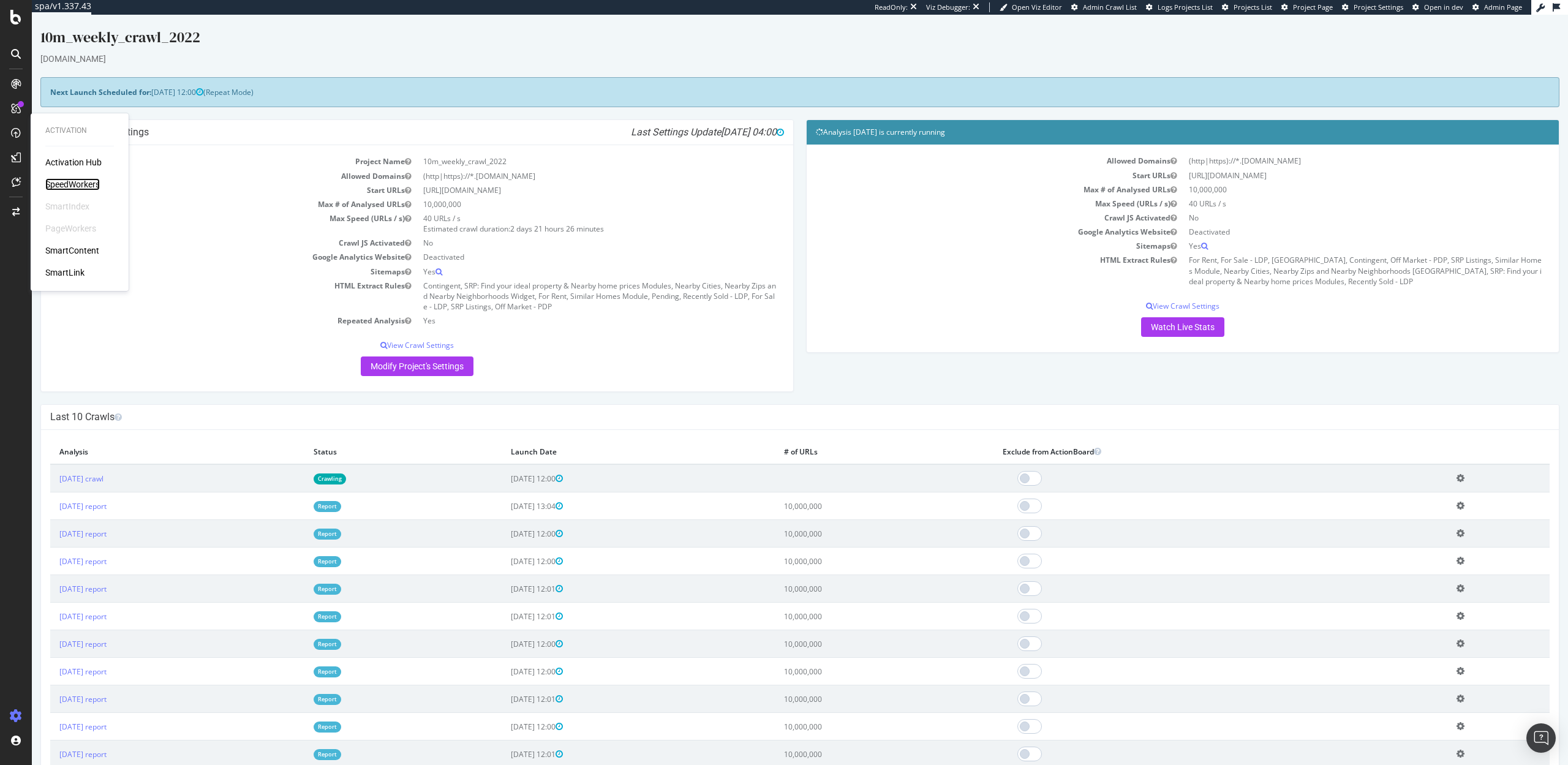
click at [69, 182] on div "SpeedWorkers" at bounding box center [72, 184] width 55 height 12
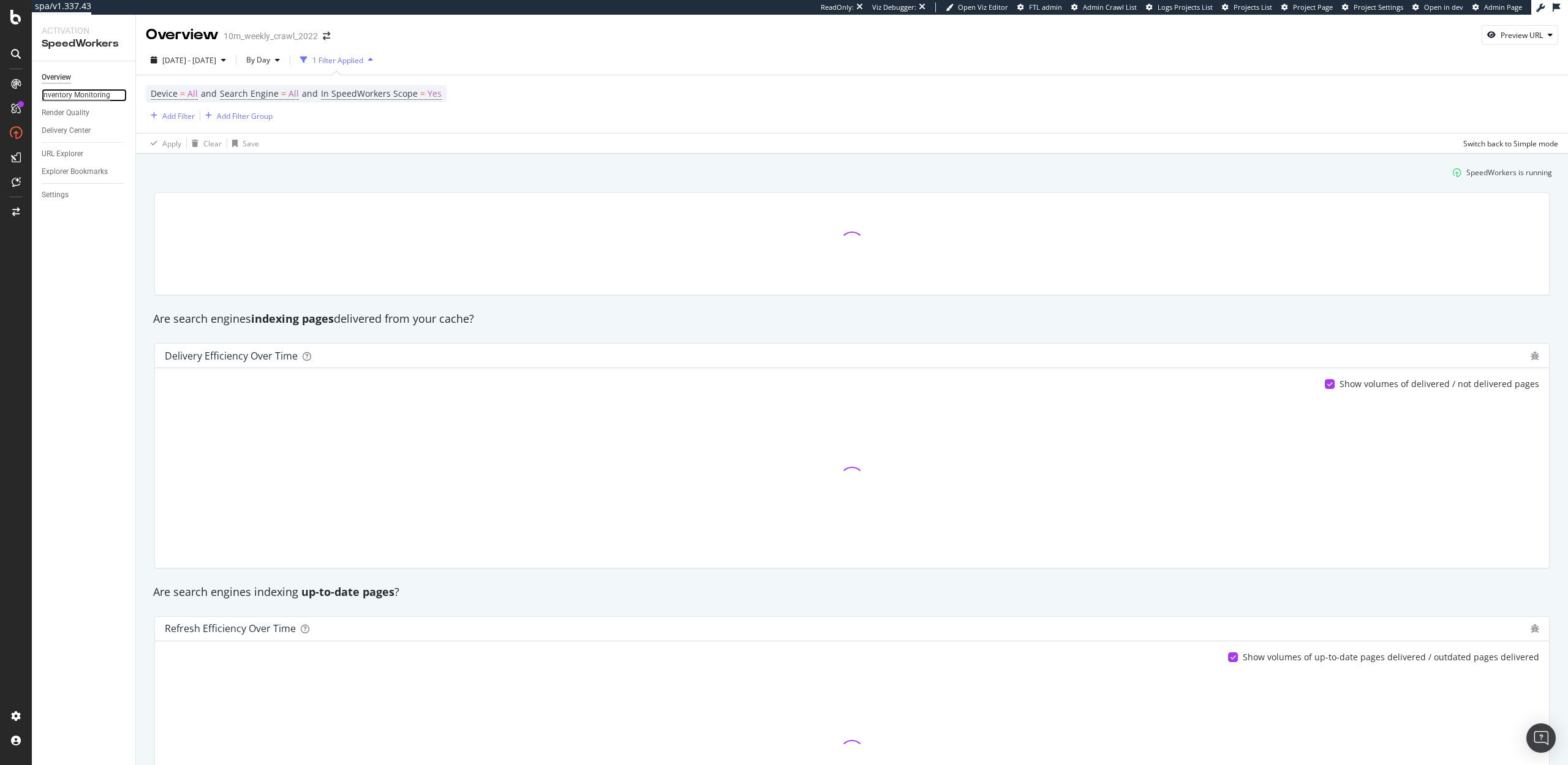
click at [74, 91] on div "Inventory Monitoring" at bounding box center [76, 95] width 69 height 13
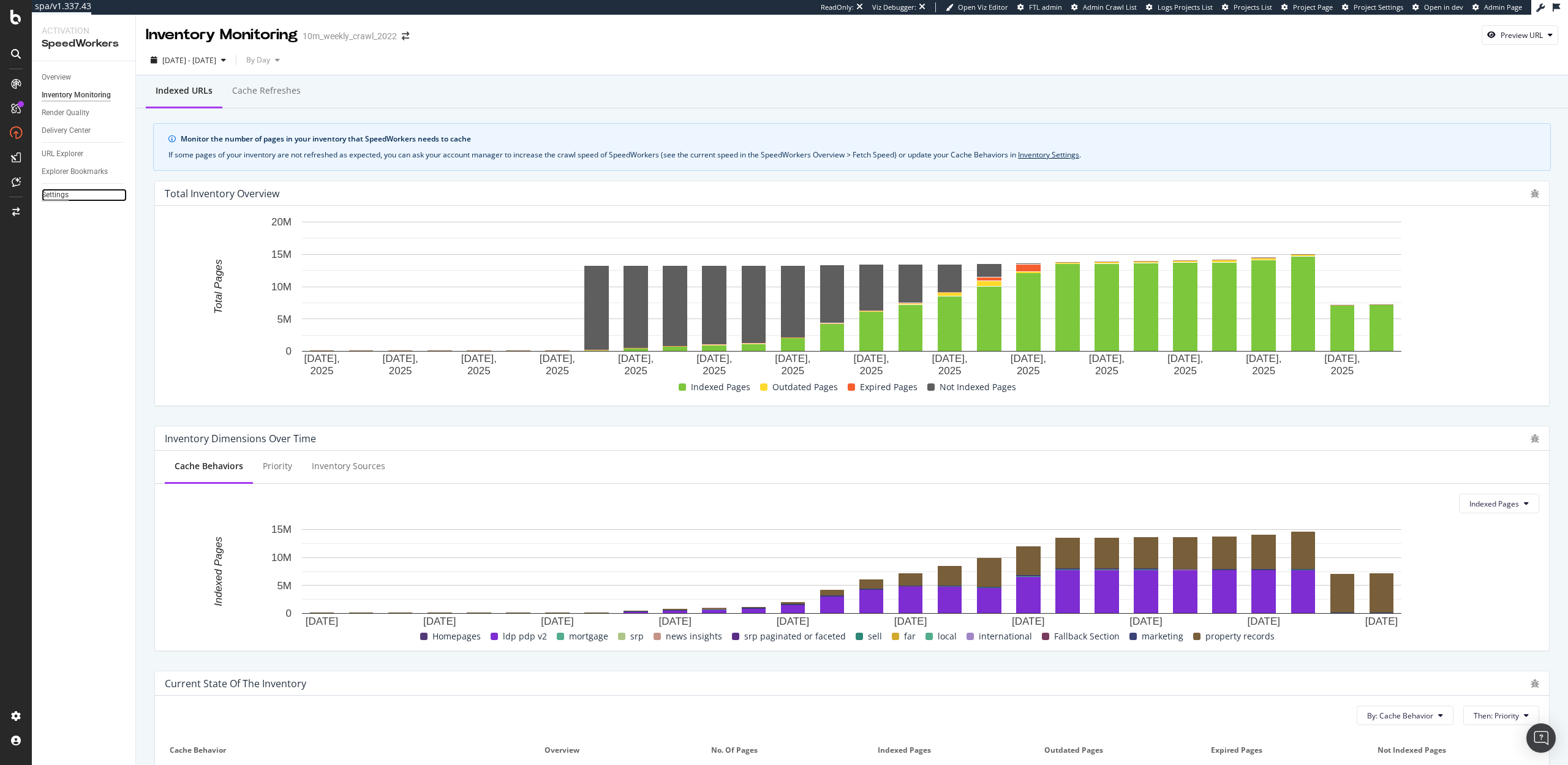
click at [57, 193] on div "Settings" at bounding box center [55, 195] width 27 height 13
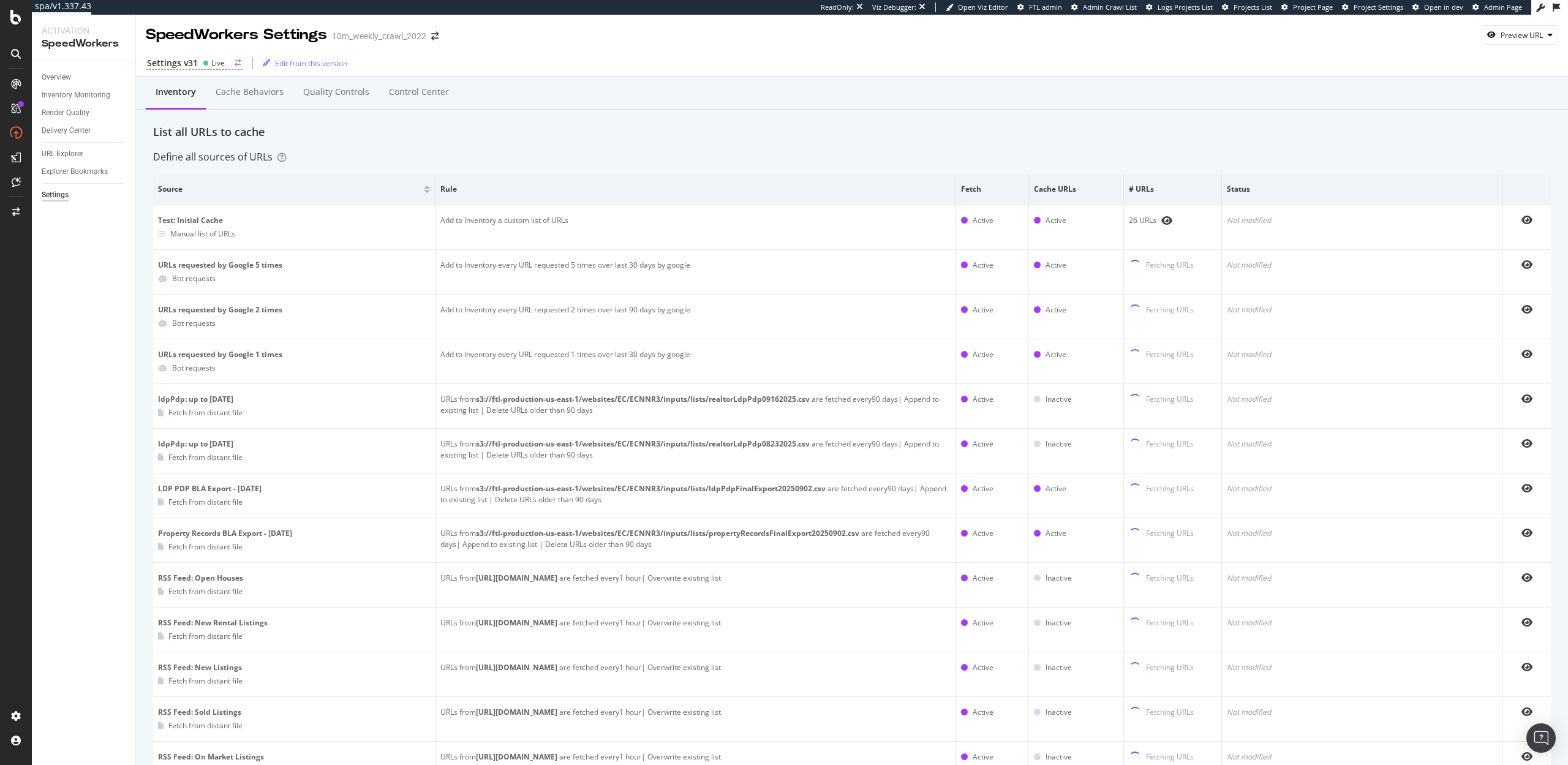
click at [198, 61] on div "Settings v31 Live" at bounding box center [194, 63] width 97 height 13
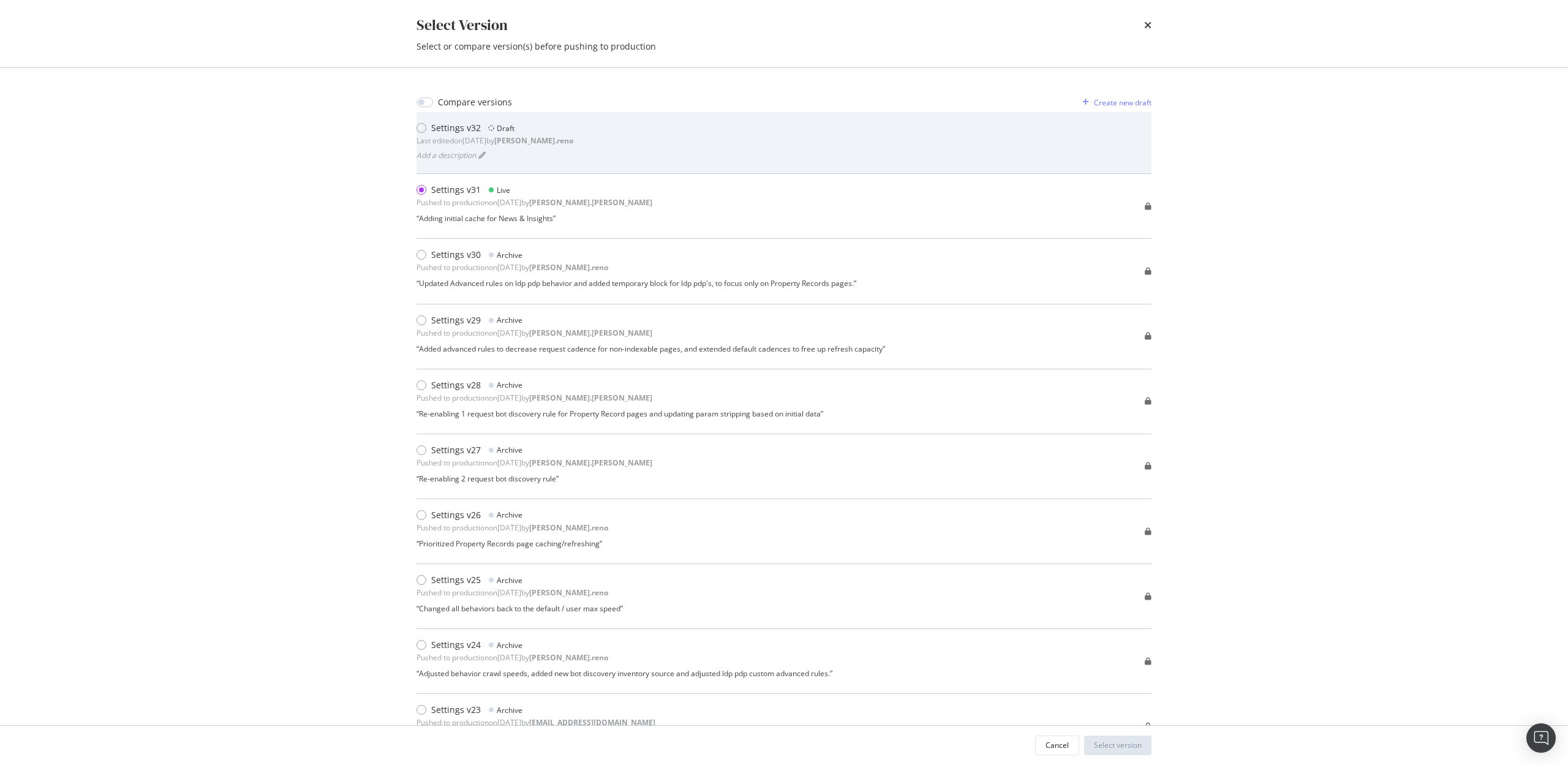
click at [441, 131] on div "Settings v32" at bounding box center [456, 128] width 50 height 12
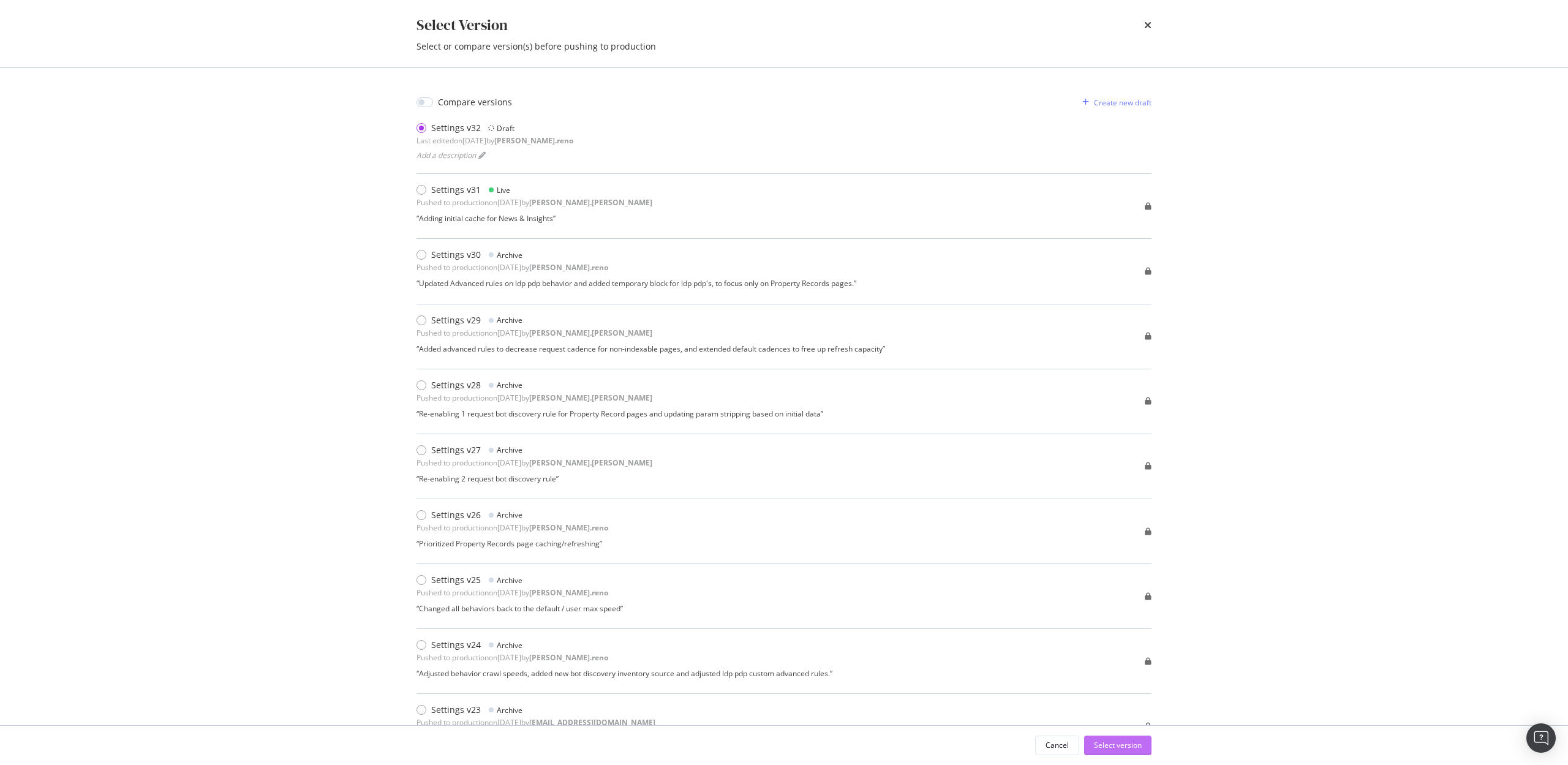
click at [1114, 745] on div "Select version" at bounding box center [1118, 745] width 48 height 10
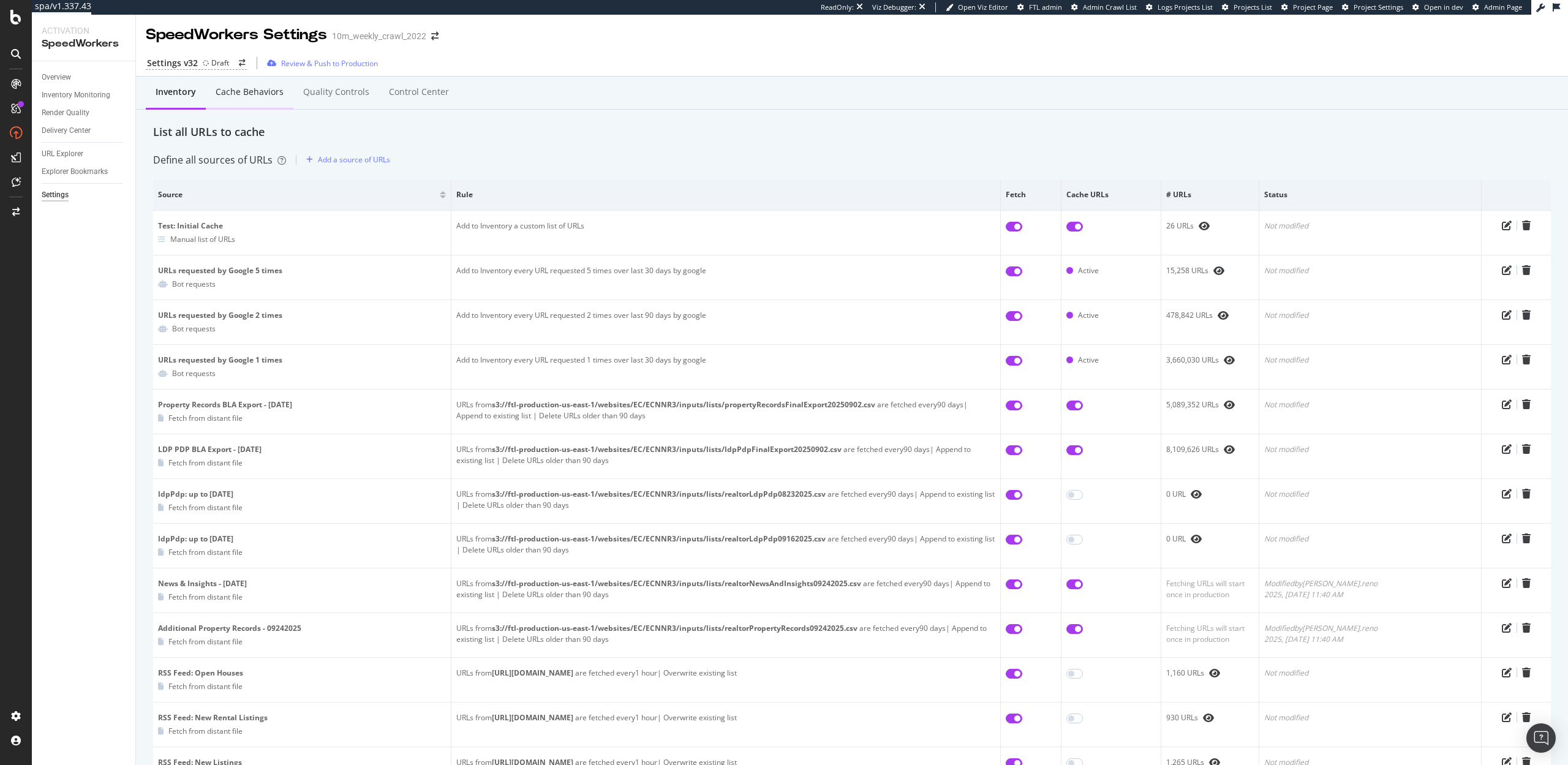
click at [240, 94] on div "Cache behaviors" at bounding box center [250, 91] width 68 height 12
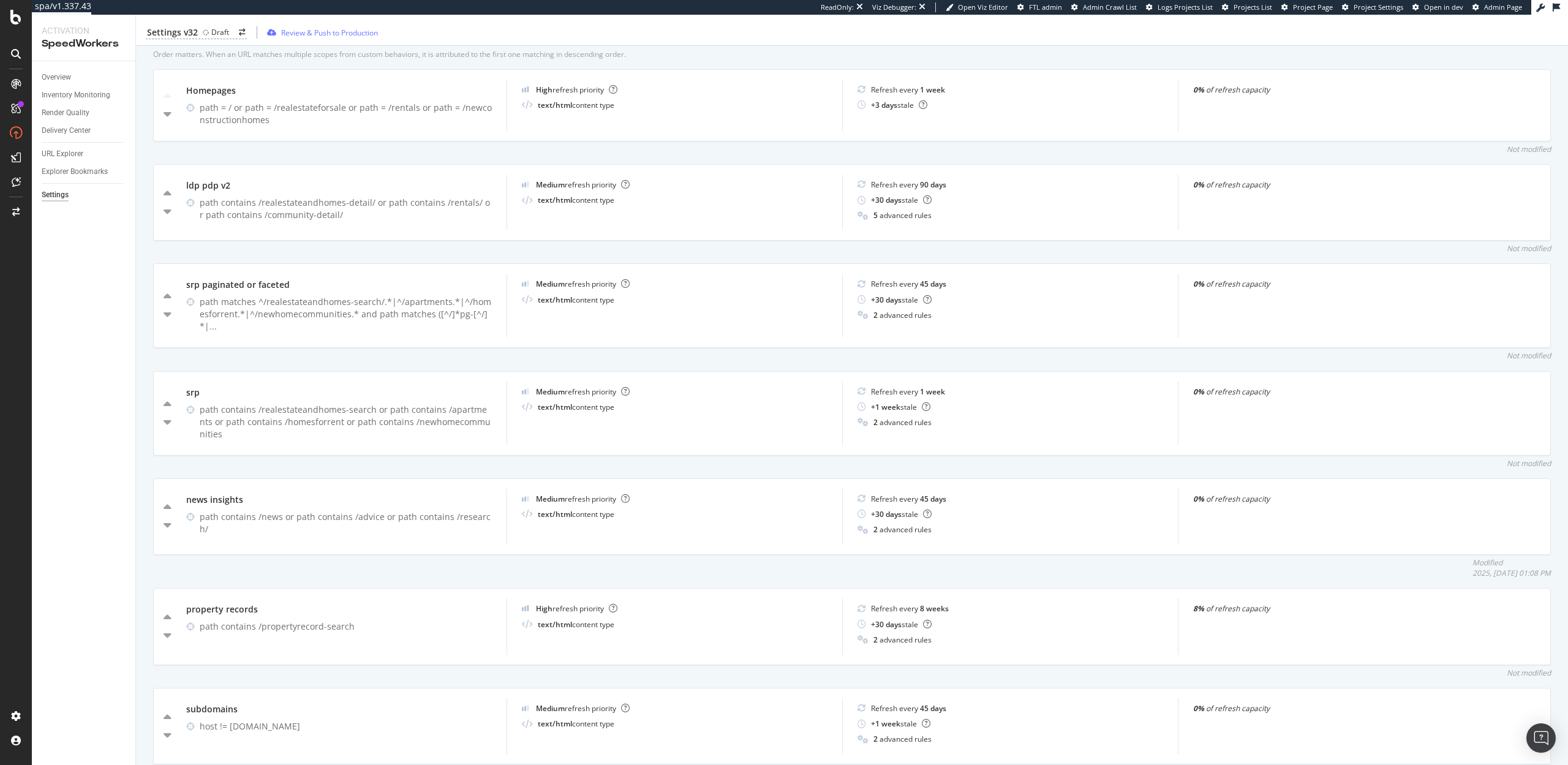
scroll to position [580, 0]
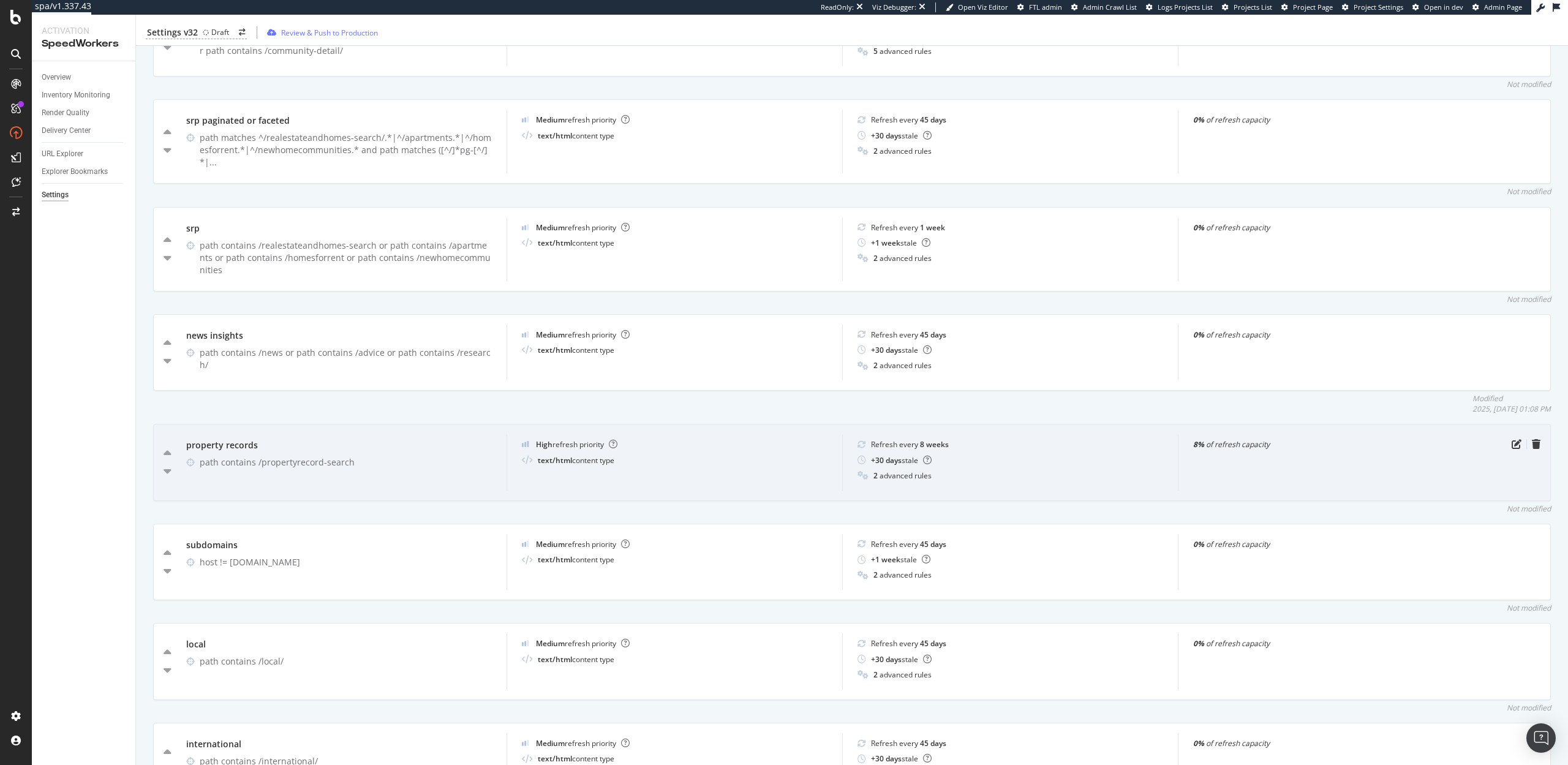
click at [1515, 433] on div "property records path contains /propertyrecord-search High refresh priority tex…" at bounding box center [852, 462] width 1398 height 77
click at [1515, 439] on icon "pen-to-square" at bounding box center [1516, 444] width 10 height 10
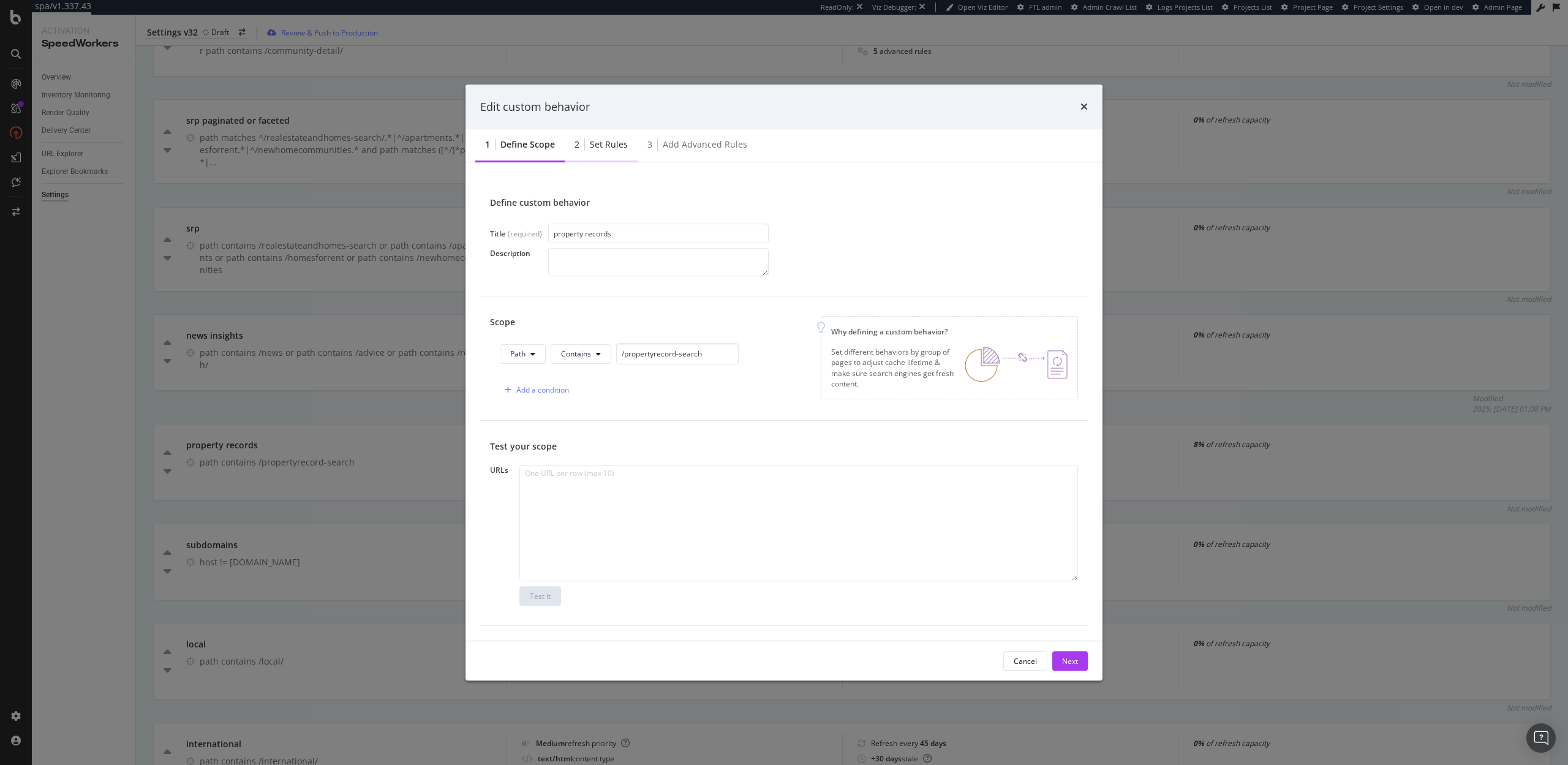
click at [605, 144] on div "Set rules" at bounding box center [609, 144] width 38 height 12
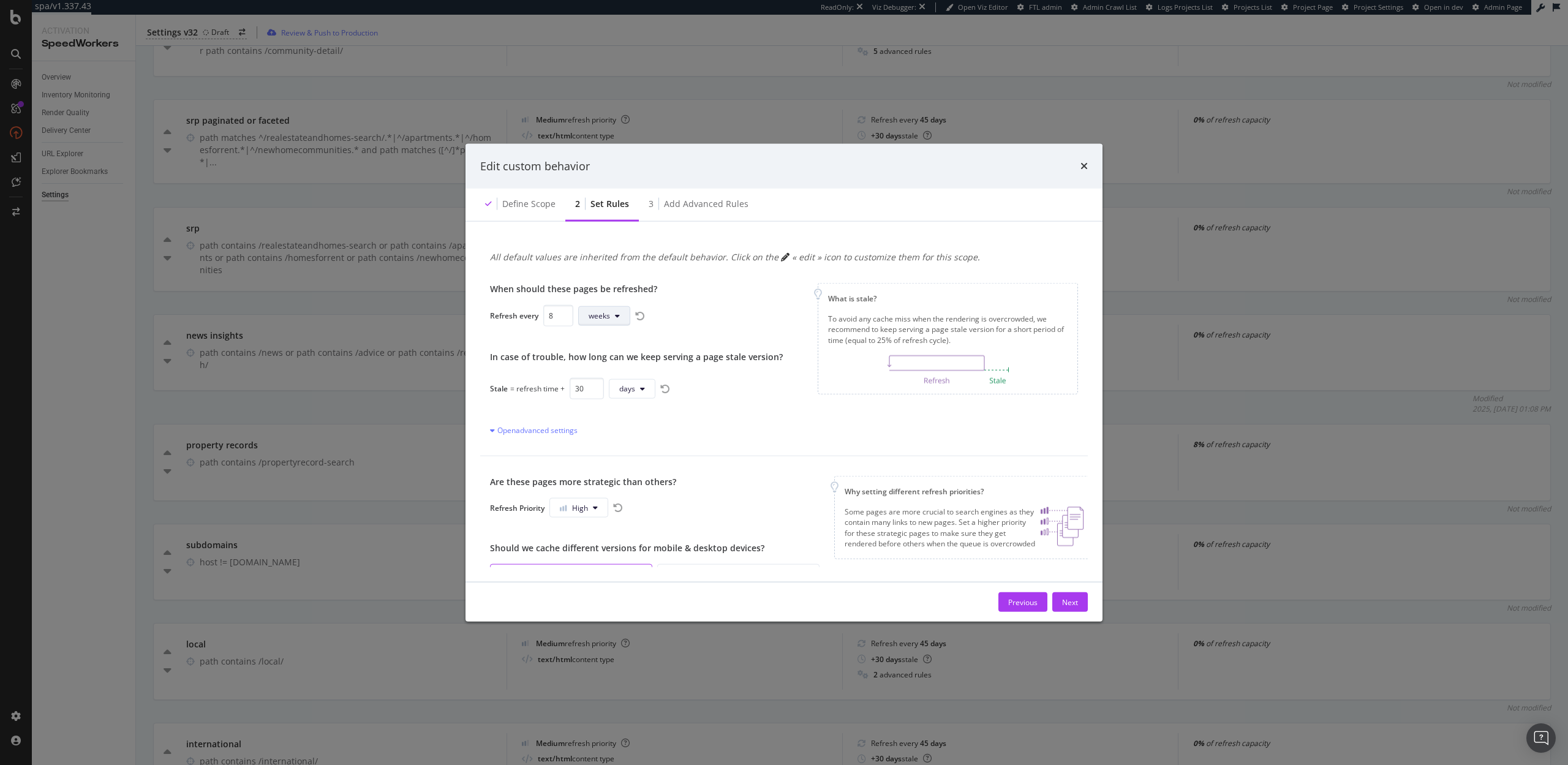
click at [612, 316] on button "weeks" at bounding box center [604, 316] width 52 height 19
click at [654, 345] on div "When should these pages be refreshed? Refresh every 8 weeks In case of trouble,…" at bounding box center [636, 359] width 293 height 153
click at [554, 318] on input "8" at bounding box center [558, 316] width 30 height 21
type input "24"
click at [592, 505] on button "High" at bounding box center [578, 507] width 59 height 19
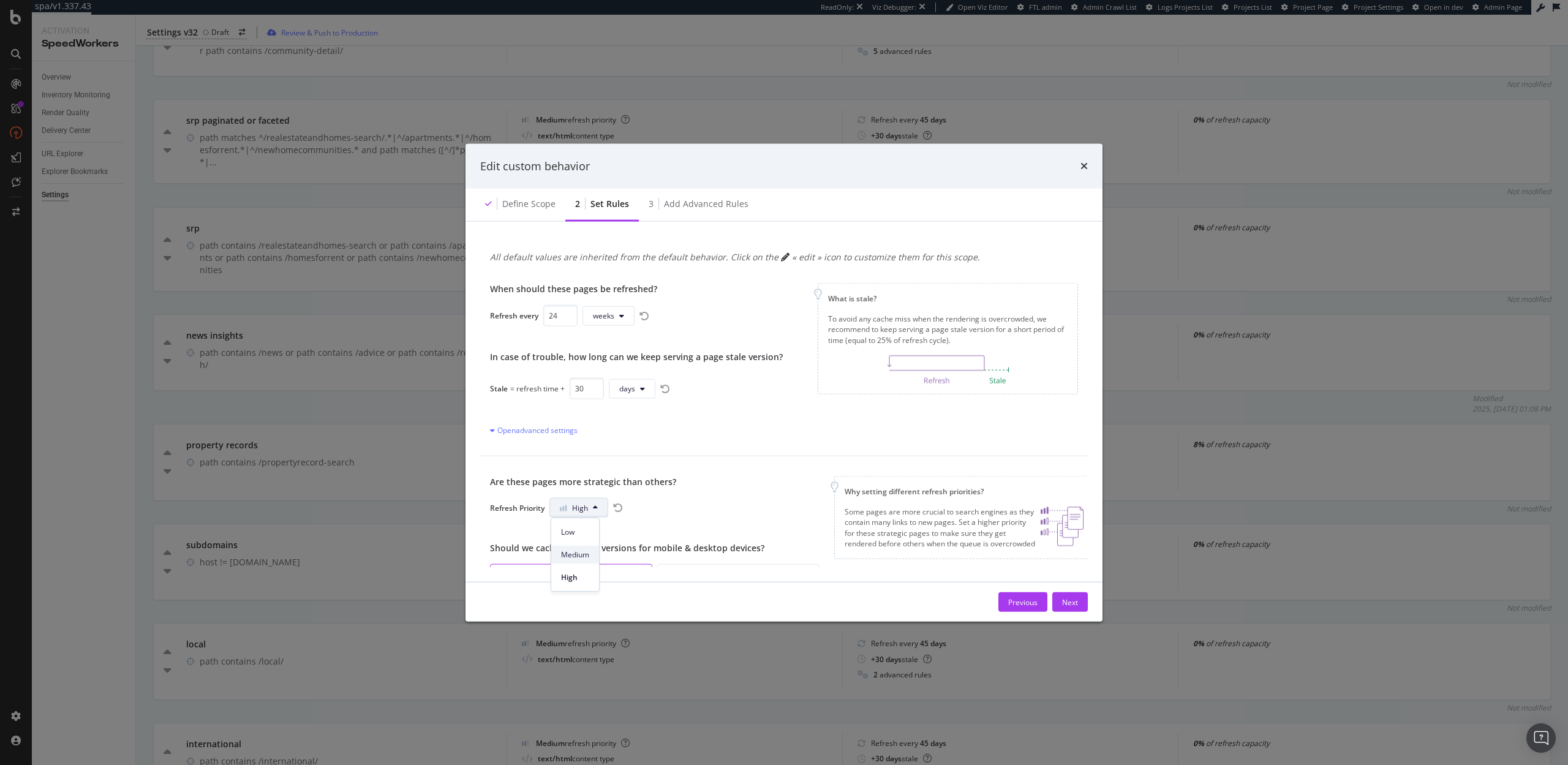
click at [575, 556] on span "Medium" at bounding box center [575, 554] width 28 height 11
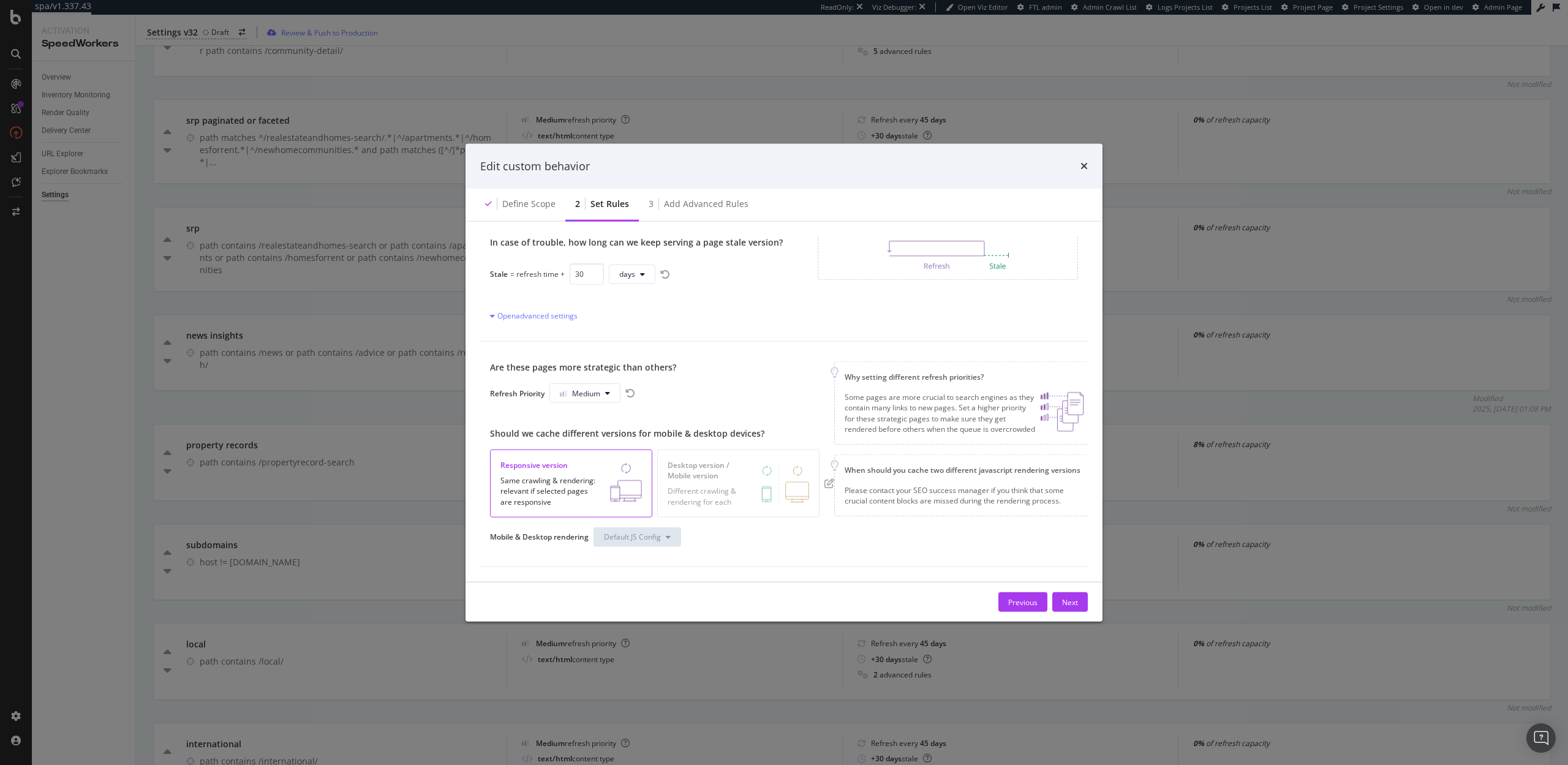
scroll to position [0, 0]
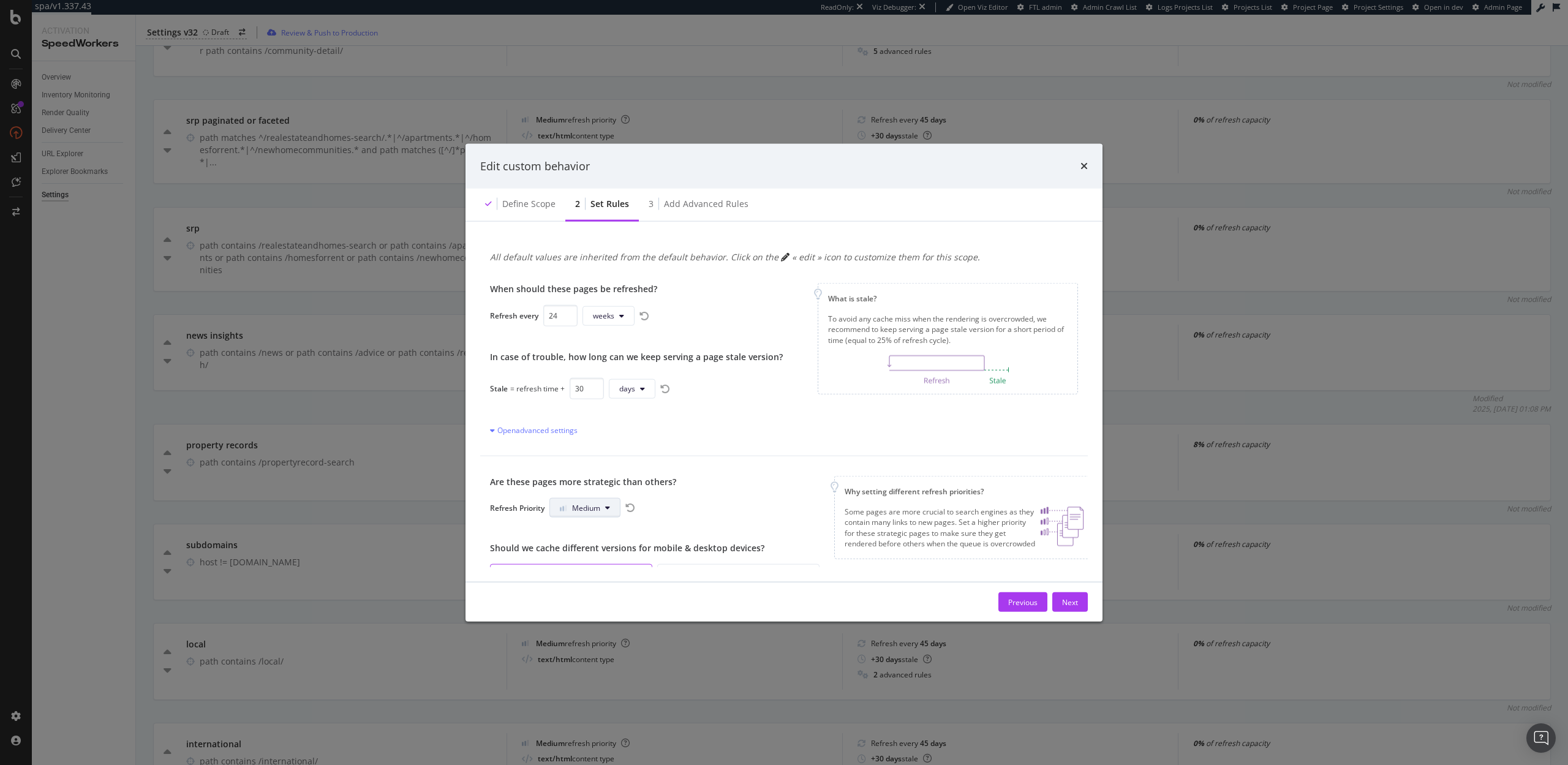
click at [598, 506] on span "Medium" at bounding box center [586, 507] width 28 height 10
click at [571, 580] on span "High" at bounding box center [575, 577] width 29 height 11
click at [1074, 609] on div "Next" at bounding box center [1070, 602] width 16 height 19
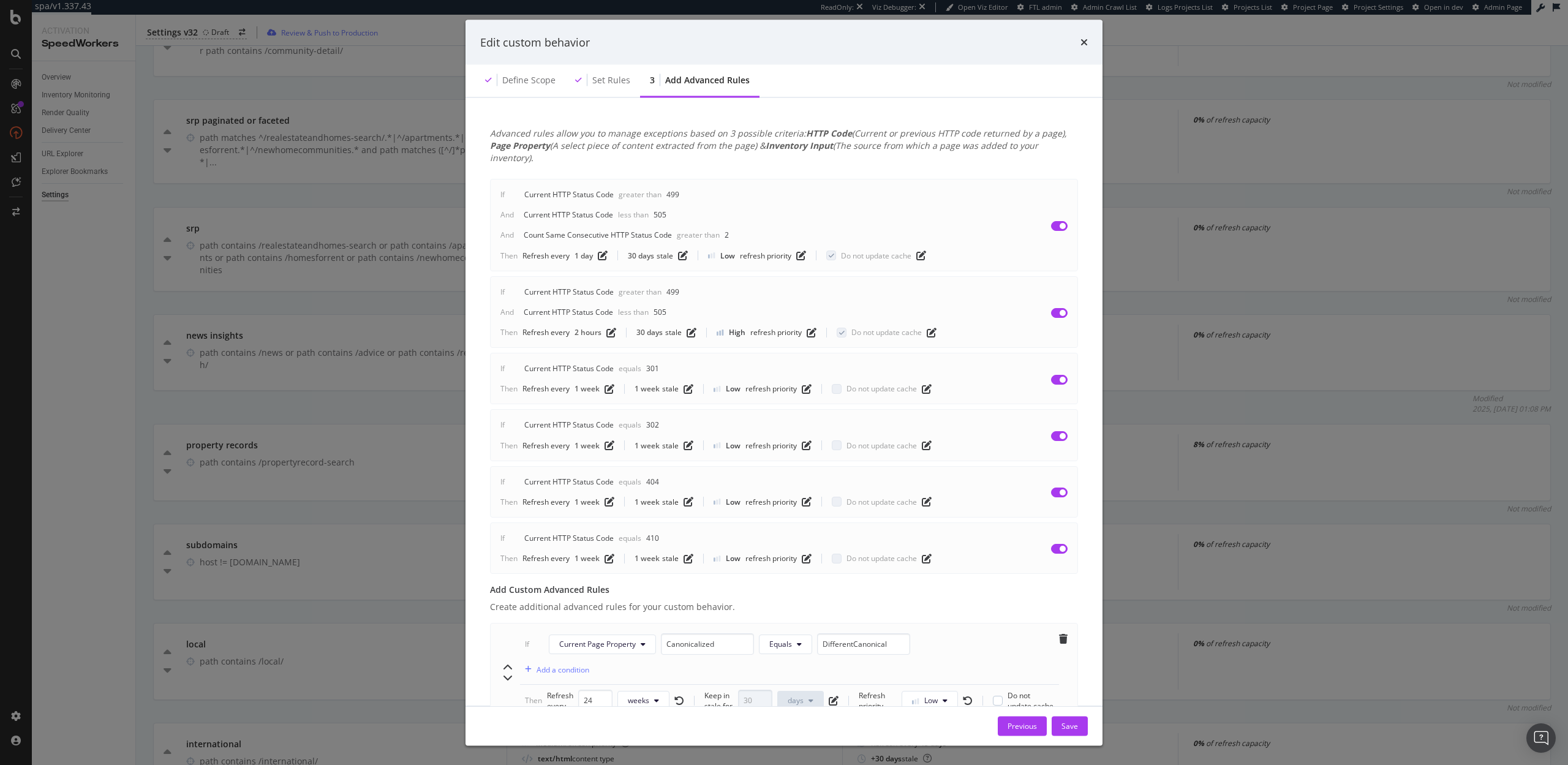
scroll to position [161, 0]
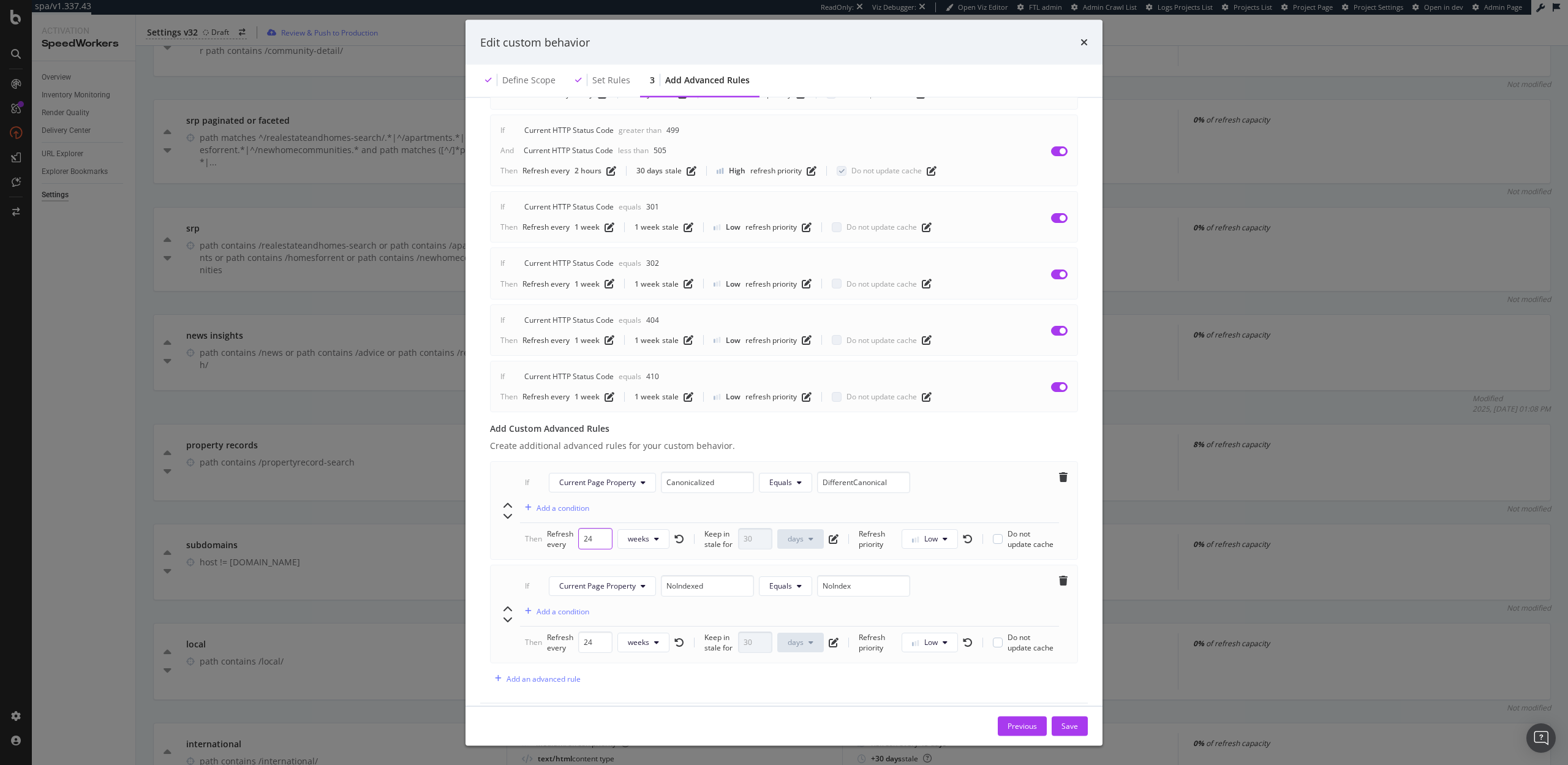
click at [591, 529] on input "24" at bounding box center [595, 539] width 34 height 21
type input "48"
click at [594, 632] on input "24" at bounding box center [595, 643] width 34 height 21
type input "48"
click at [1072, 729] on div "Save" at bounding box center [1070, 726] width 17 height 10
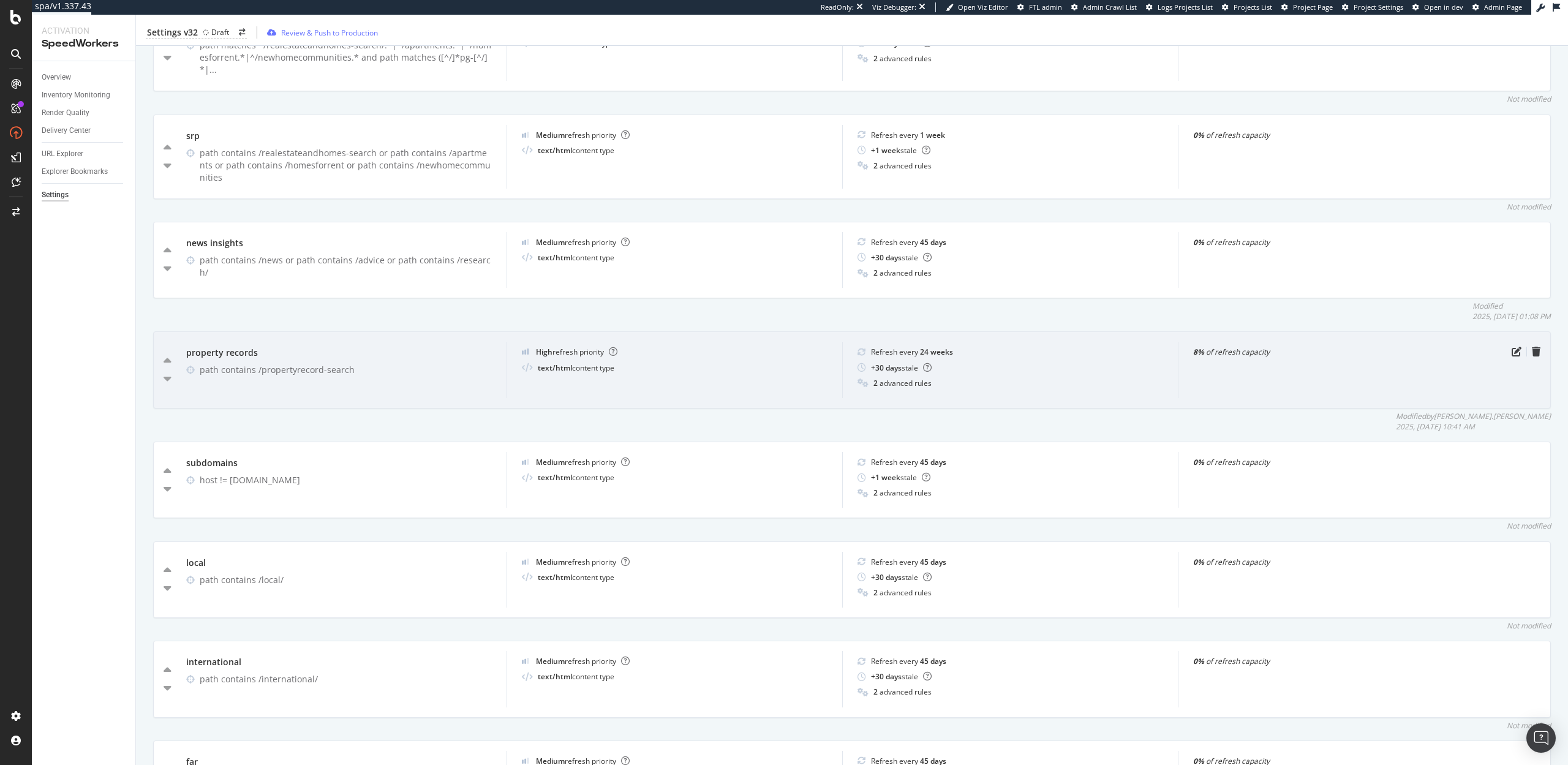
scroll to position [0, 0]
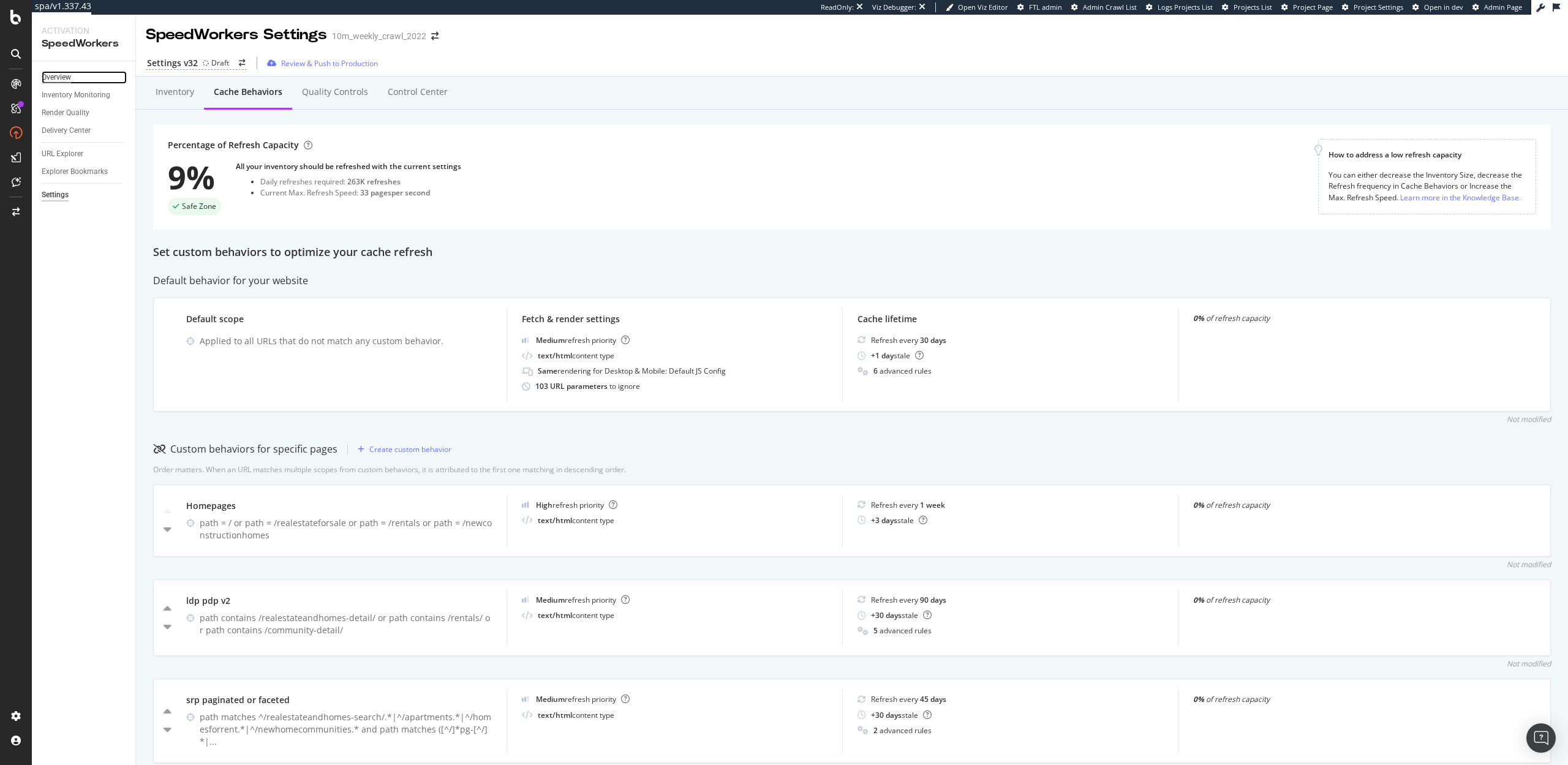
click at [52, 82] on div "Overview" at bounding box center [57, 77] width 30 height 13
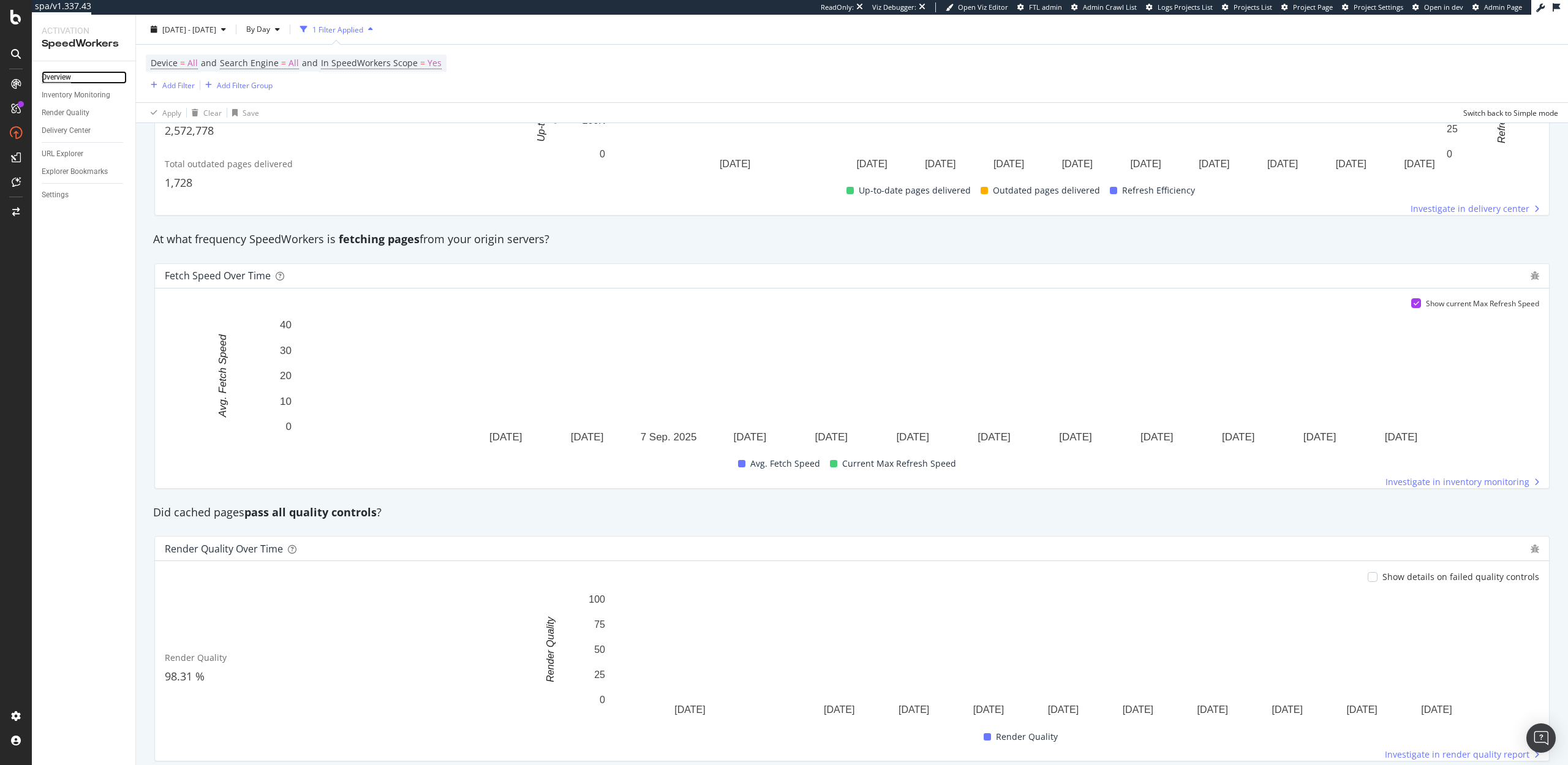
scroll to position [675, 0]
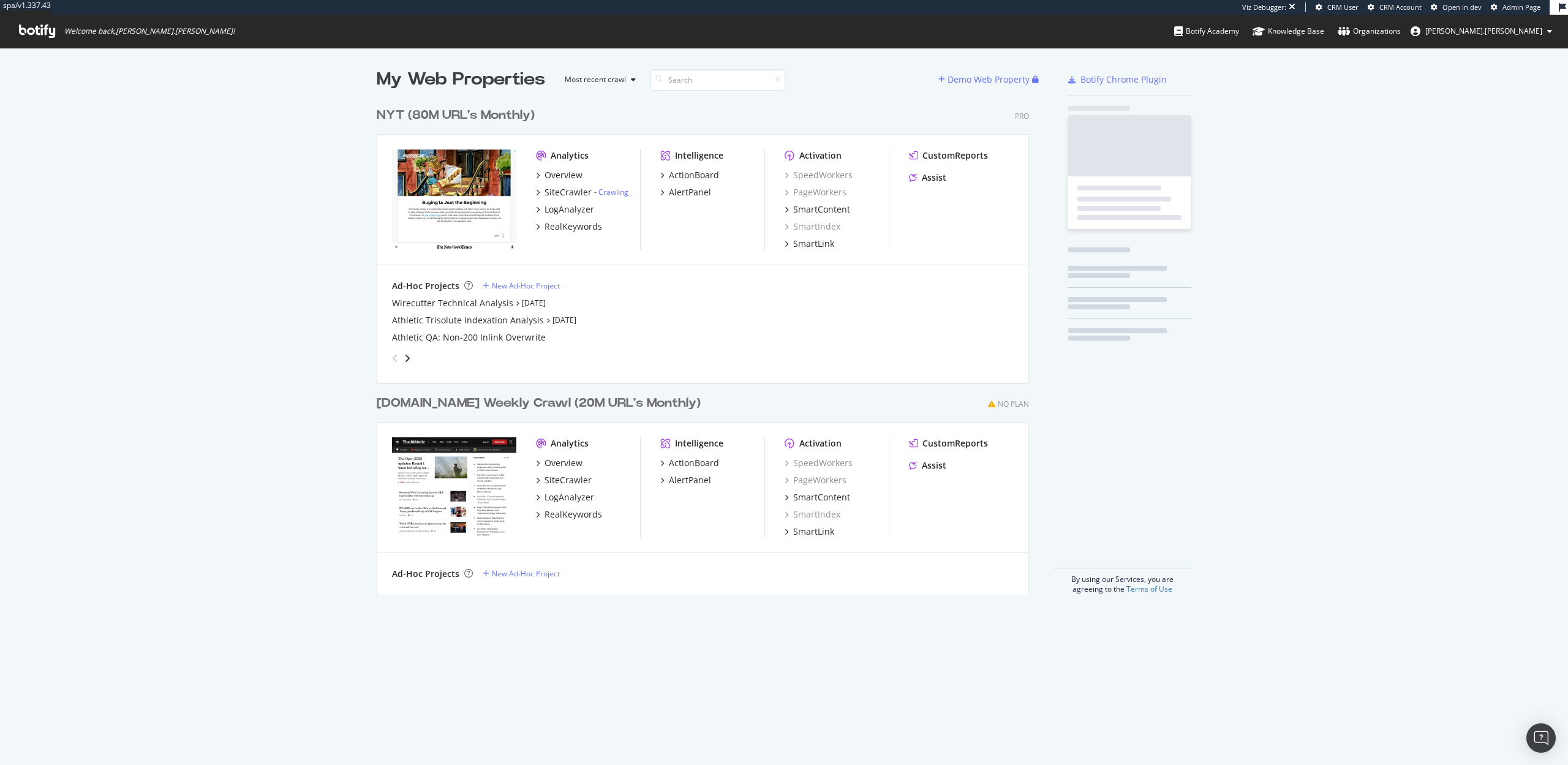
scroll to position [502, 662]
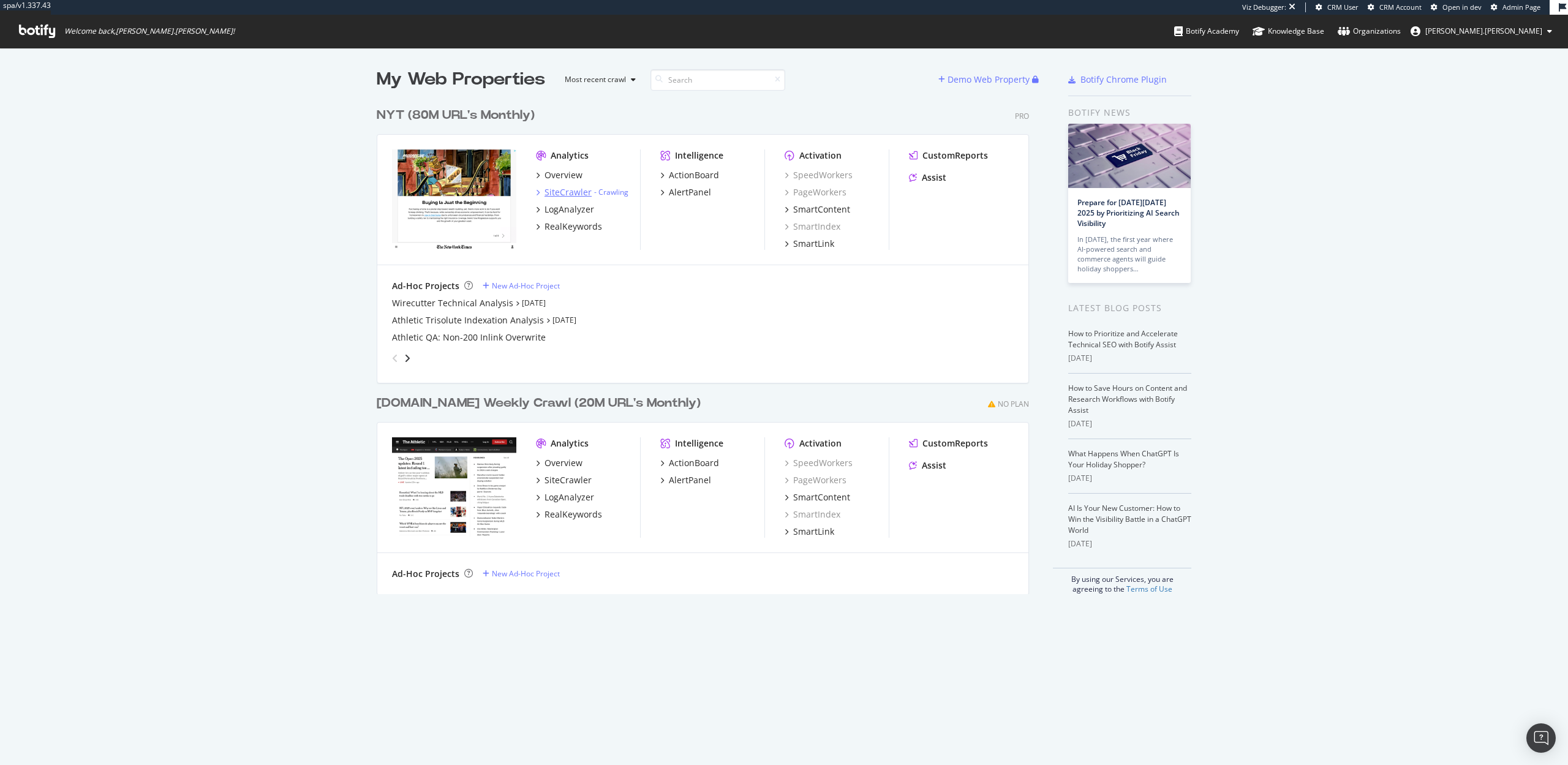
click at [571, 192] on div "SiteCrawler" at bounding box center [568, 192] width 47 height 12
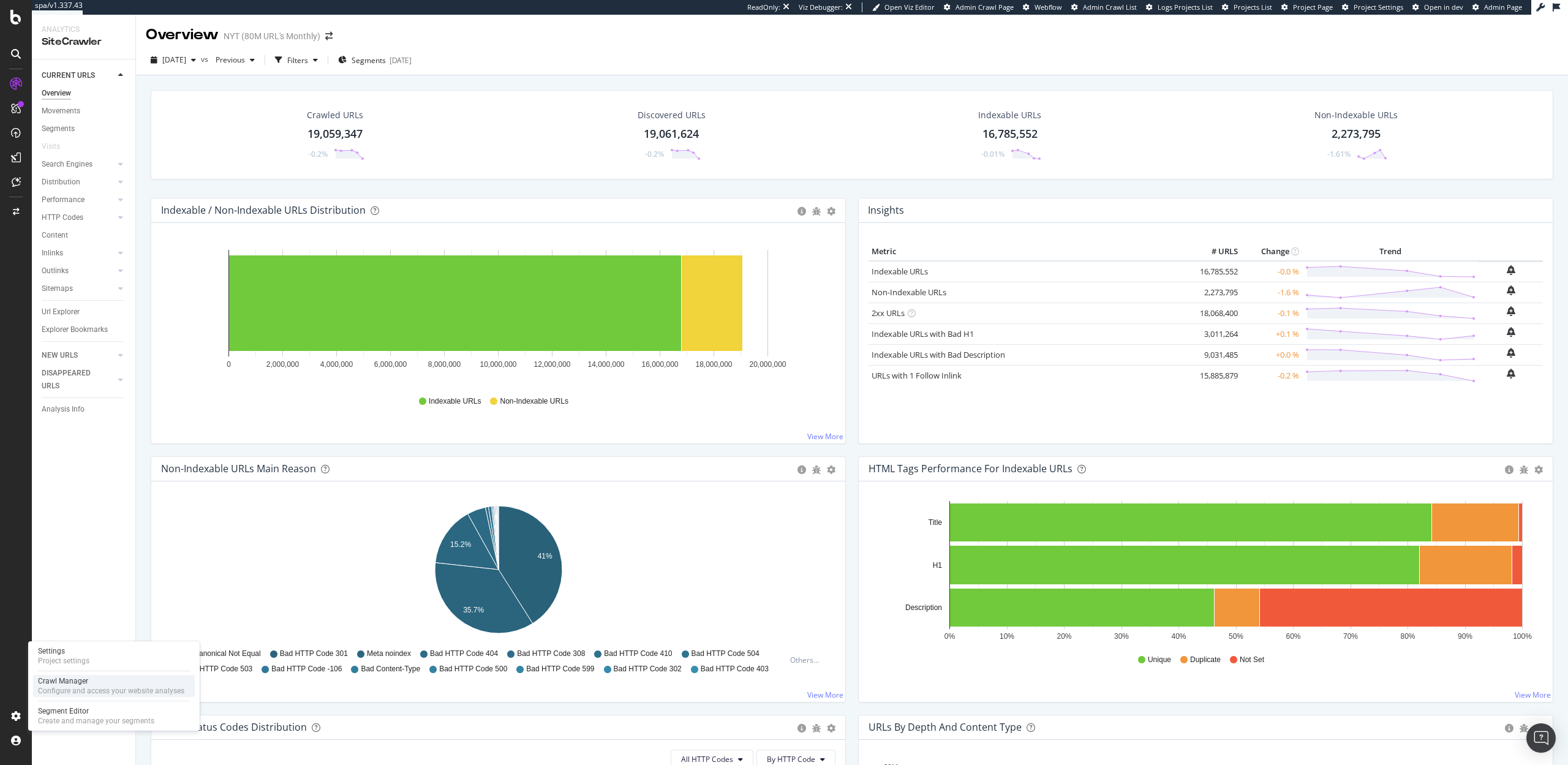
click at [77, 683] on div "Crawl Manager" at bounding box center [111, 681] width 146 height 10
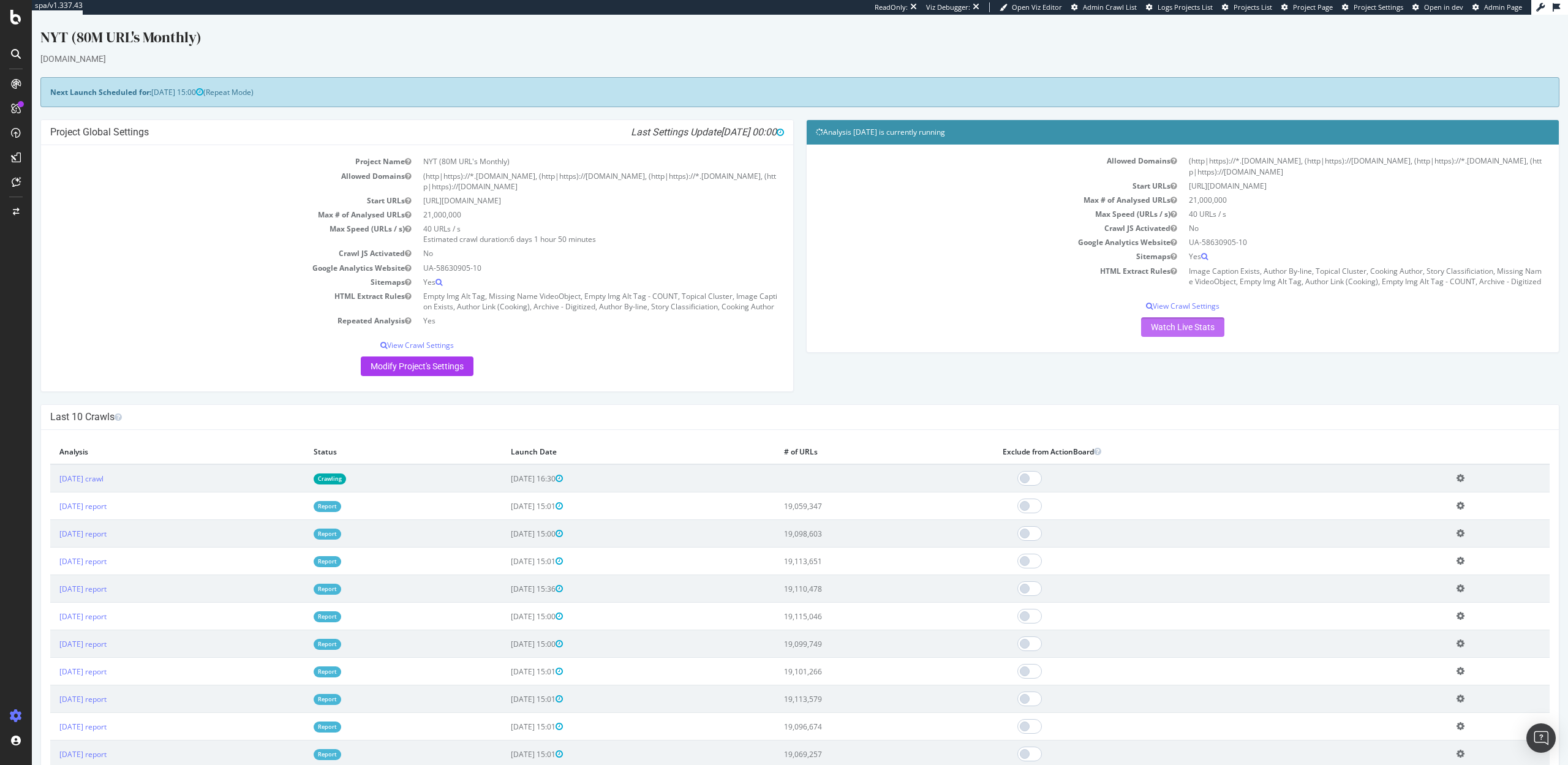
click at [1160, 332] on link "Watch Live Stats" at bounding box center [1182, 327] width 83 height 19
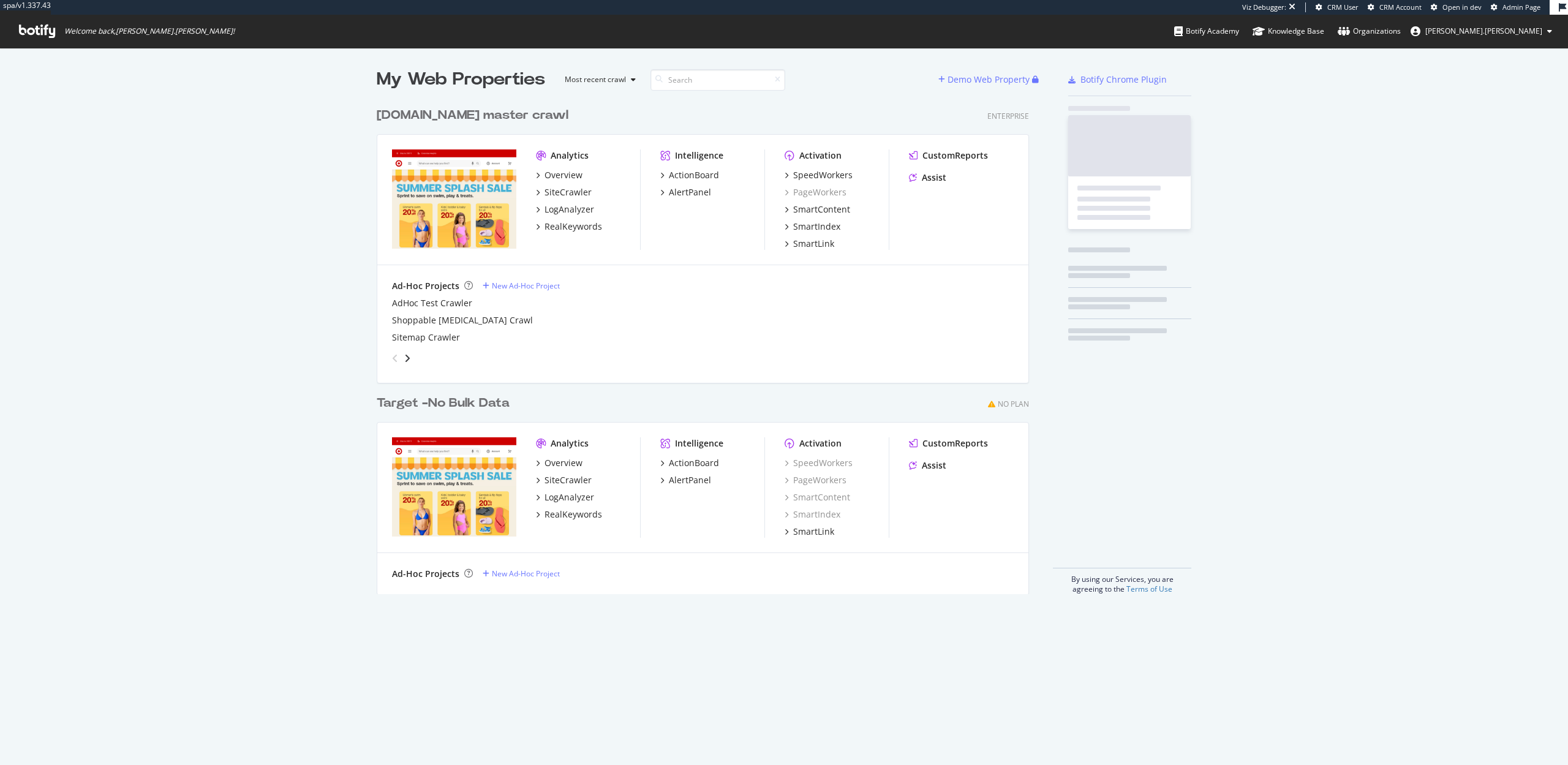
scroll to position [502, 662]
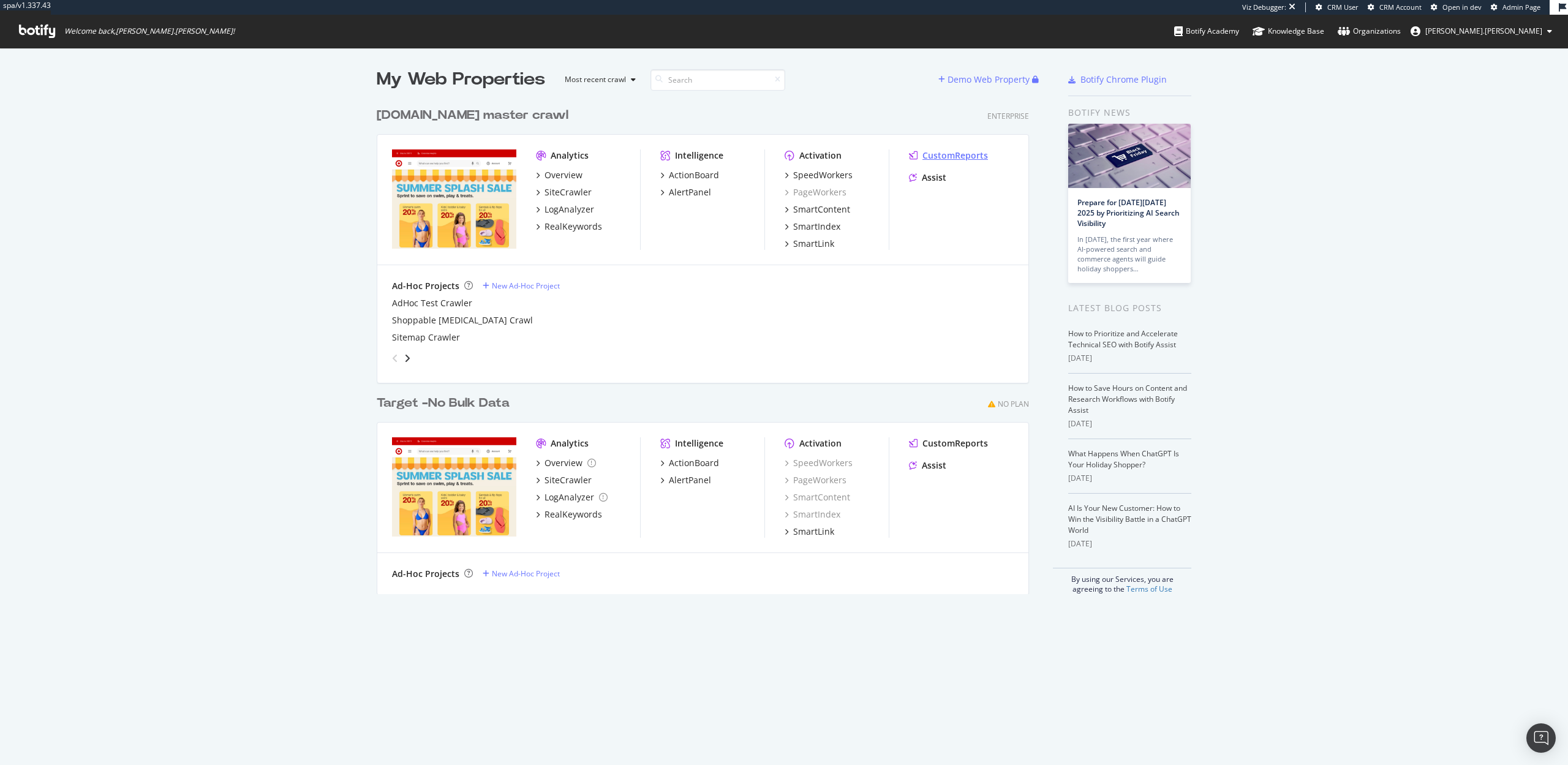
click at [965, 158] on div "CustomReports" at bounding box center [956, 155] width 66 height 12
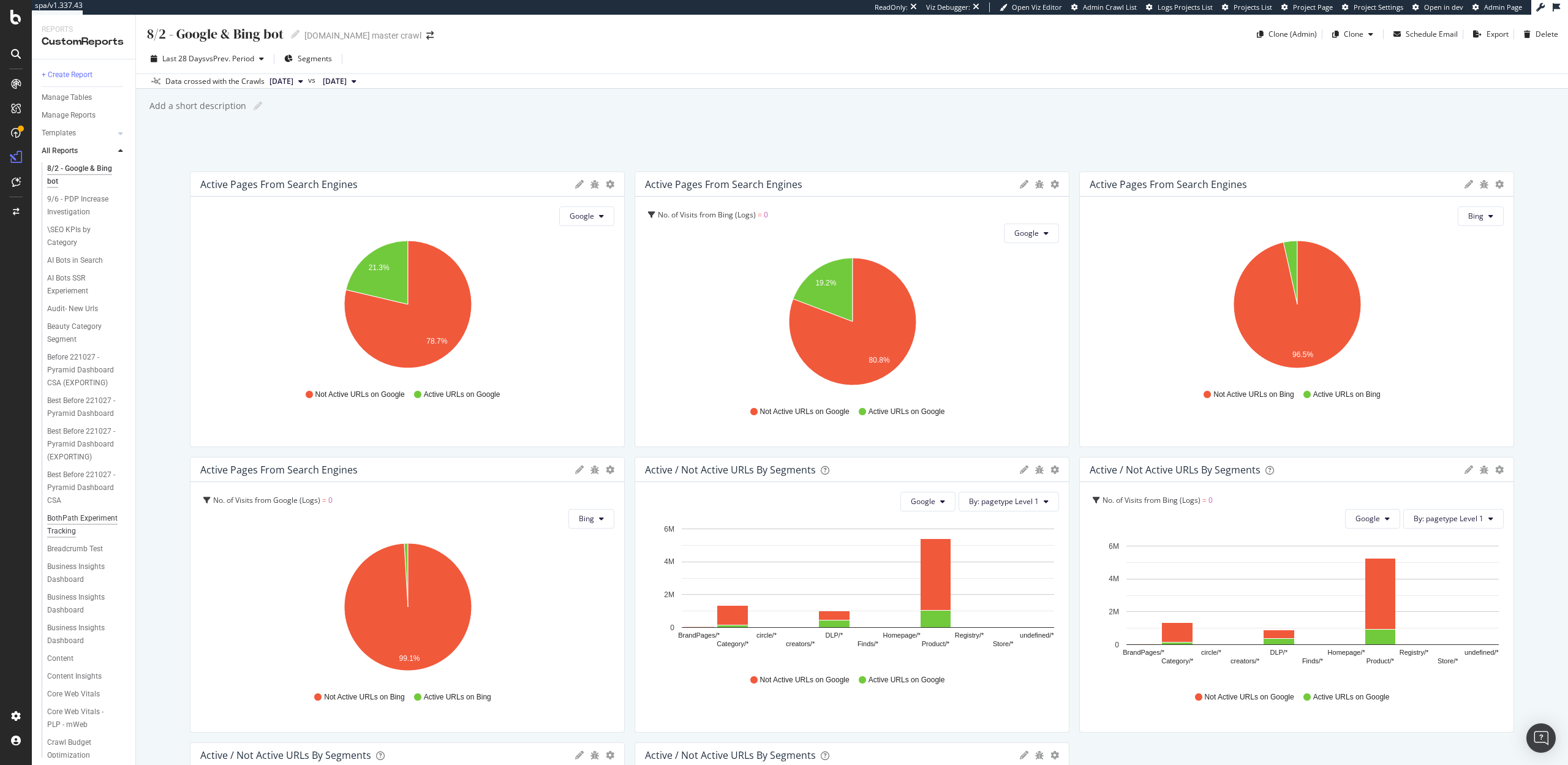
click at [73, 520] on div "BothPath Experiment Tracking" at bounding box center [82, 525] width 71 height 26
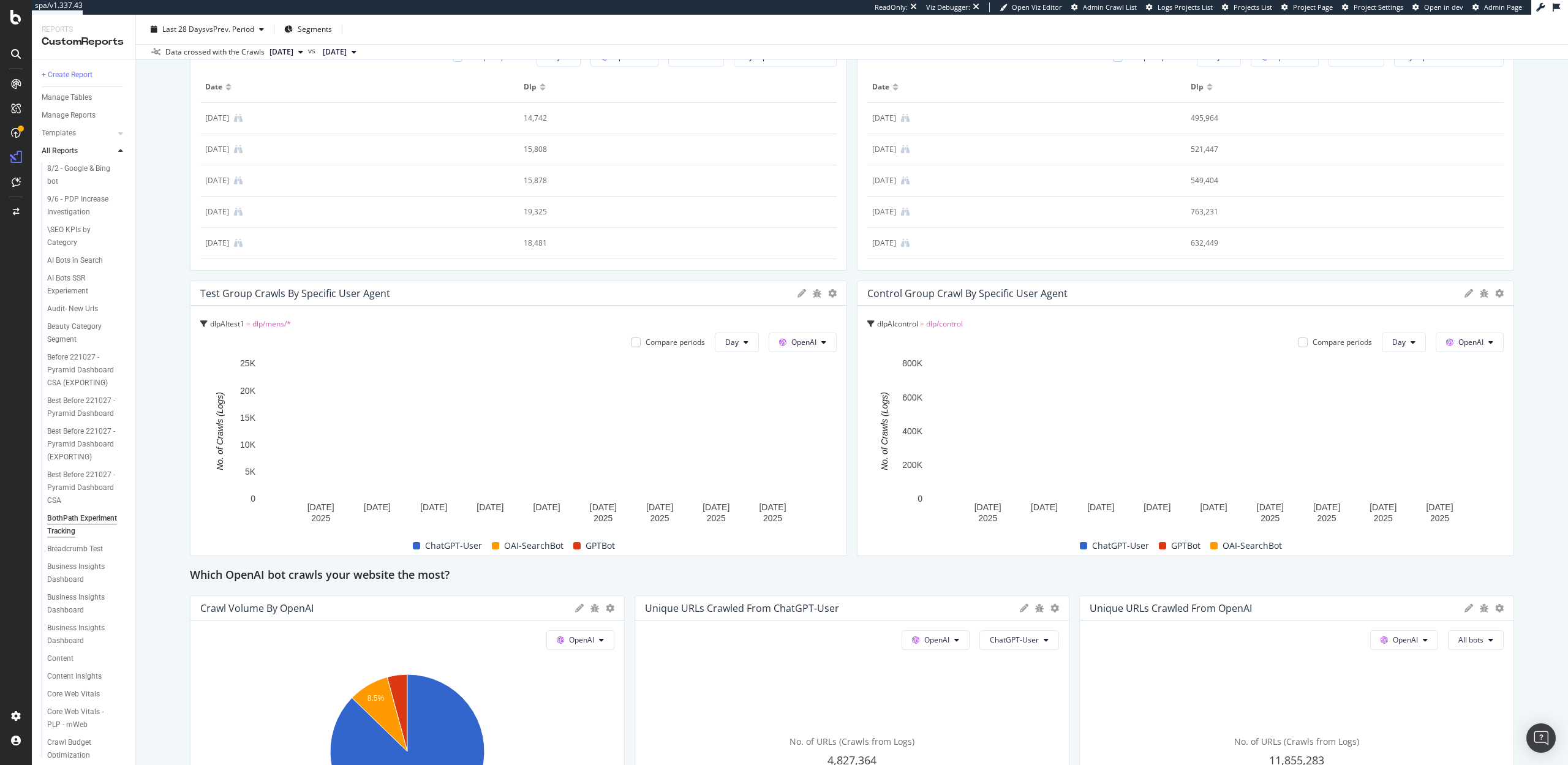
scroll to position [171, 0]
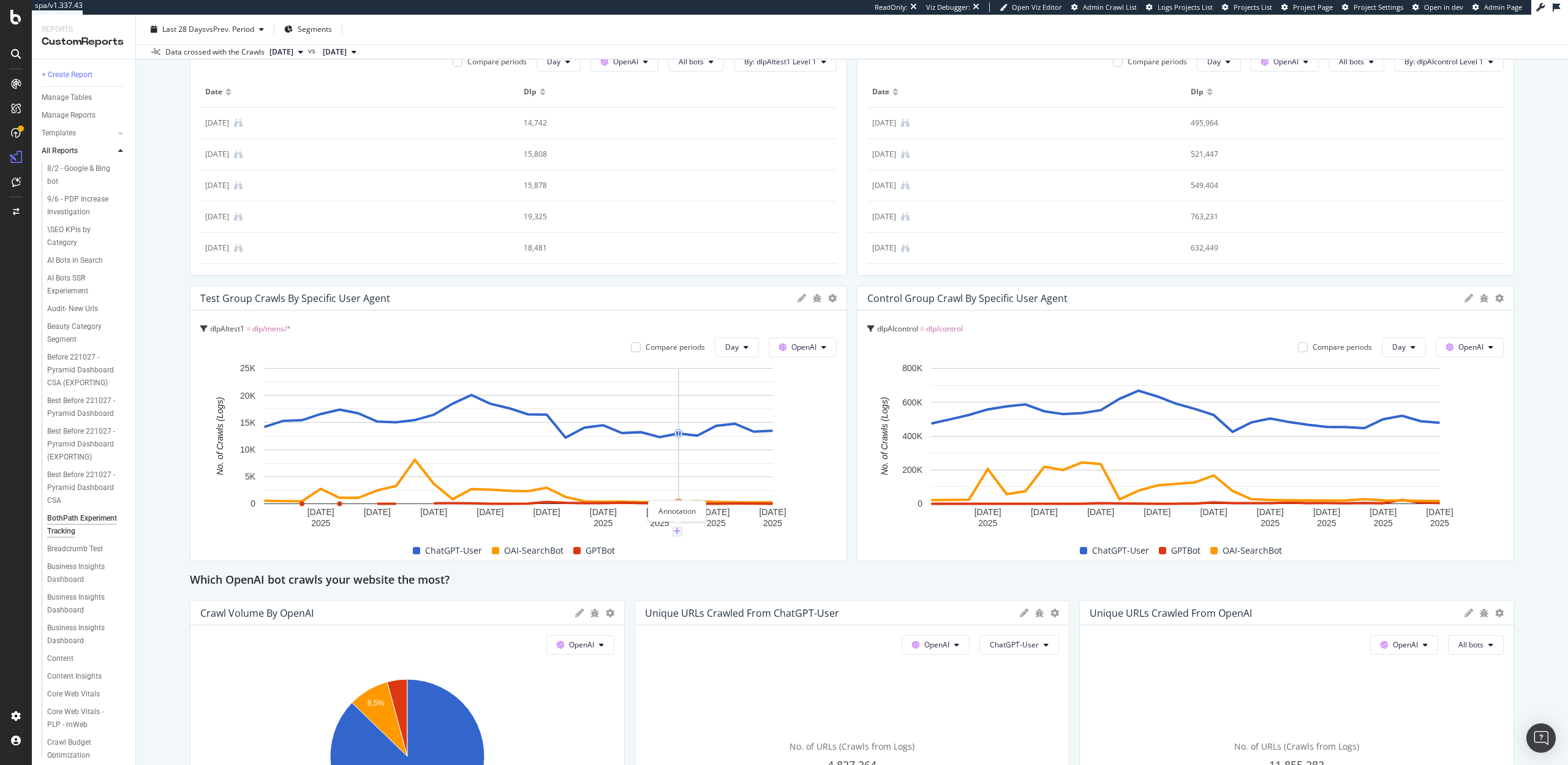
click at [677, 529] on icon "plus" at bounding box center [677, 531] width 6 height 7
click at [665, 463] on textarea at bounding box center [677, 458] width 109 height 38
click at [715, 451] on textarea "AI bot DLP experiment" at bounding box center [677, 458] width 109 height 38
paste textarea "dlp contains "mens" is markdown HTML, DLP contains "baby" is some advanced JSON…"
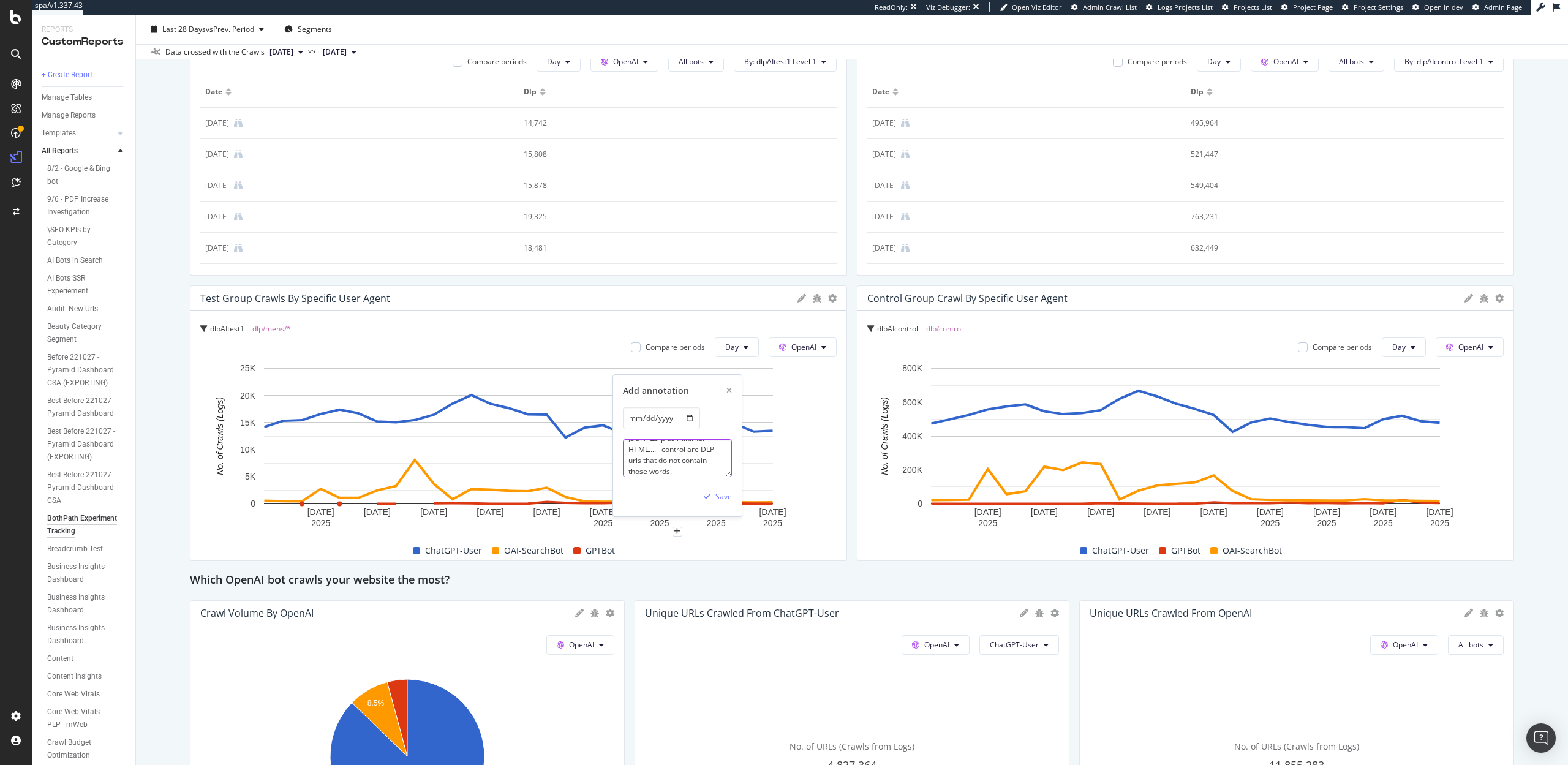
paste textarea "goal would be to see if we can detect any changes in crawl behavior on the test…"
click at [678, 454] on textarea "AI bot DLP experiment launched: dlp contains "mens" is markdown HTML, DLP conta…" at bounding box center [677, 458] width 109 height 38
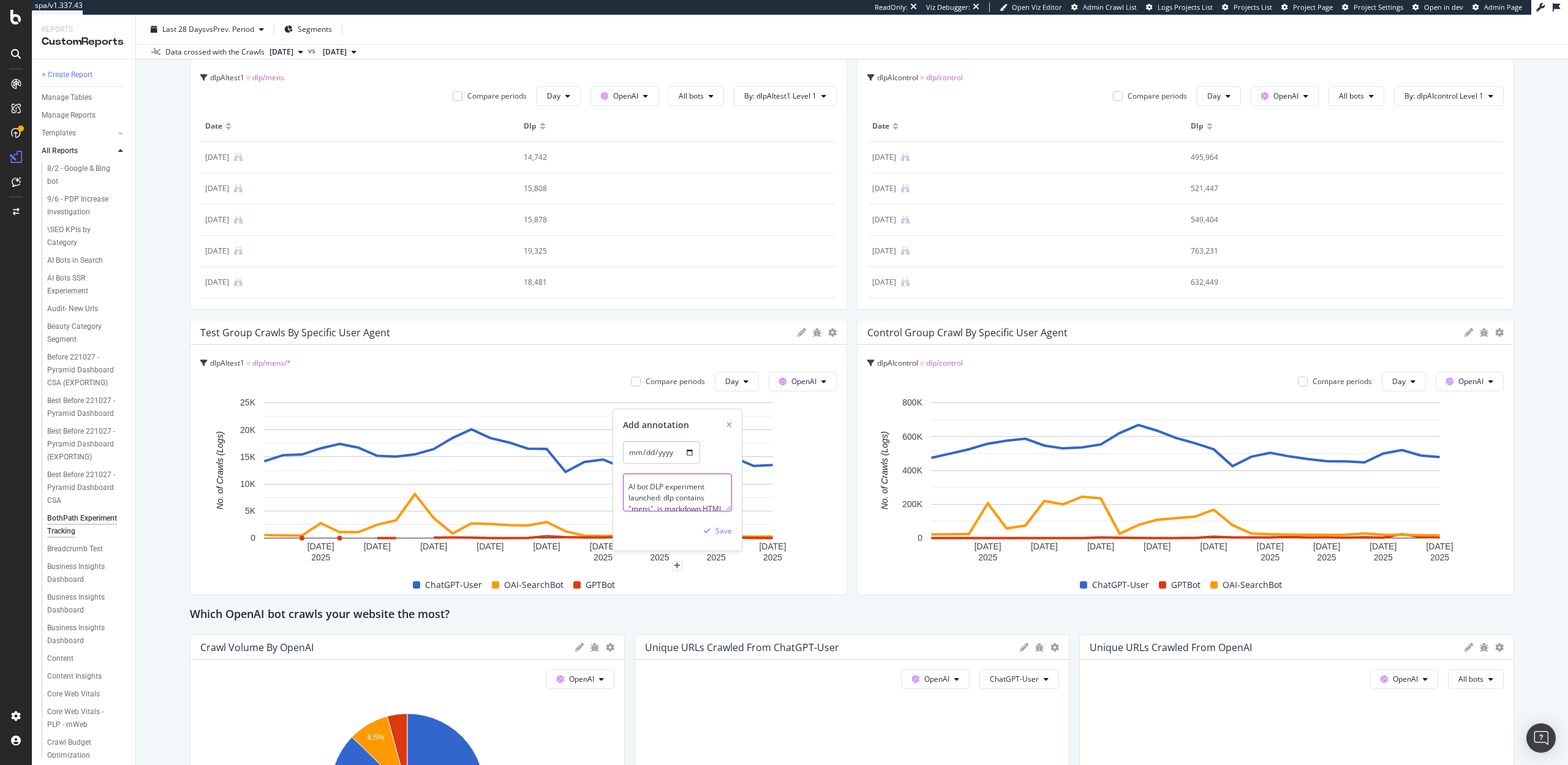
scroll to position [133, 0]
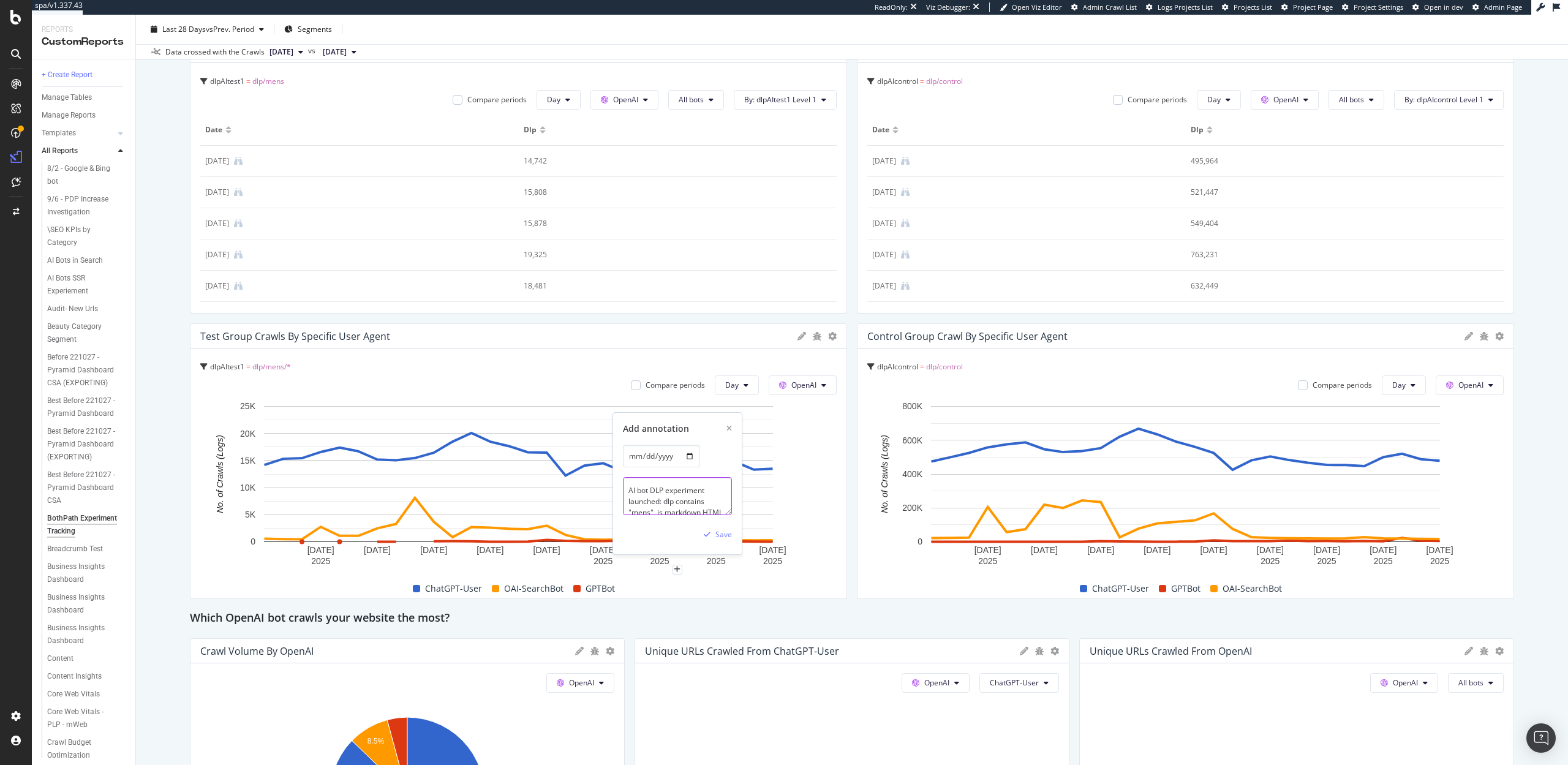
click at [640, 488] on textarea "AI bot DLP experiment launched: dlp contains "mens" is markdown HTML, DLP conta…" at bounding box center [677, 496] width 109 height 38
click at [627, 492] on textarea "AI bot DLP experiment launched: dlp contains "mens" is markdown HTML, DLP conta…" at bounding box center [677, 496] width 109 height 38
drag, startPoint x: 675, startPoint y: 496, endPoint x: 665, endPoint y: 496, distance: 10.0
click at [665, 496] on textarea "AI bot DLP experiment launched: dlp contains "mens" is markdown HTML, DLP conta…" at bounding box center [677, 496] width 109 height 38
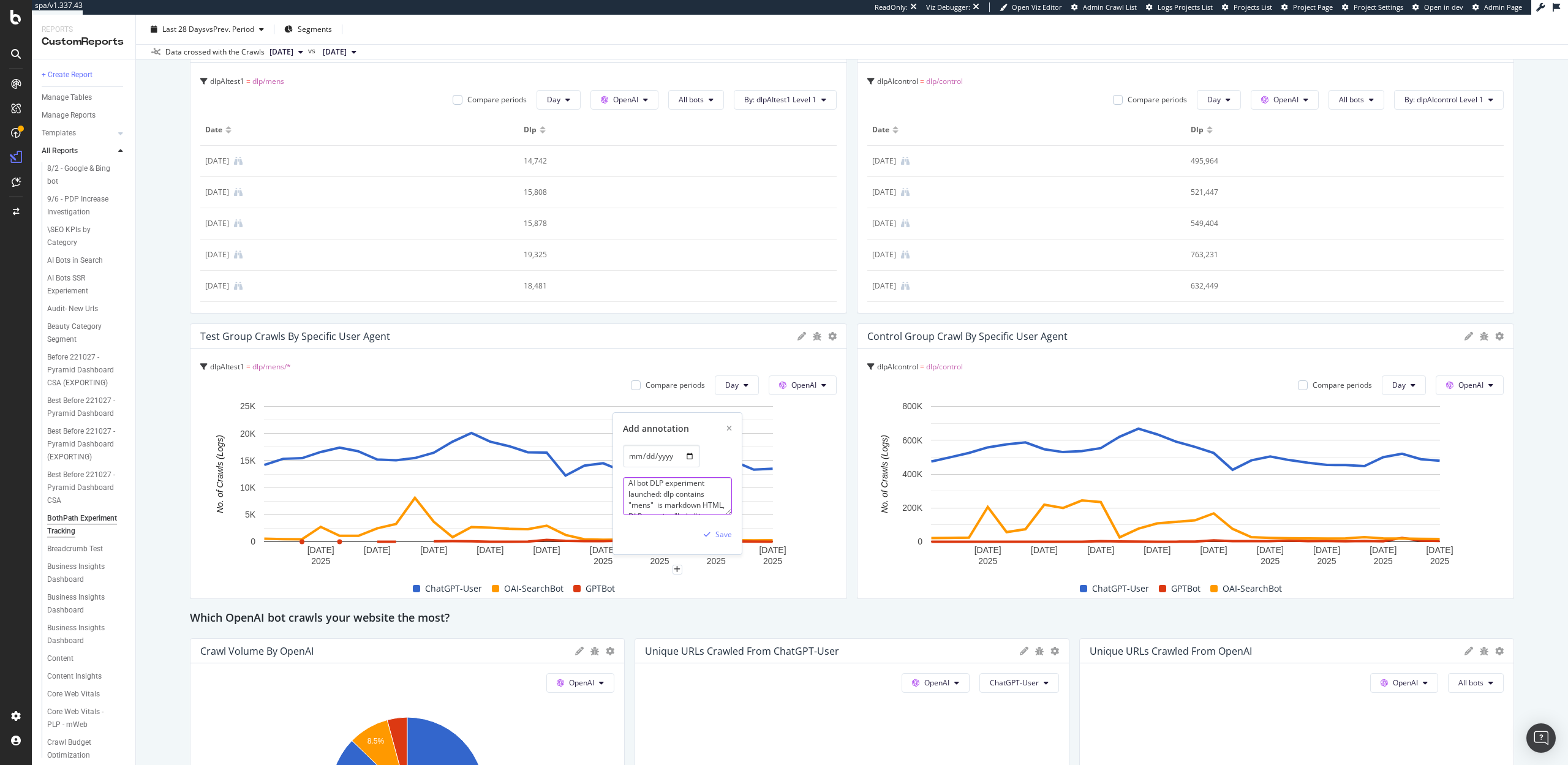
click at [674, 495] on textarea "AI bot DLP experiment launched: dlp contains "mens" is markdown HTML, DLP conta…" at bounding box center [677, 496] width 109 height 38
type textarea "AI bot DLP experiment launched: DLP contains "mens" is markdown HTML, DLP conta…"
click at [726, 535] on div "Save" at bounding box center [724, 534] width 17 height 10
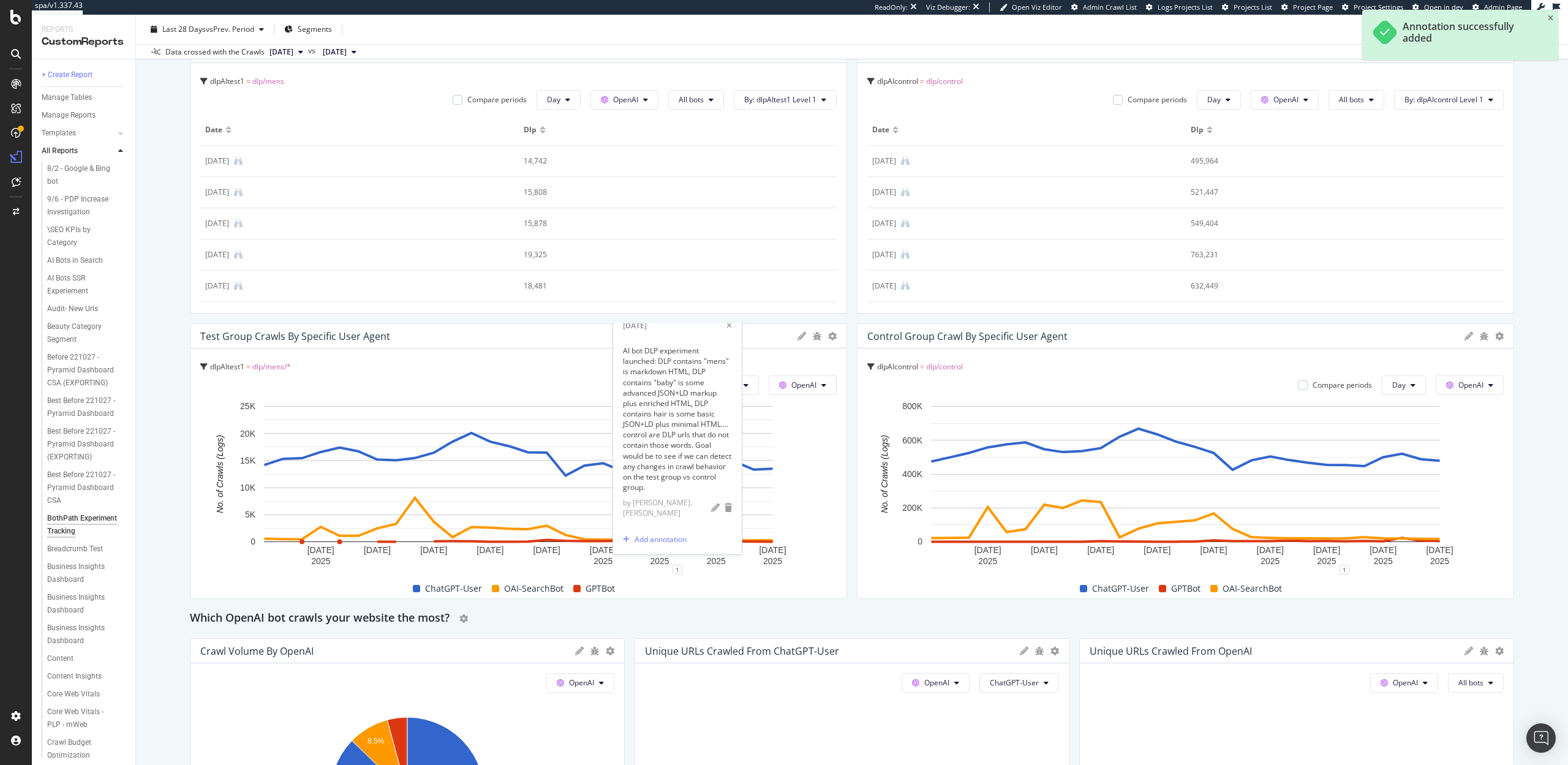
click at [834, 624] on div "Which OpenAI bot crawls your website the most?" at bounding box center [852, 619] width 1325 height 19
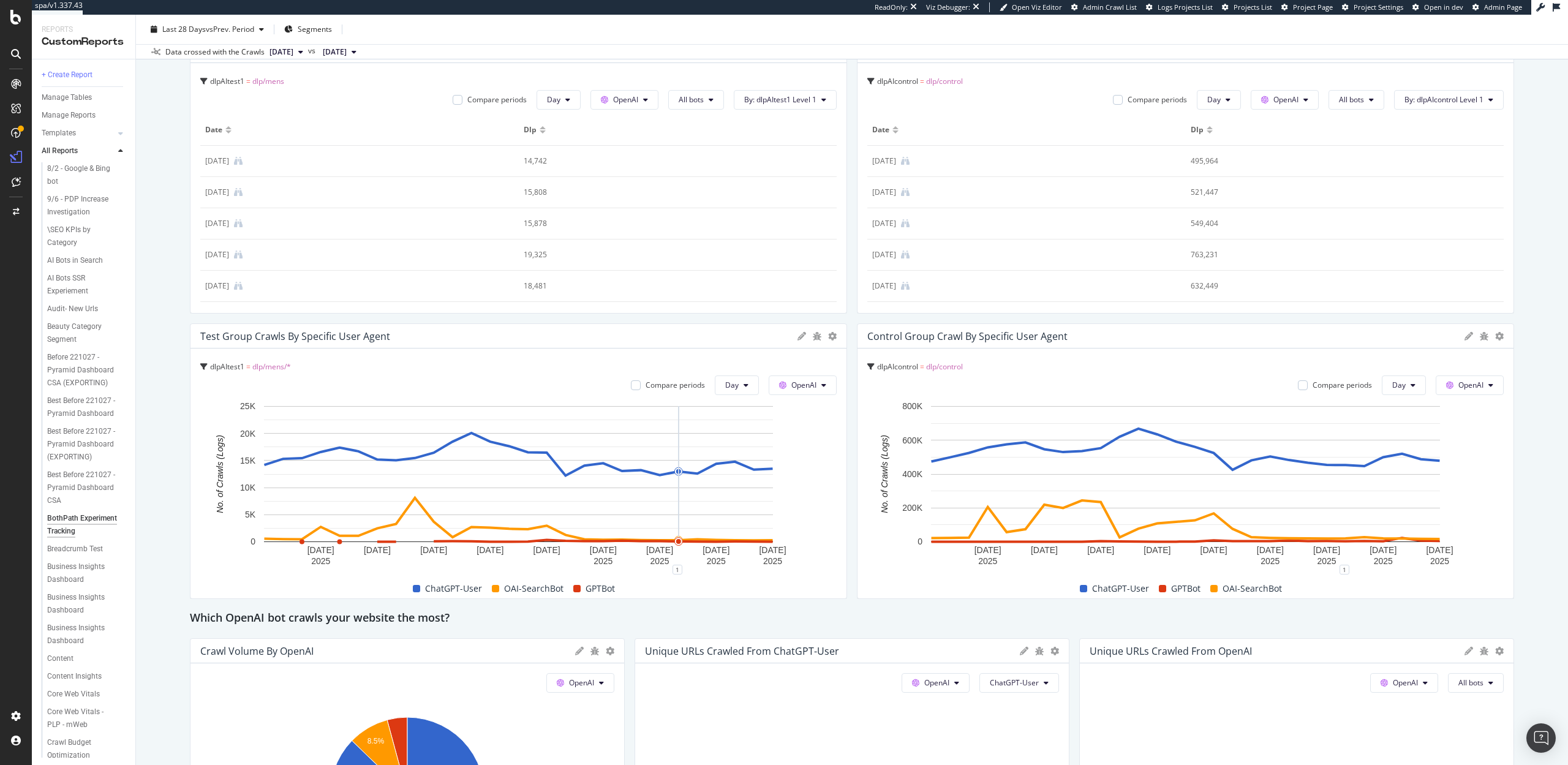
scroll to position [0, 0]
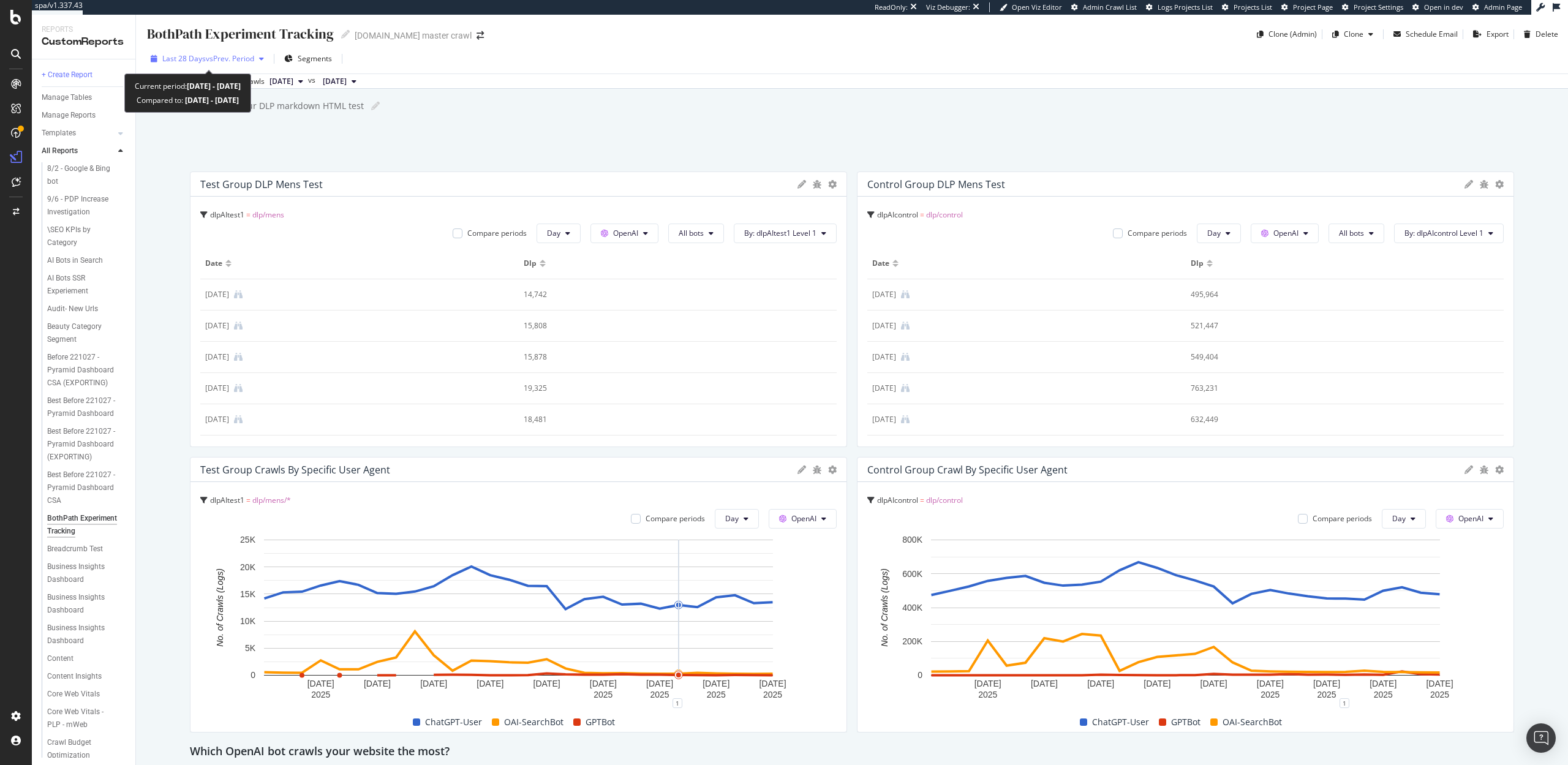
click at [221, 64] on span "vs Prev. Period" at bounding box center [230, 59] width 48 height 10
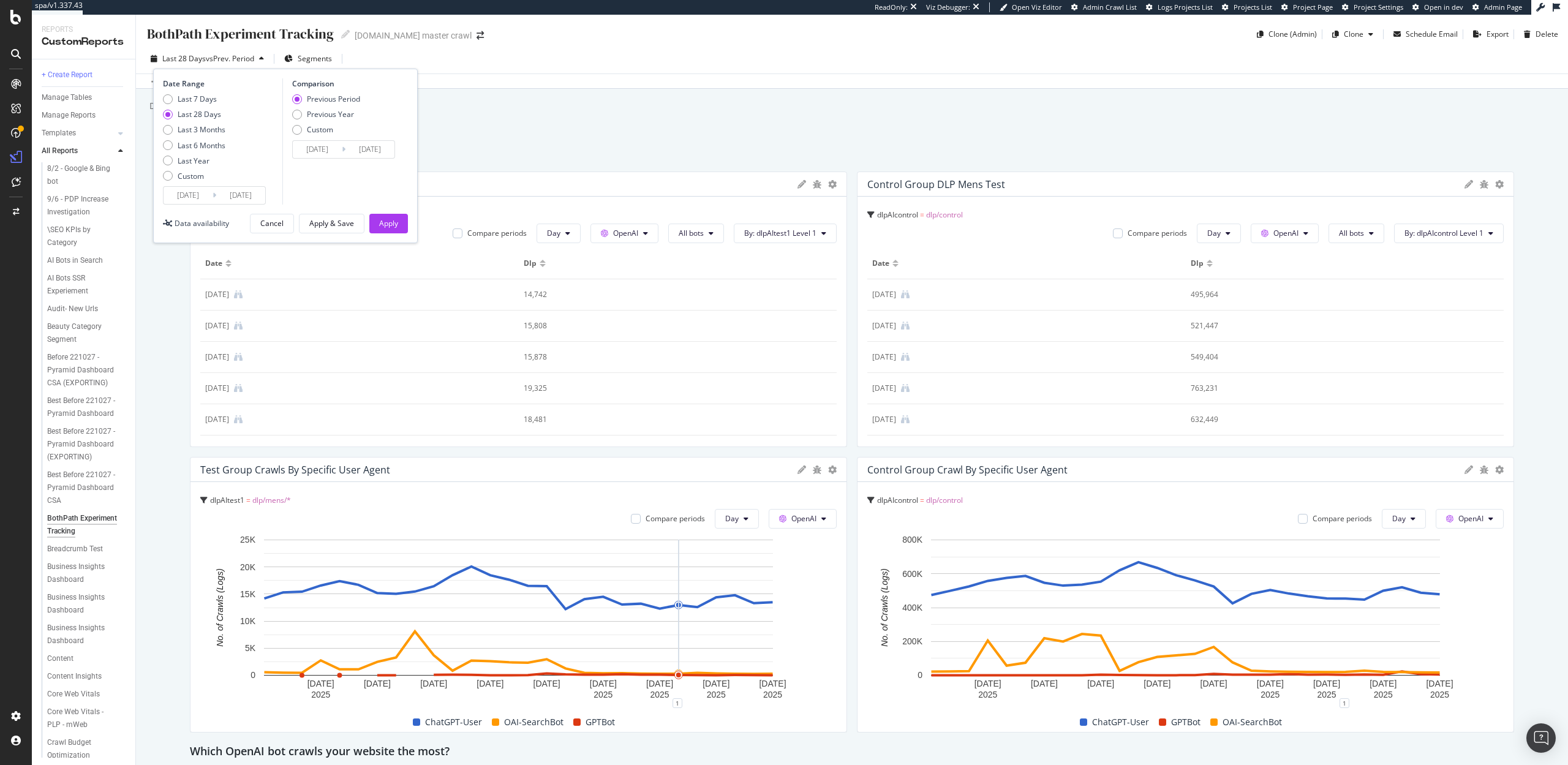
click at [196, 197] on input "2025/08/27" at bounding box center [188, 195] width 49 height 17
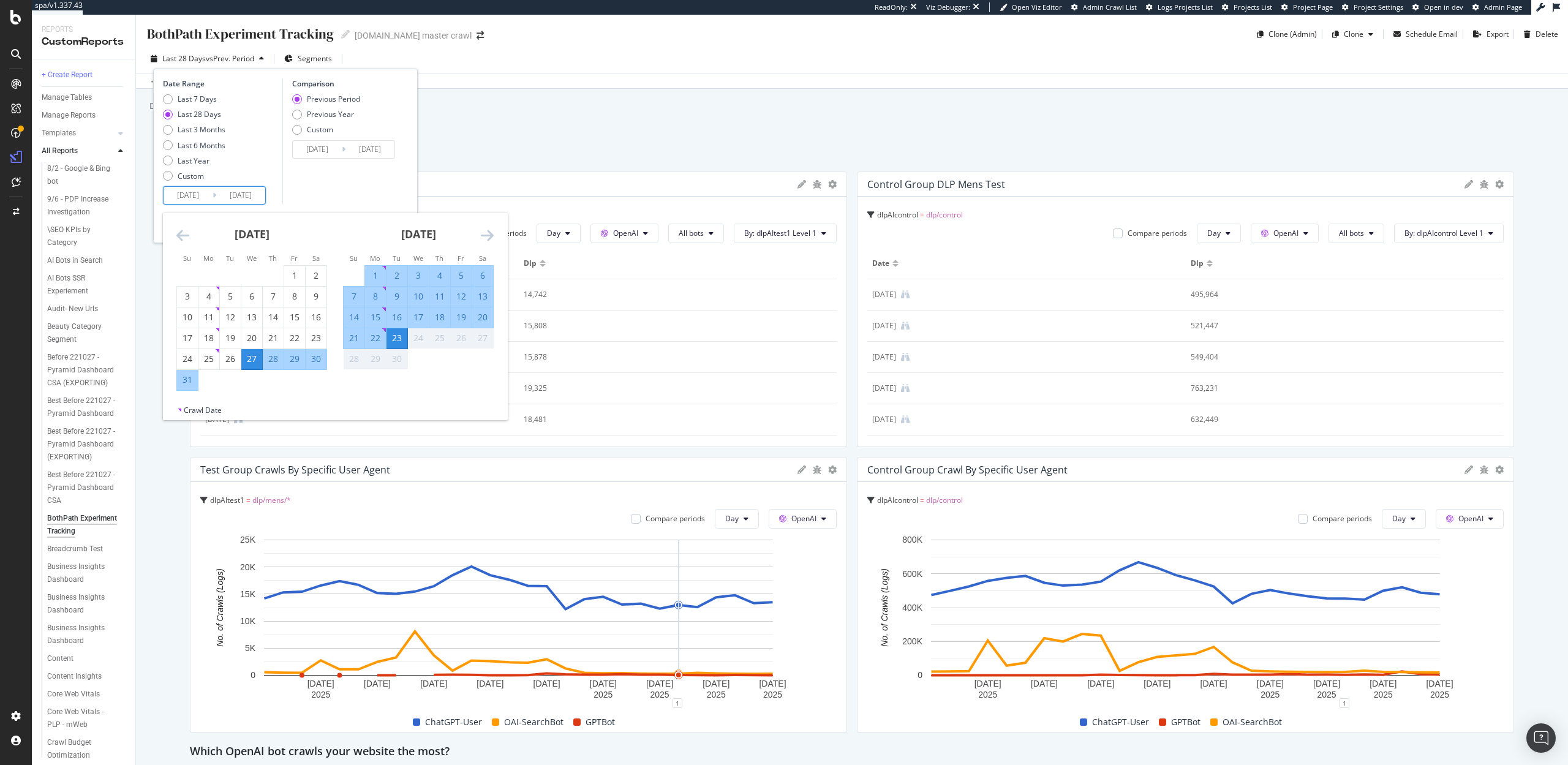
click at [440, 315] on div "18" at bounding box center [440, 317] width 21 height 12
type input "2025/09/18"
type input "2025/09/12"
type input "2025/09/17"
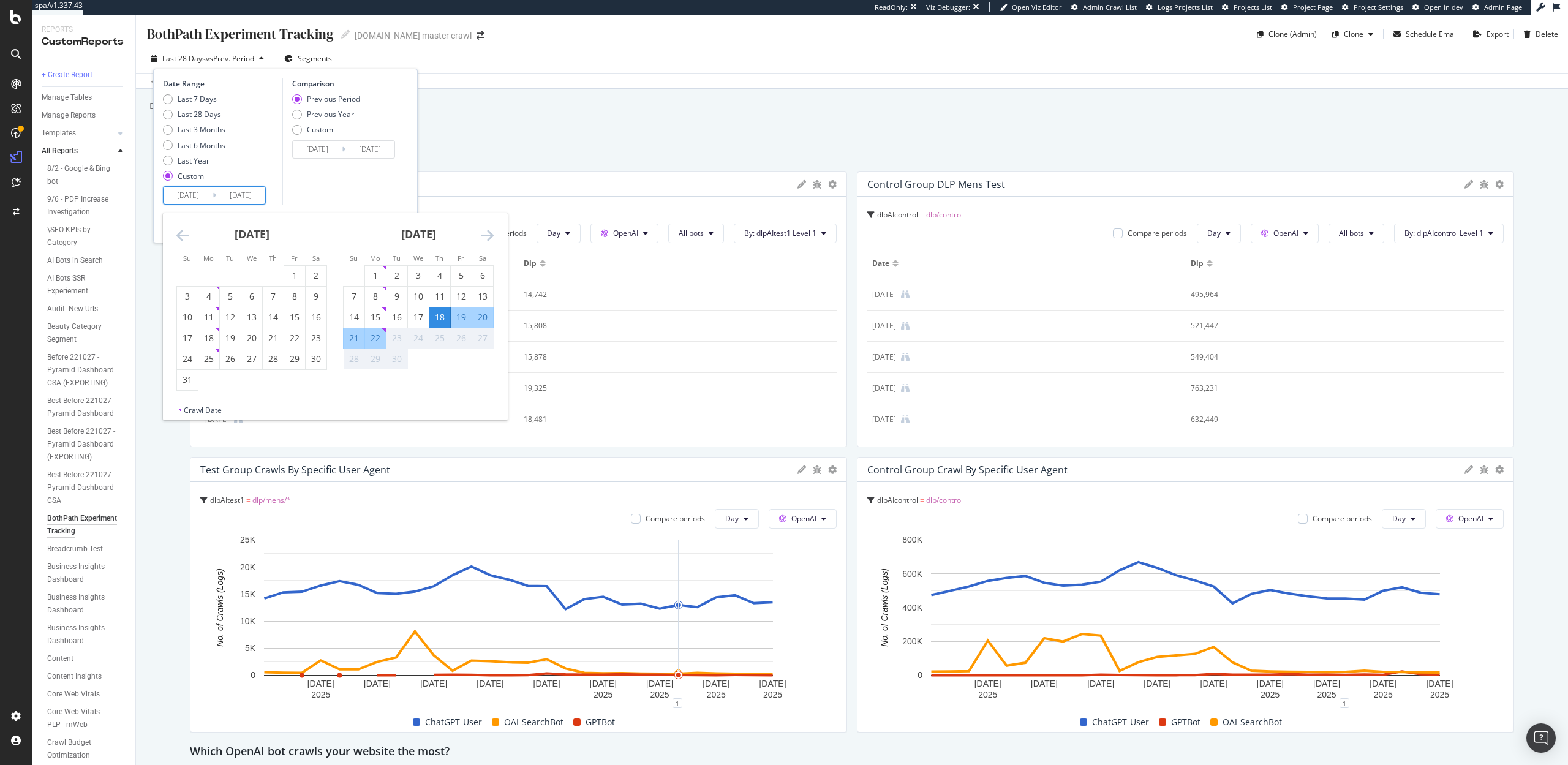
click at [399, 341] on div "23" at bounding box center [397, 338] width 21 height 12
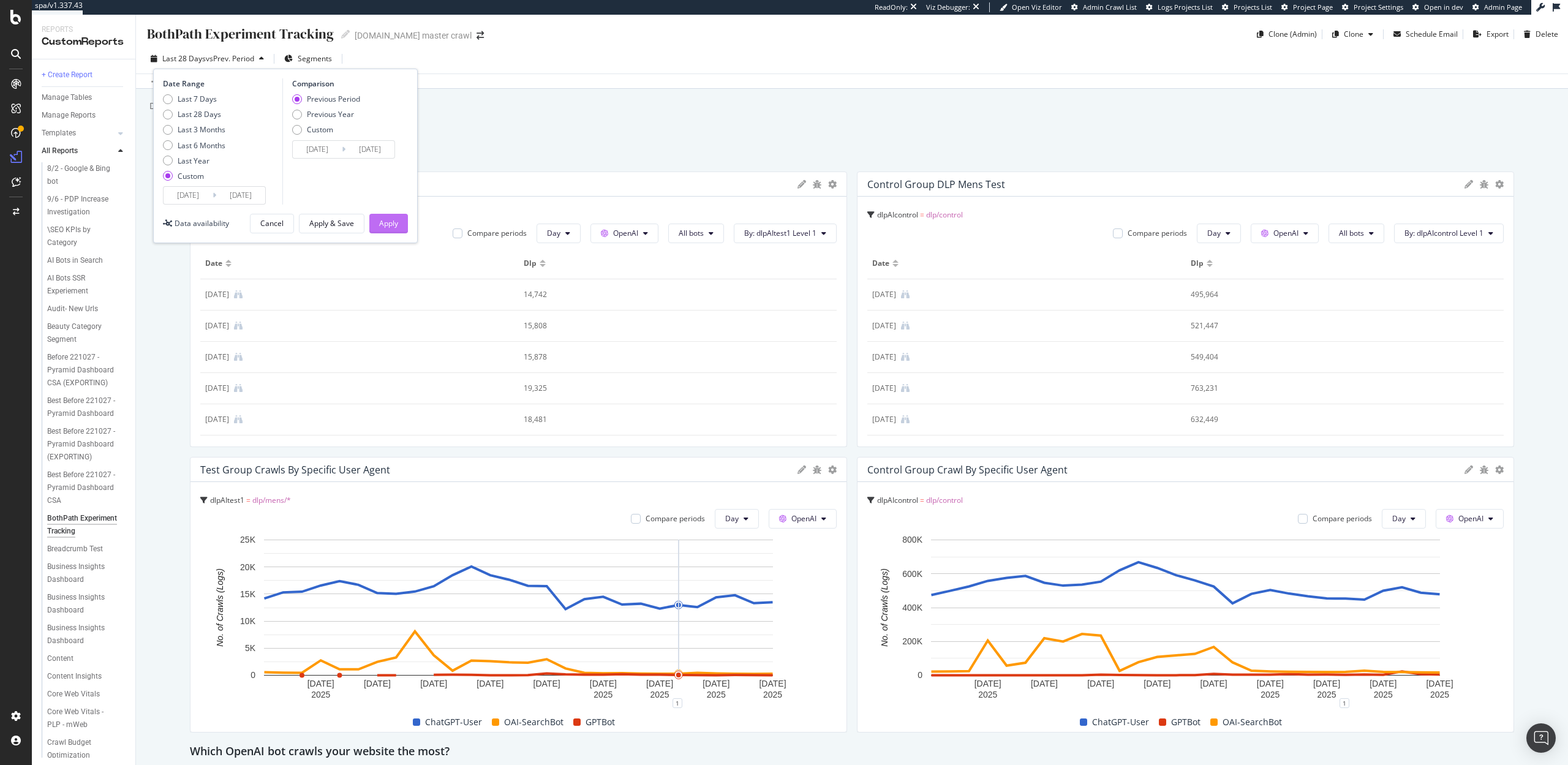
click at [386, 223] on div "Apply" at bounding box center [388, 223] width 19 height 10
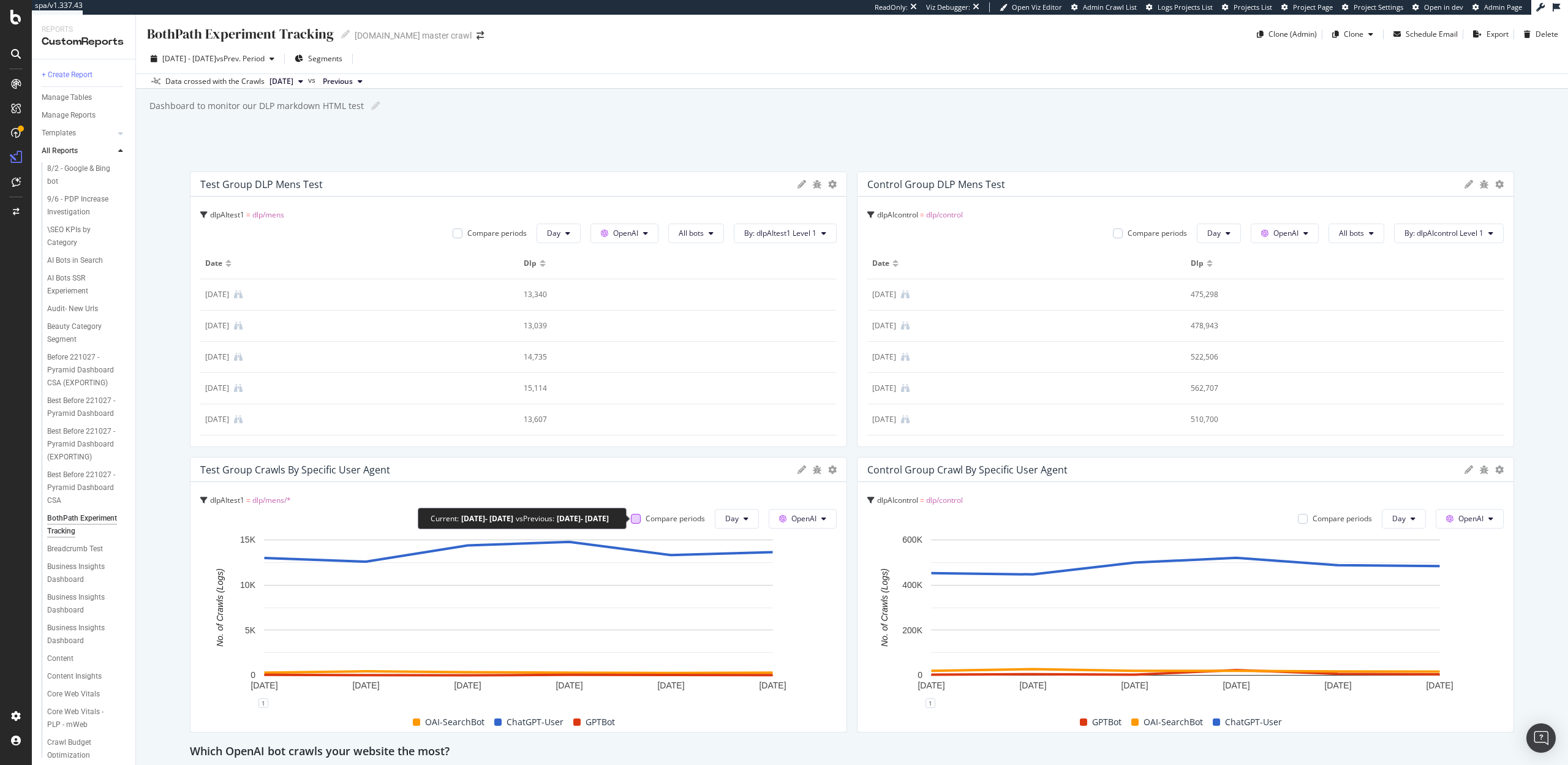
click at [638, 521] on div at bounding box center [636, 518] width 10 height 10
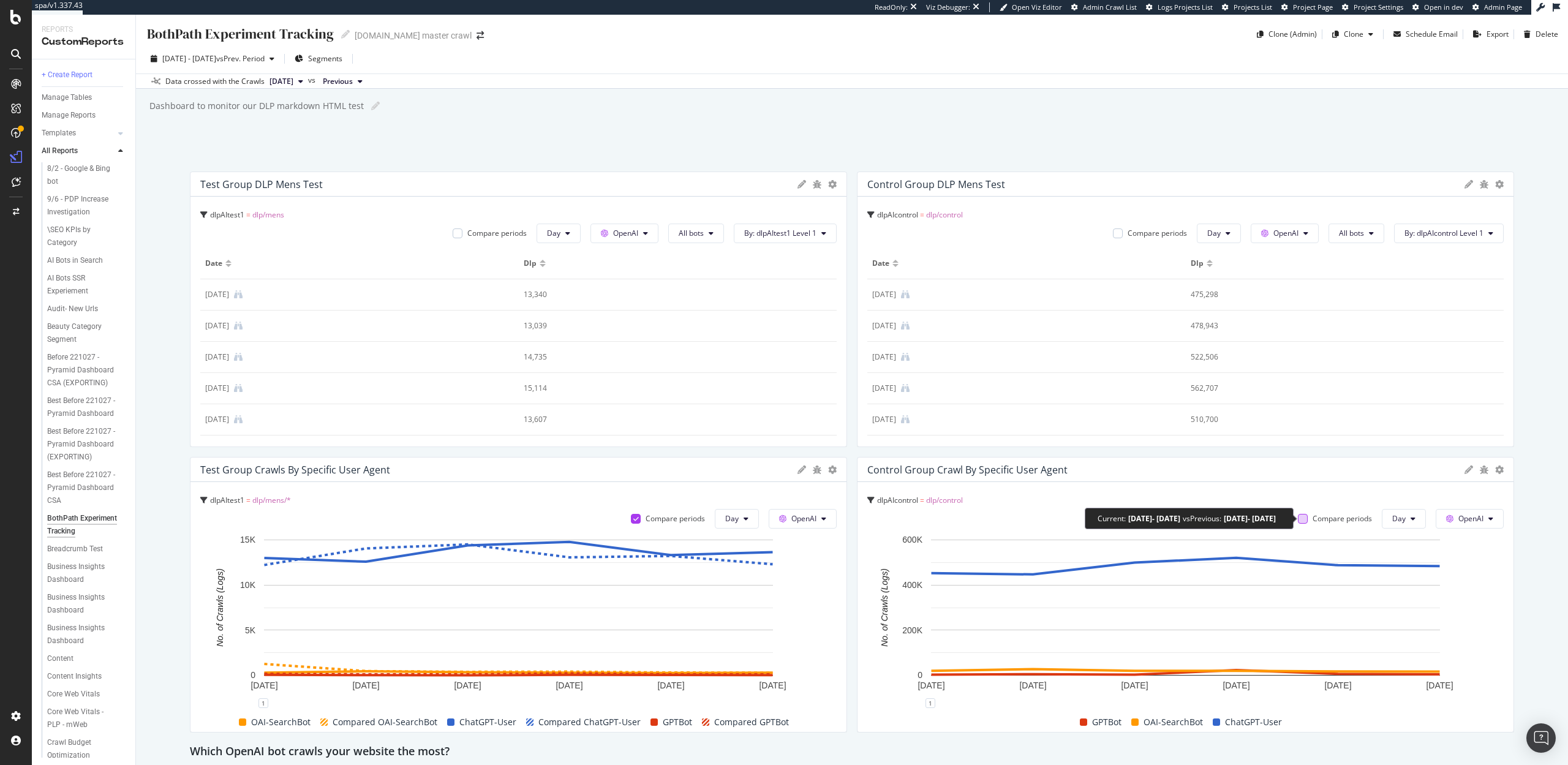
click at [1301, 521] on div at bounding box center [1303, 518] width 10 height 10
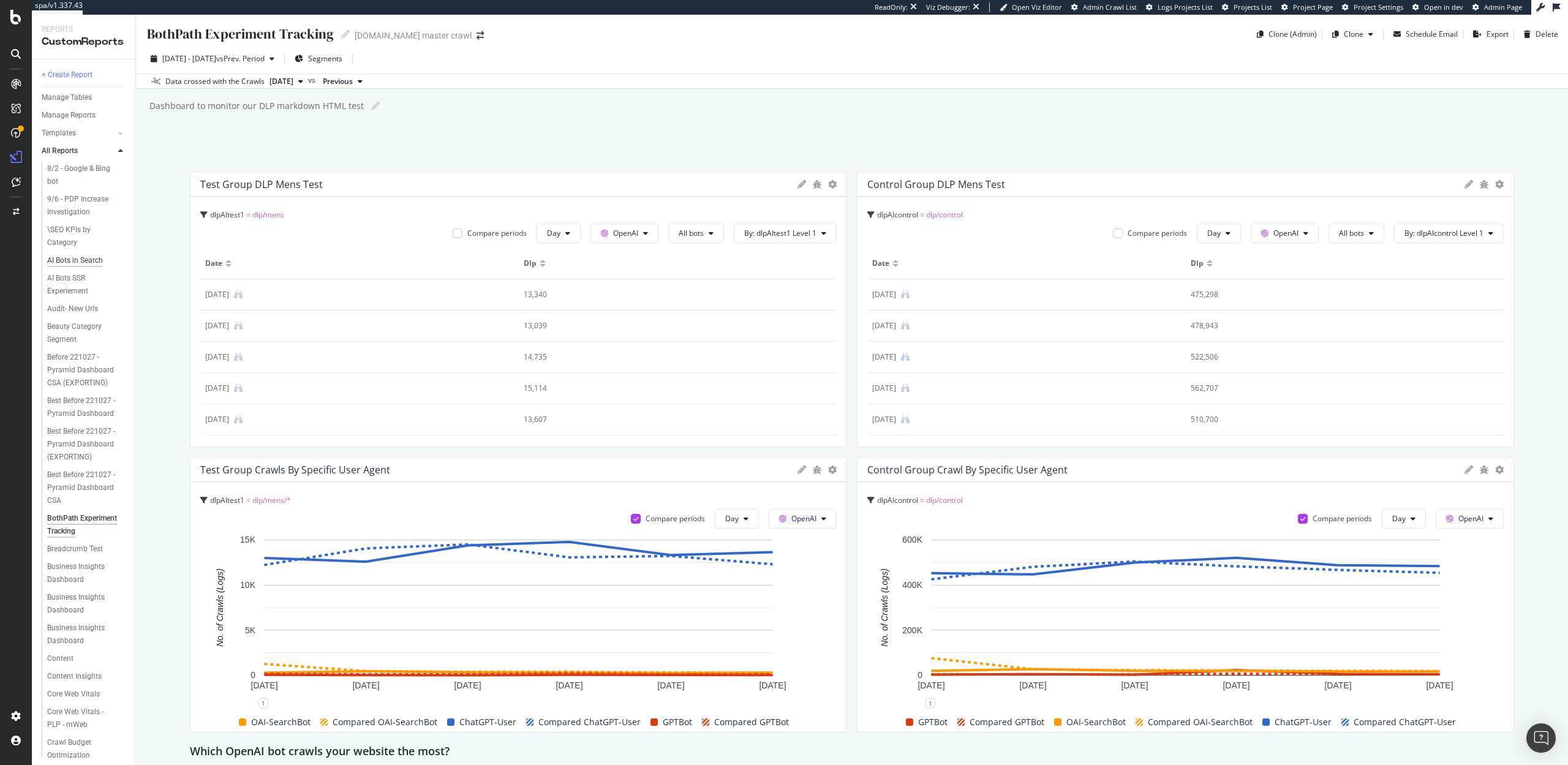
click at [72, 256] on div "AI Bots in Search" at bounding box center [75, 261] width 56 height 13
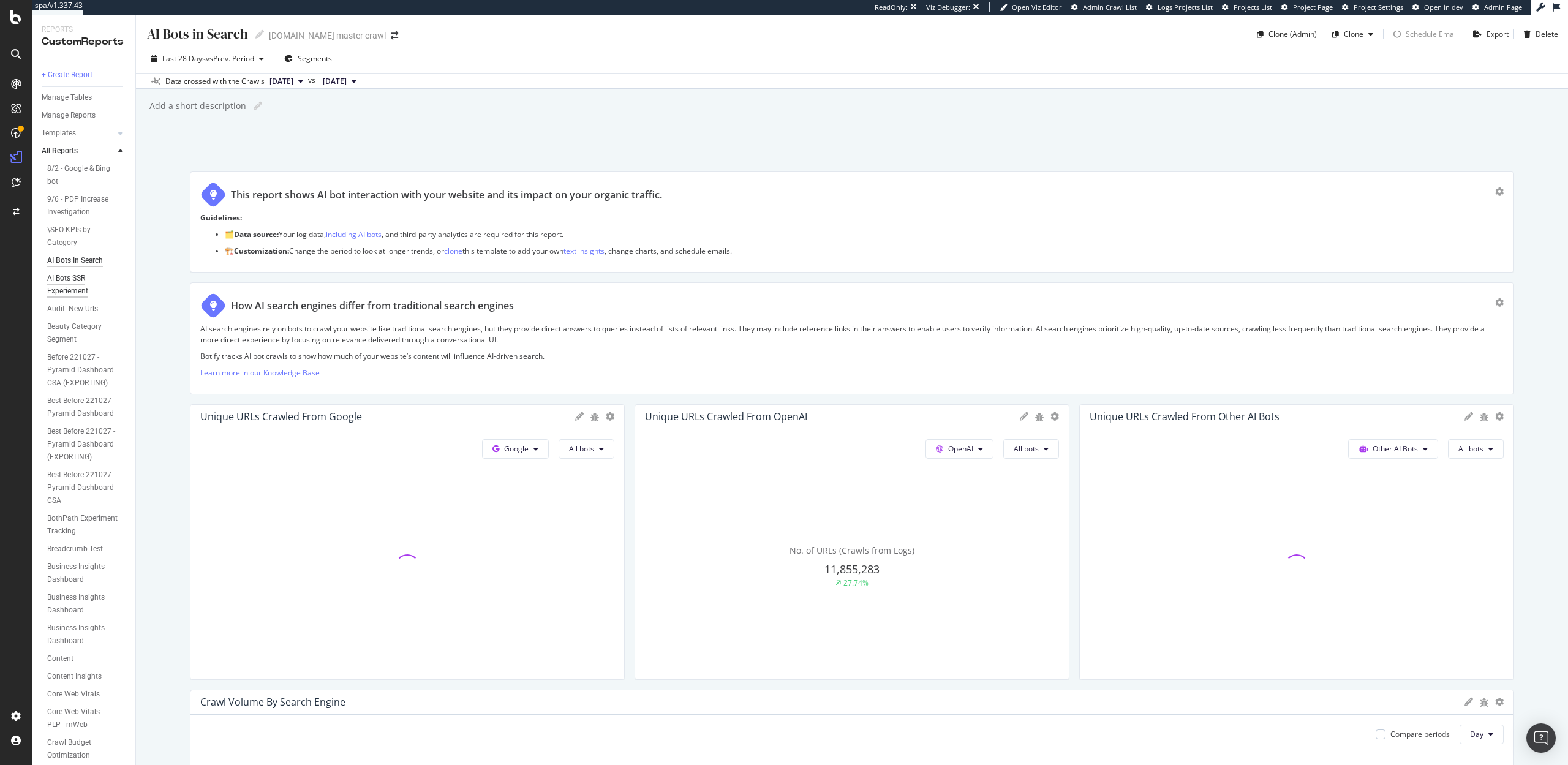
click at [72, 280] on div "AI Bots SSR Experiement" at bounding box center [81, 285] width 69 height 26
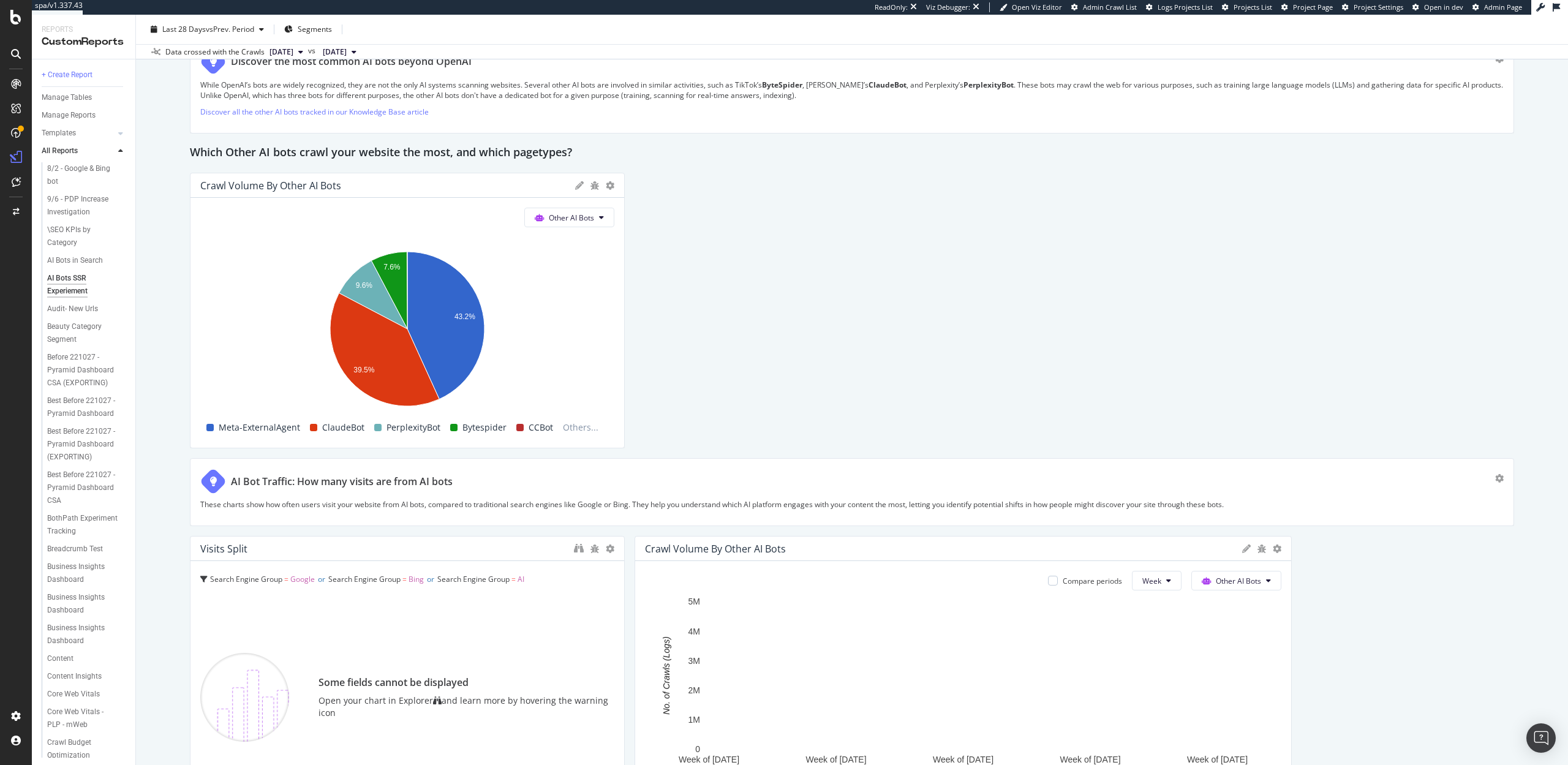
scroll to position [2038, 0]
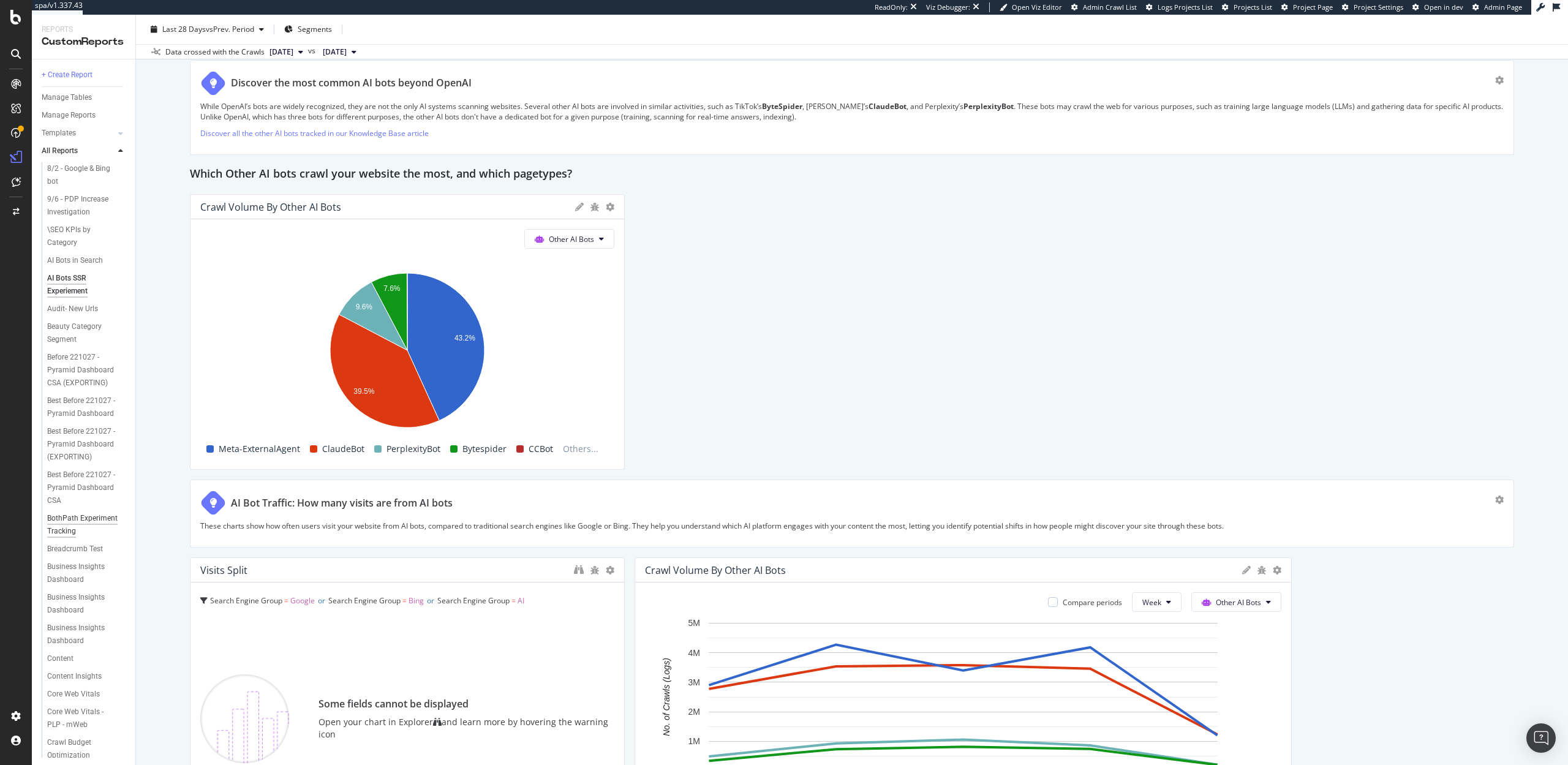
click at [74, 516] on div "BothPath Experiment Tracking" at bounding box center [82, 525] width 71 height 26
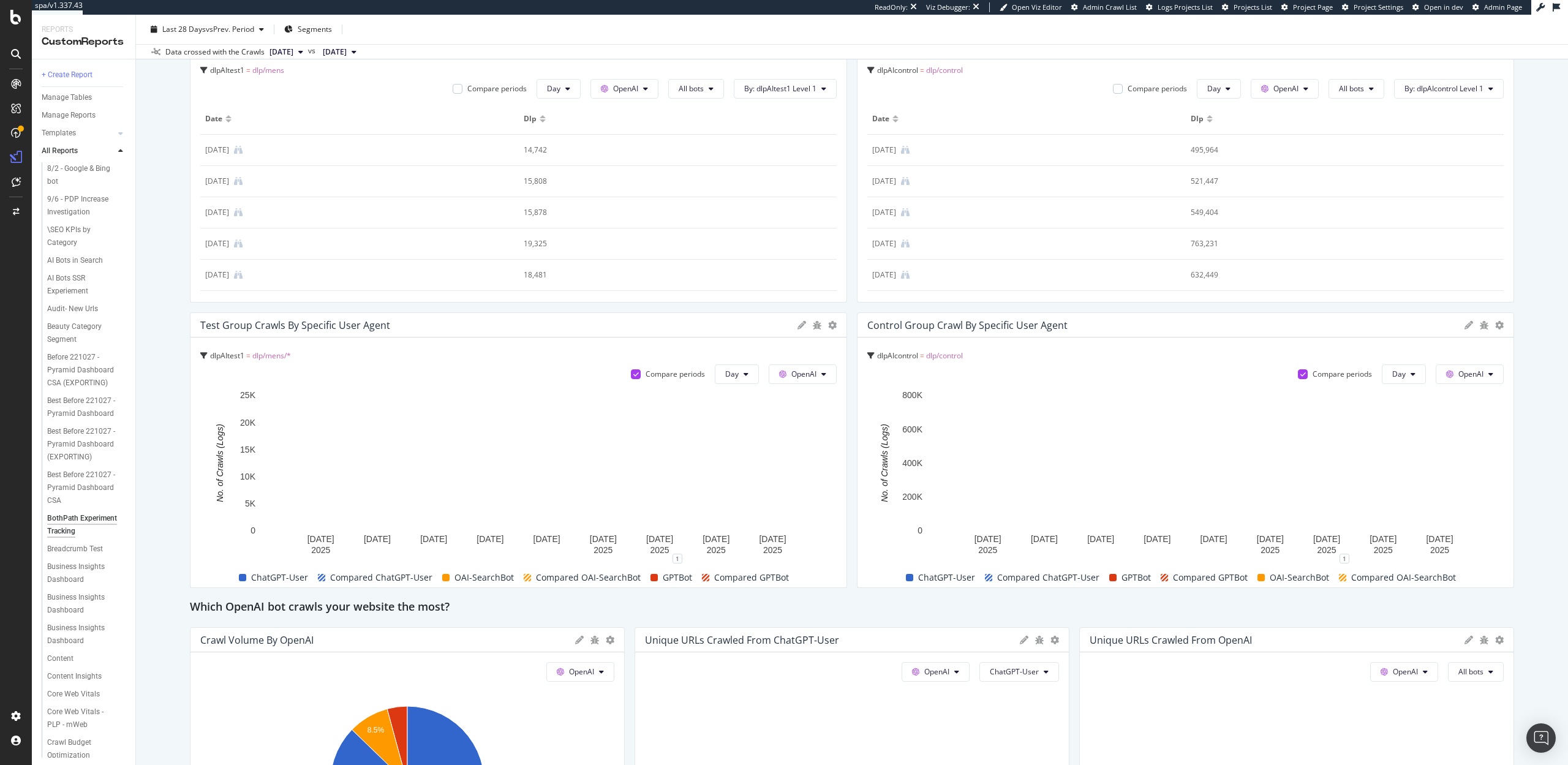
scroll to position [308, 0]
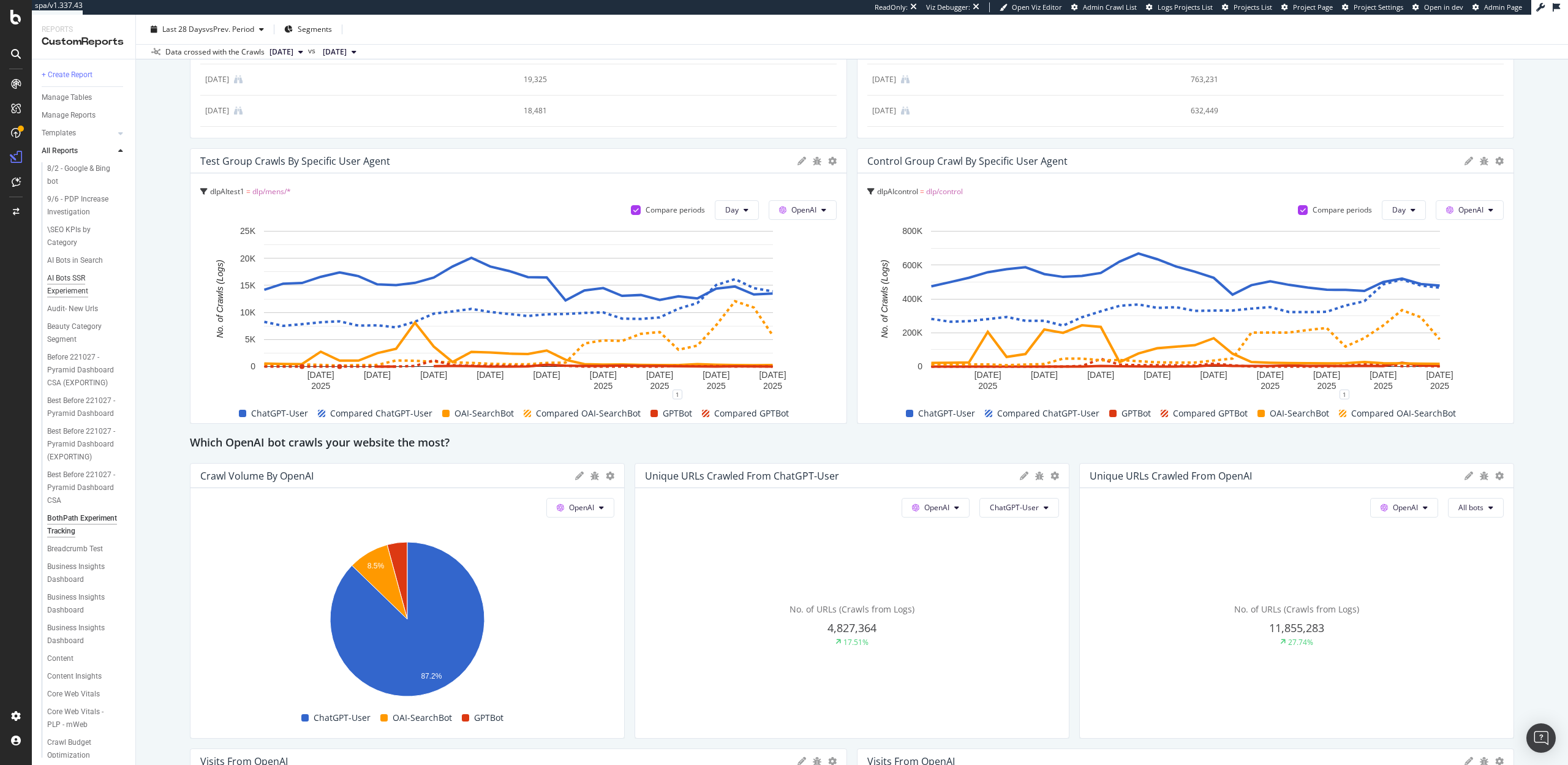
click at [68, 283] on div "AI Bots SSR Experiement" at bounding box center [81, 285] width 69 height 26
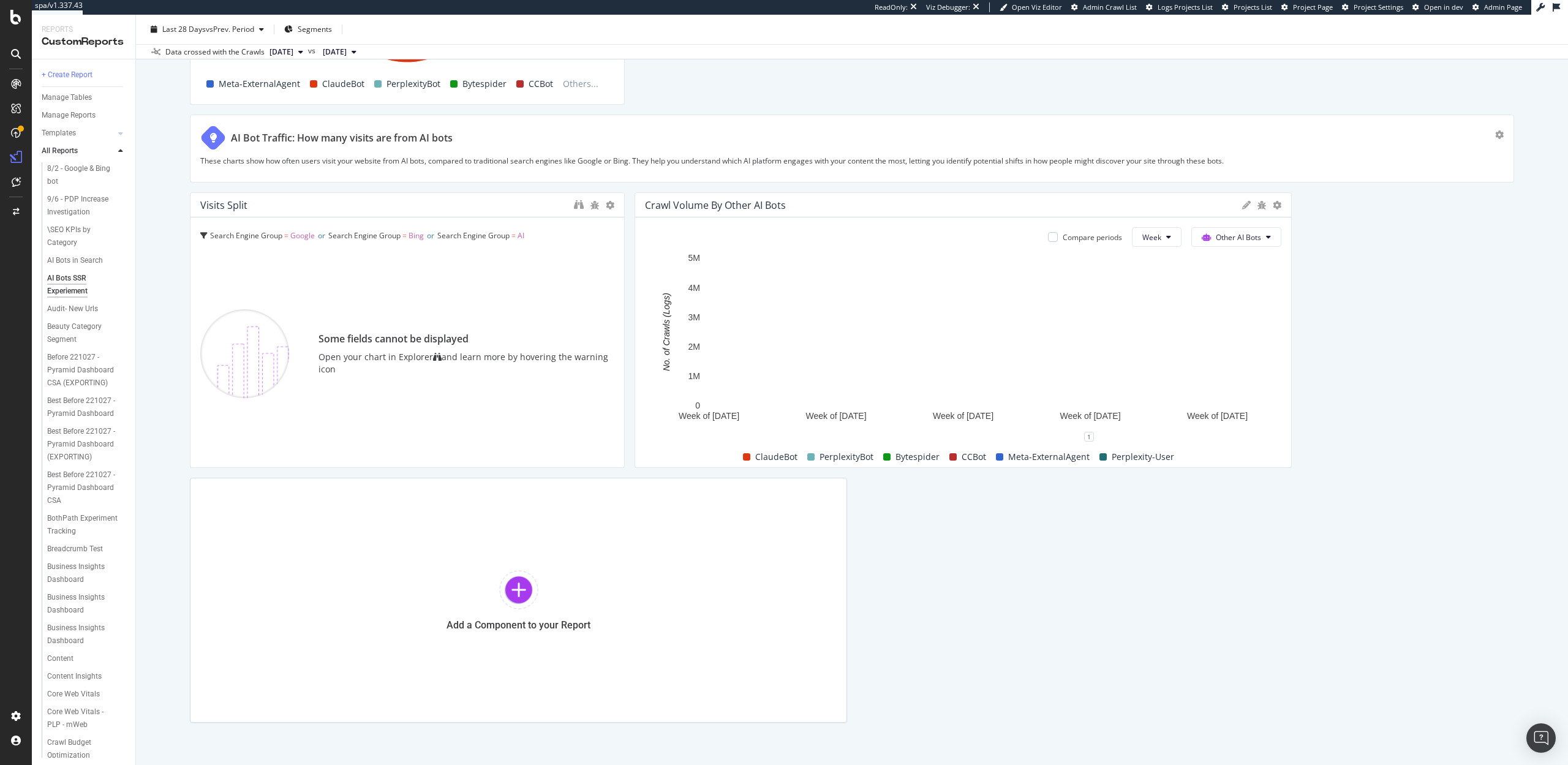
scroll to position [2430, 0]
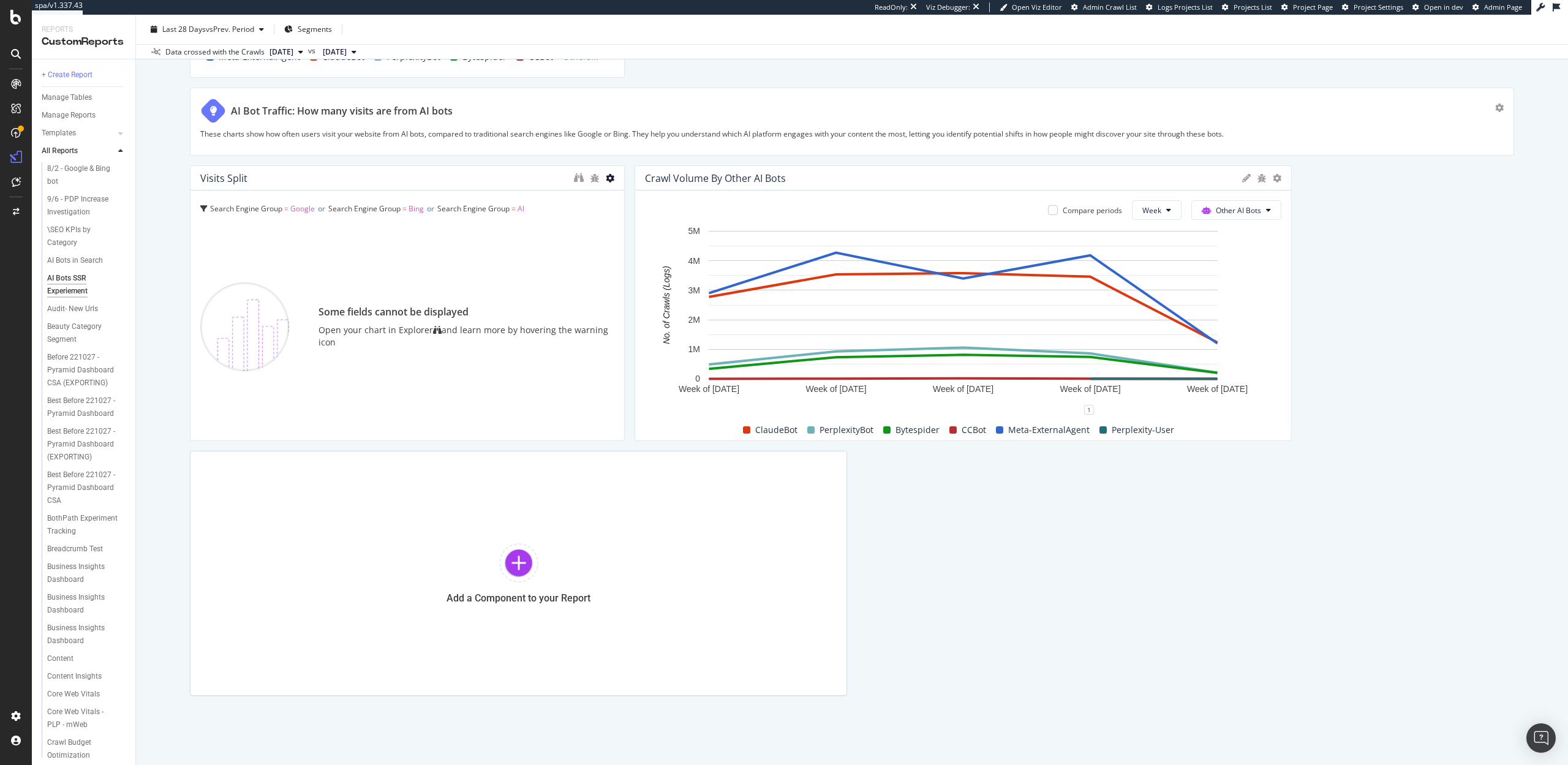
click at [609, 178] on icon at bounding box center [610, 178] width 8 height 8
click at [642, 193] on span "Delete" at bounding box center [647, 197] width 23 height 11
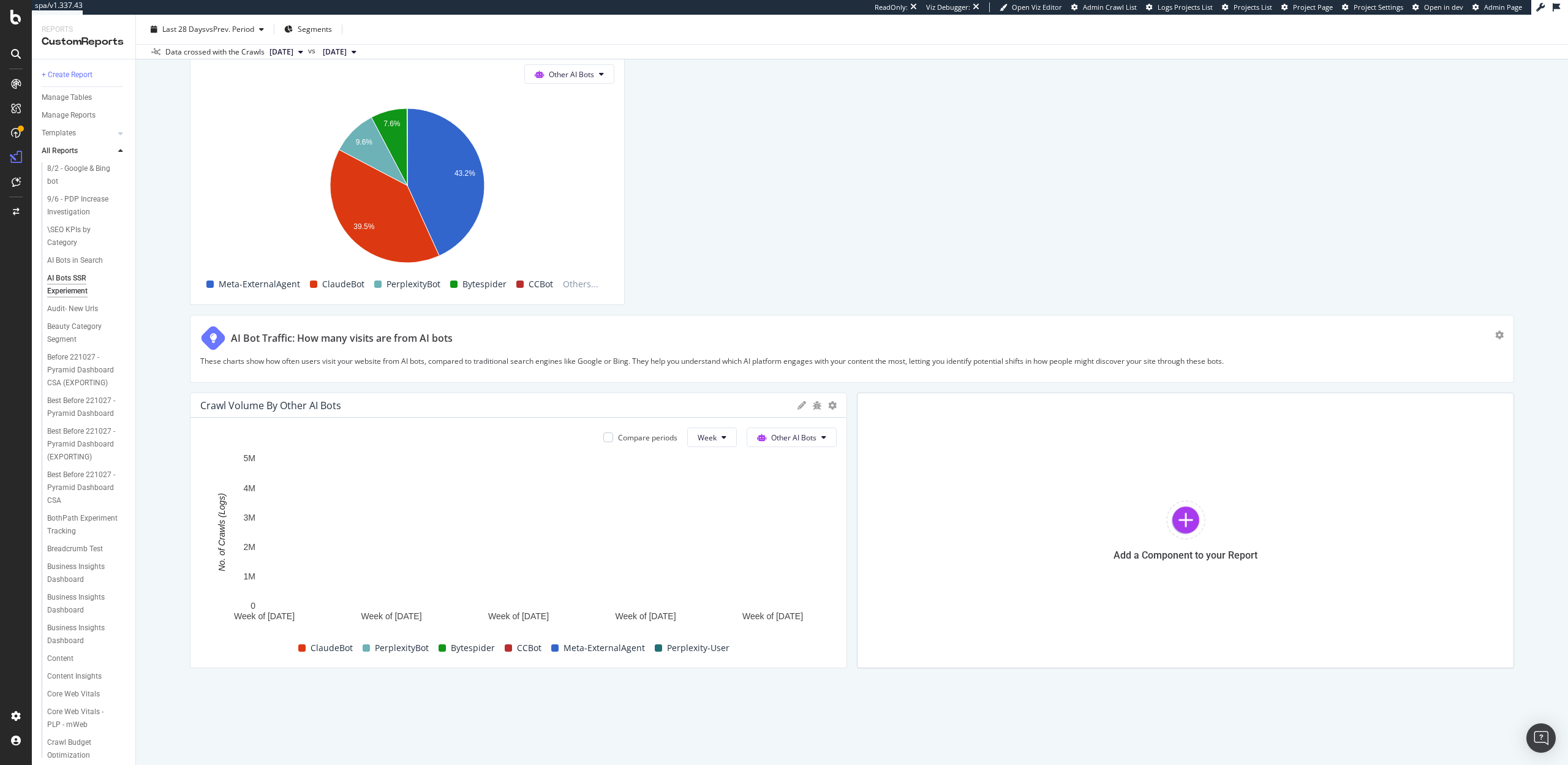
scroll to position [2203, 0]
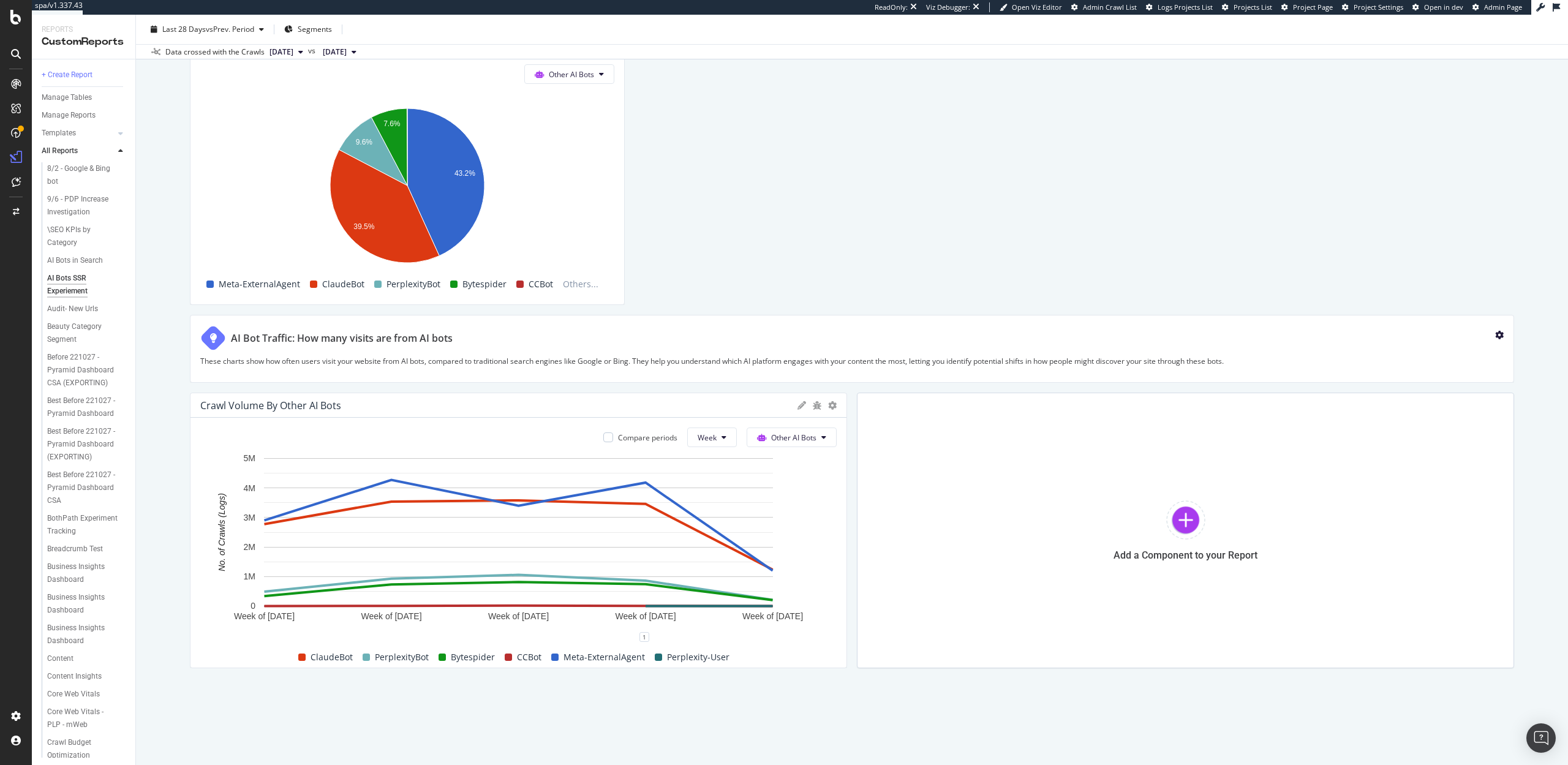
click at [1498, 334] on icon "gear" at bounding box center [1499, 335] width 8 height 8
click at [1460, 336] on div "Delete" at bounding box center [1471, 339] width 23 height 10
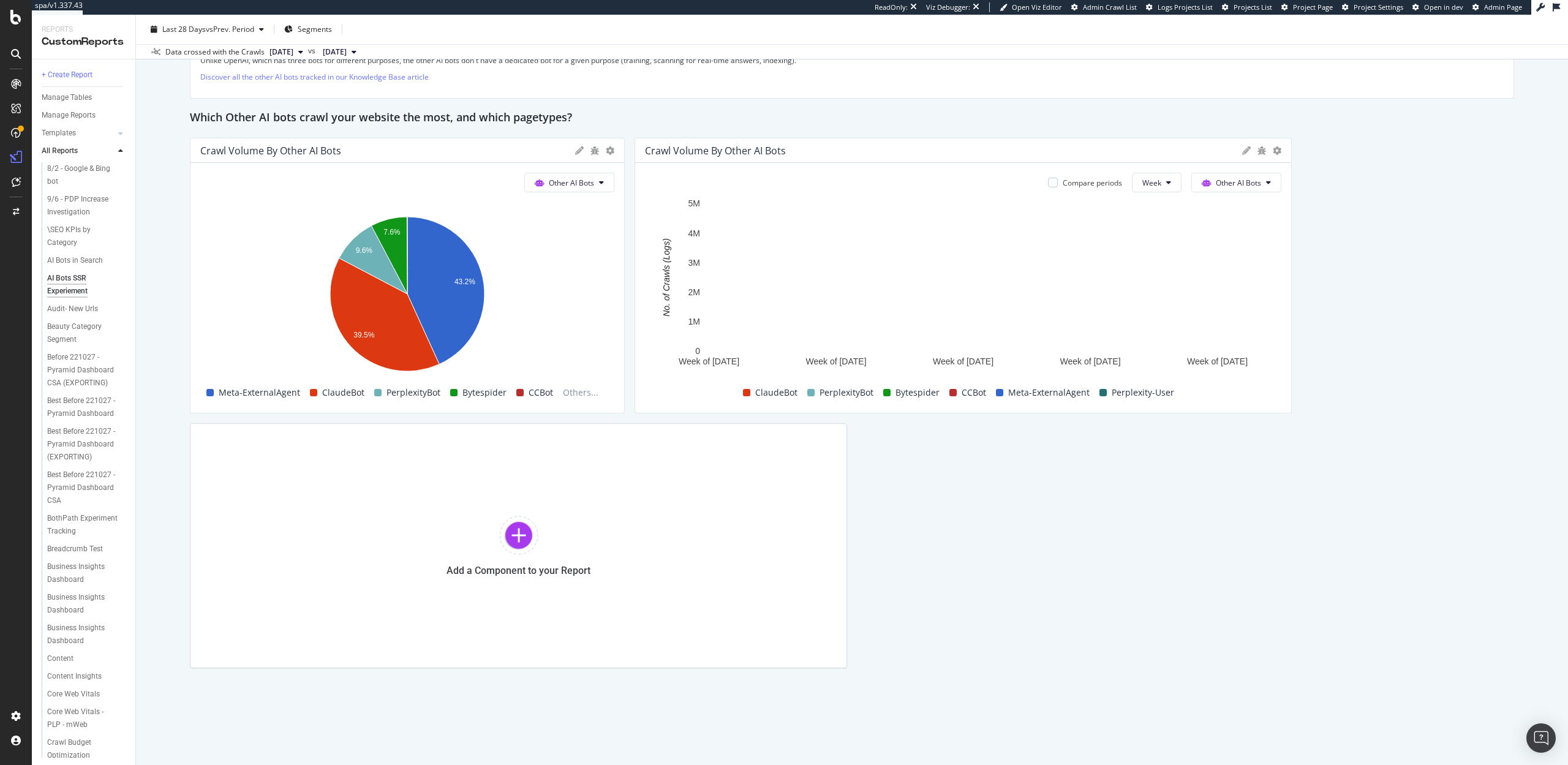
scroll to position [2094, 0]
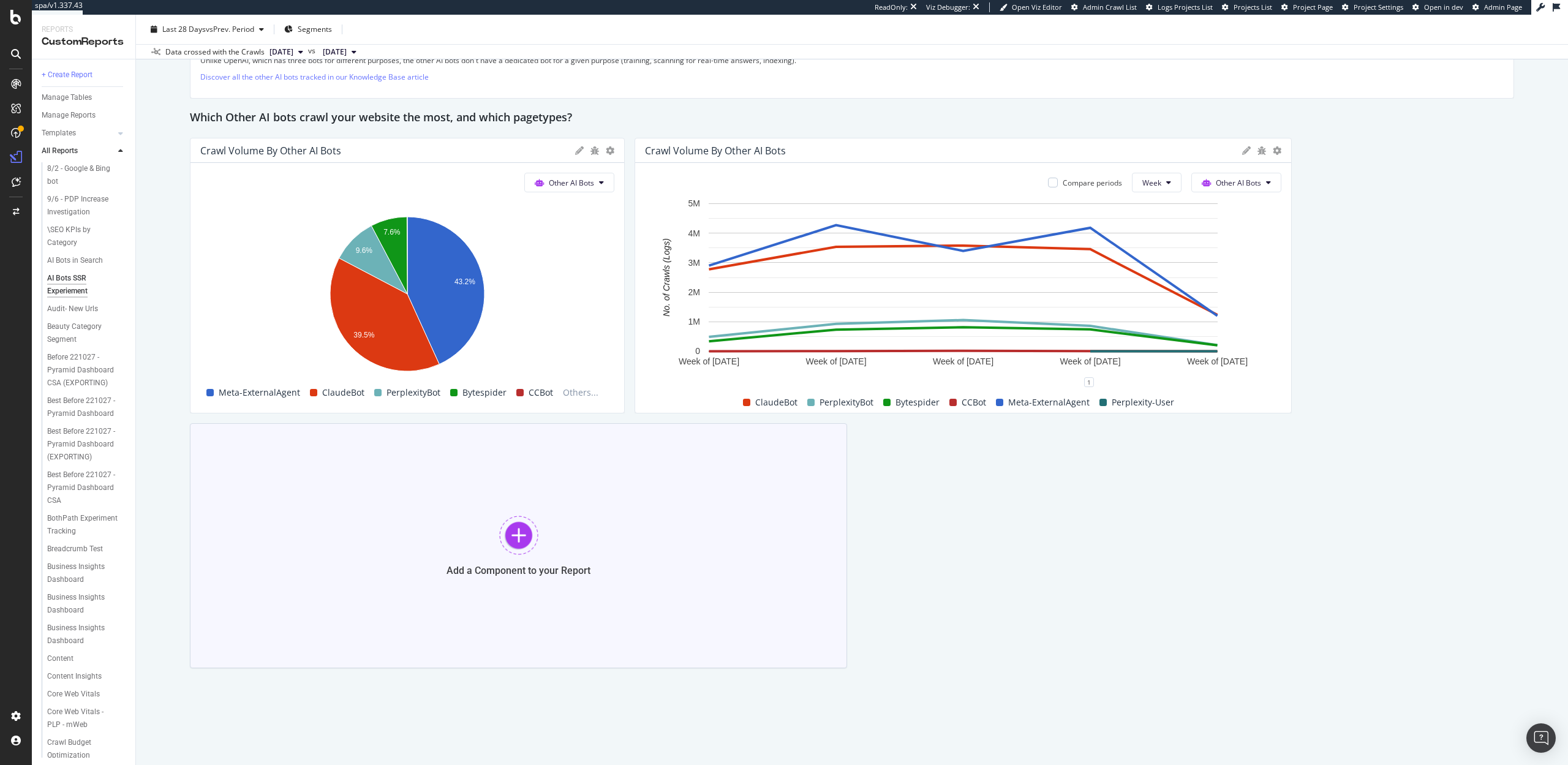
click at [502, 536] on div at bounding box center [518, 535] width 39 height 39
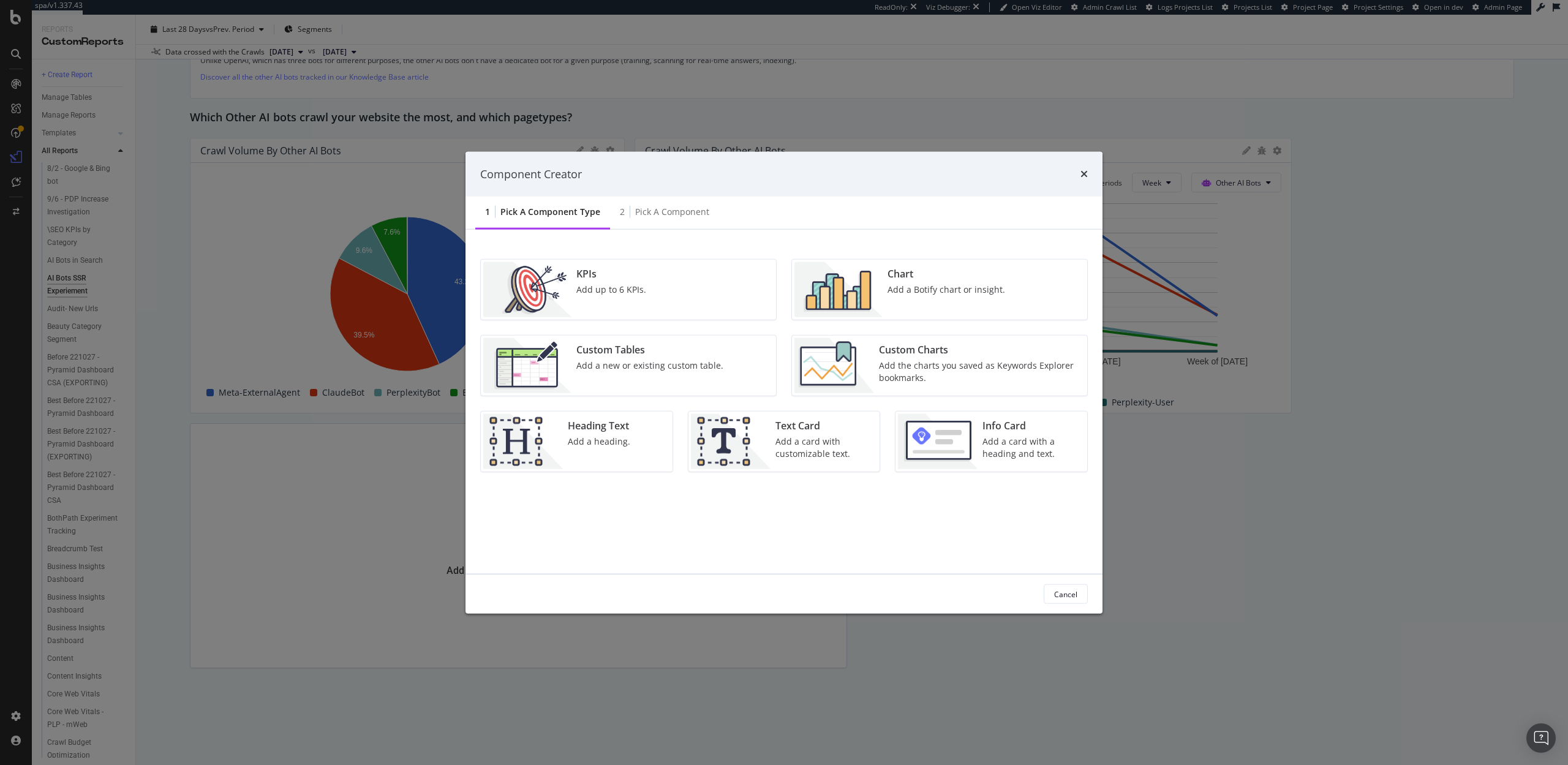
click at [883, 299] on div "Chart Add a Botify chart or insight." at bounding box center [947, 290] width 128 height 55
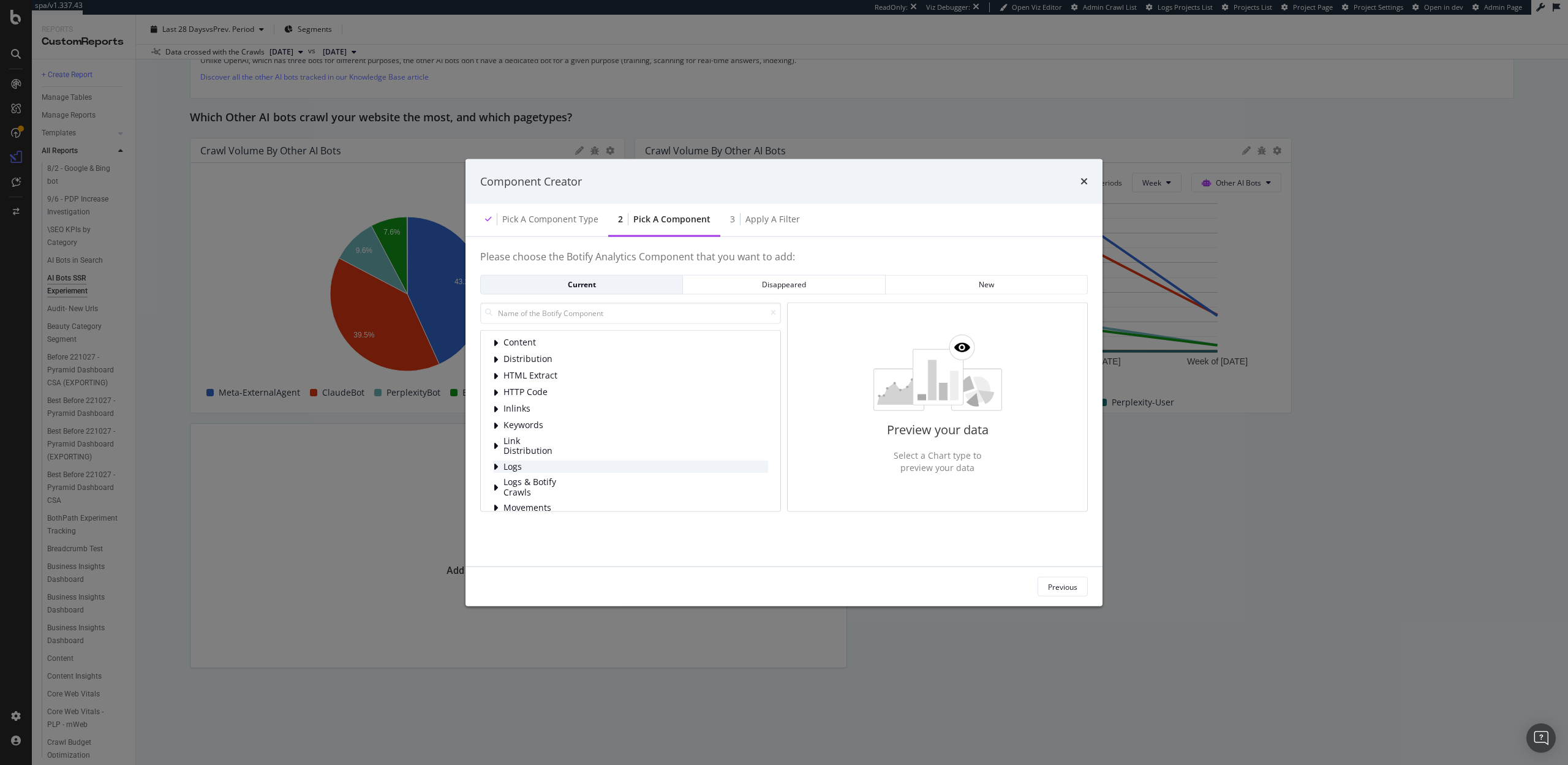
click at [505, 461] on span "Logs" at bounding box center [531, 466] width 55 height 10
click at [551, 368] on span "Bot Behavior" at bounding box center [558, 369] width 55 height 10
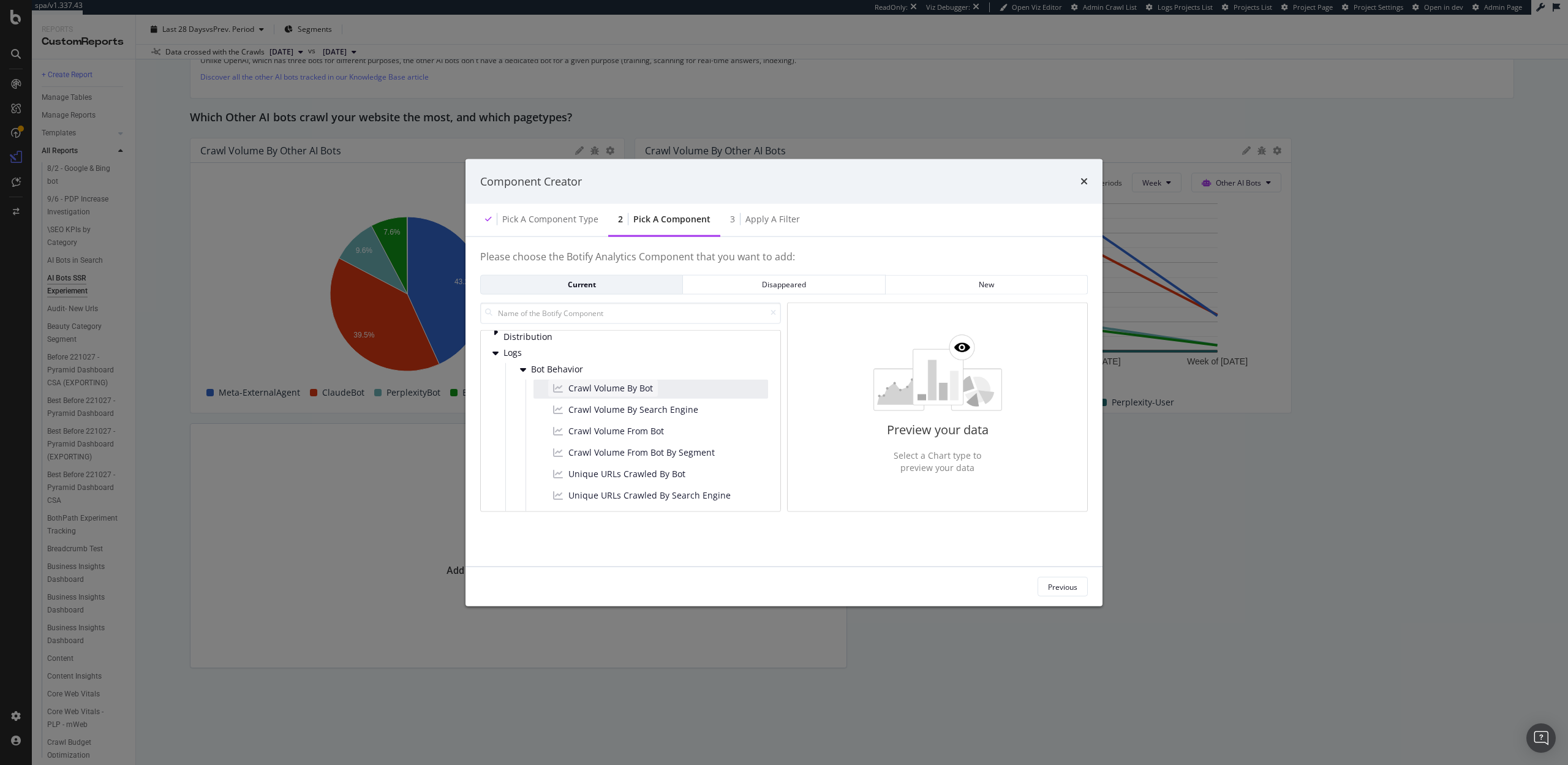
click at [610, 388] on span "Crawl Volume By Bot" at bounding box center [610, 388] width 84 height 12
click at [610, 431] on span "Crawl Volume From Bot" at bounding box center [616, 431] width 95 height 12
click at [1069, 578] on div "Next" at bounding box center [1070, 587] width 16 height 19
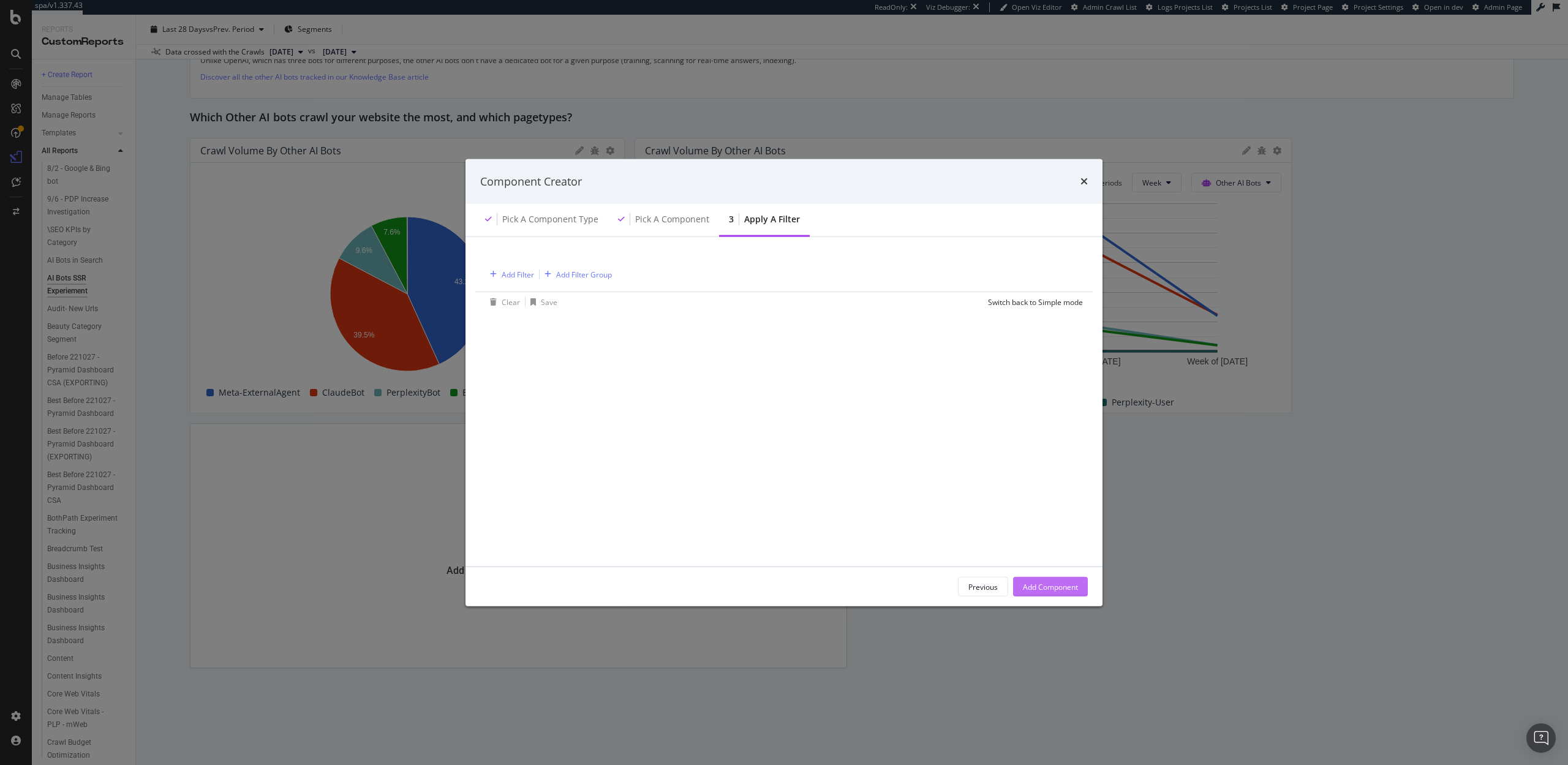
click at [1061, 587] on div "Add Component" at bounding box center [1051, 587] width 55 height 10
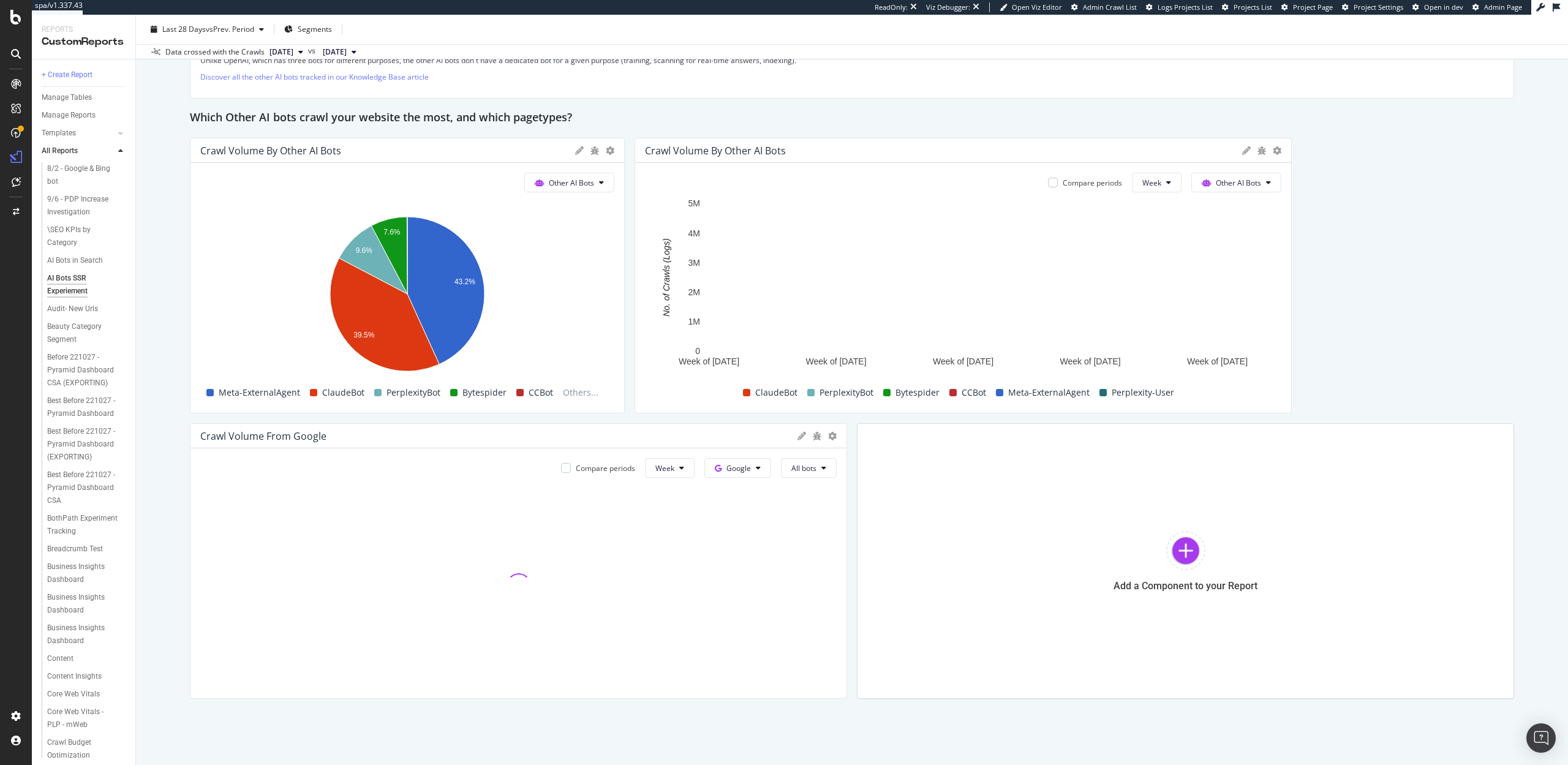
scroll to position [2125, 0]
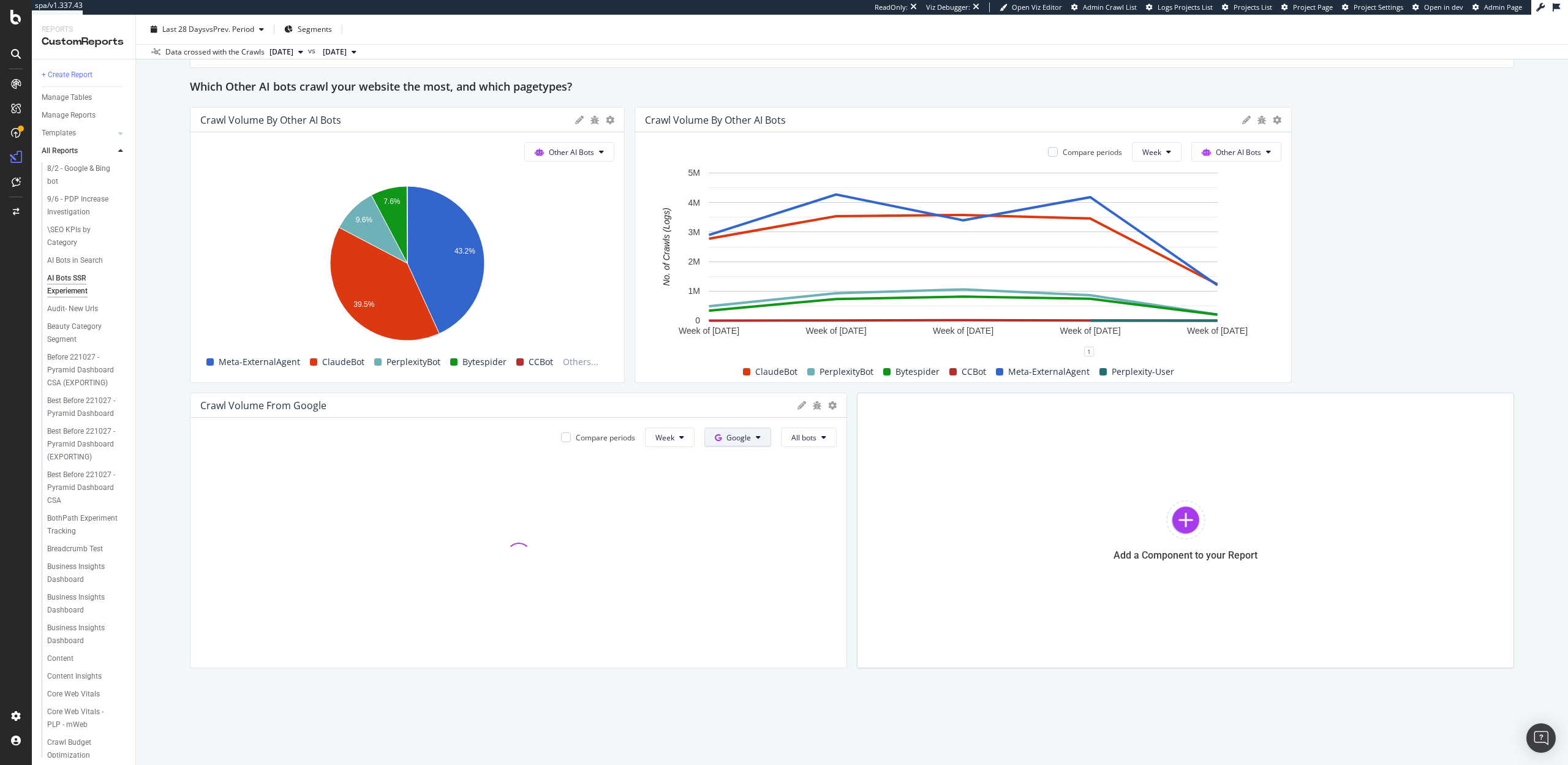
click at [742, 434] on span "Google" at bounding box center [739, 438] width 24 height 10
click at [744, 534] on span "Other AI Bots" at bounding box center [757, 529] width 45 height 11
click at [819, 434] on button "All bots" at bounding box center [809, 437] width 56 height 19
click at [802, 571] on span "Perplexity-User" at bounding box center [826, 567] width 69 height 11
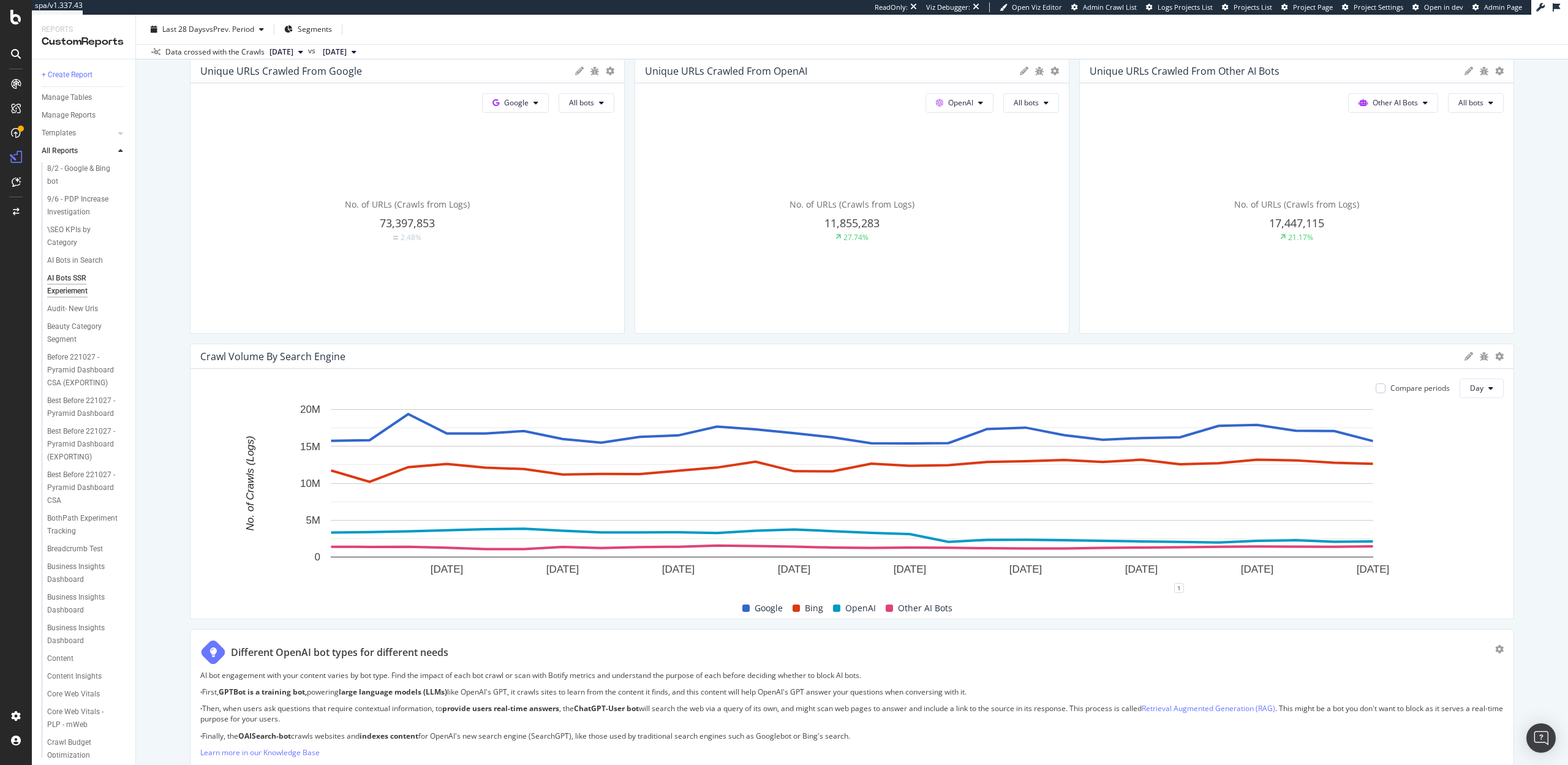
scroll to position [0, 0]
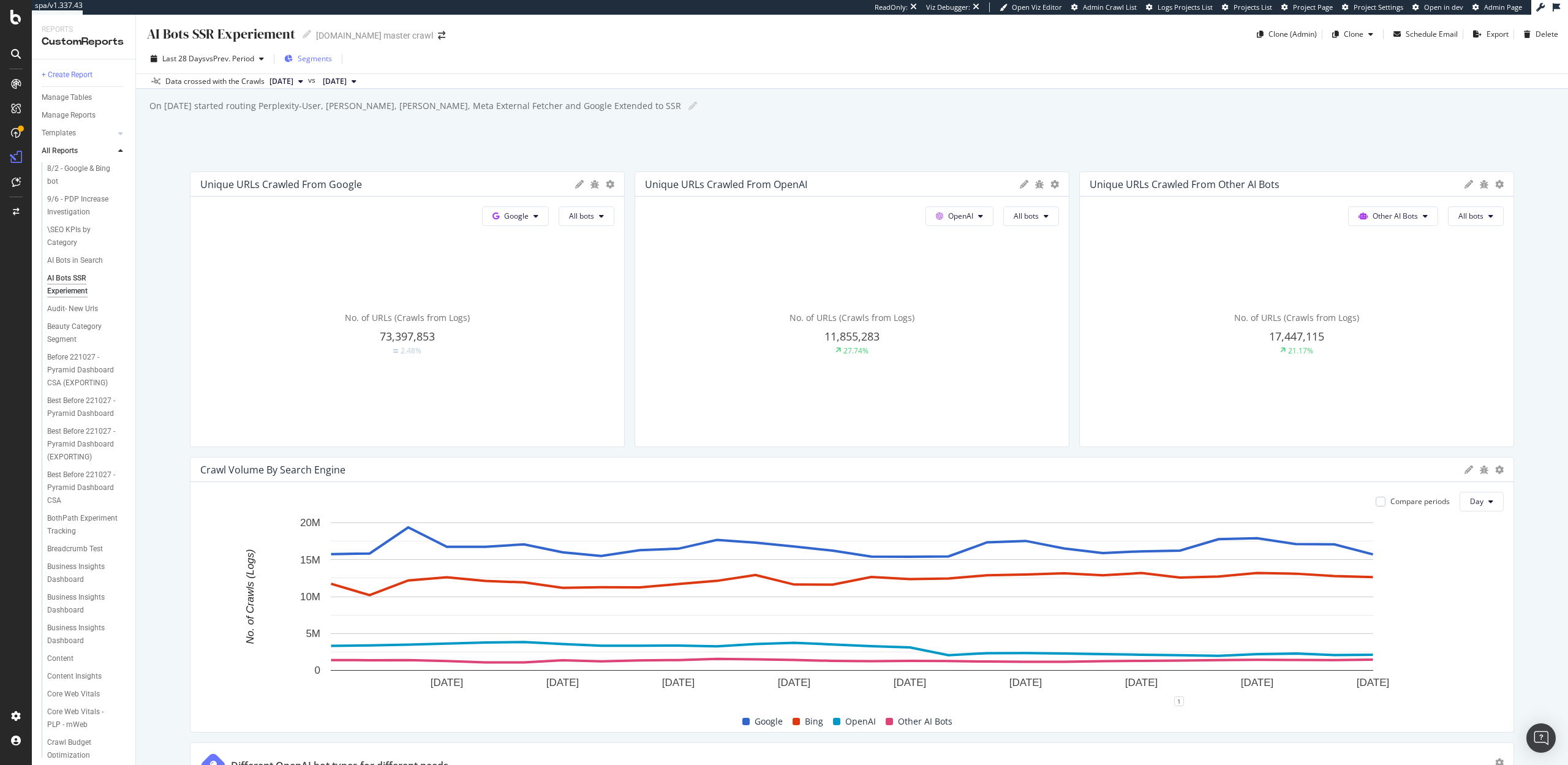
click at [314, 57] on span "Segments" at bounding box center [314, 59] width 34 height 10
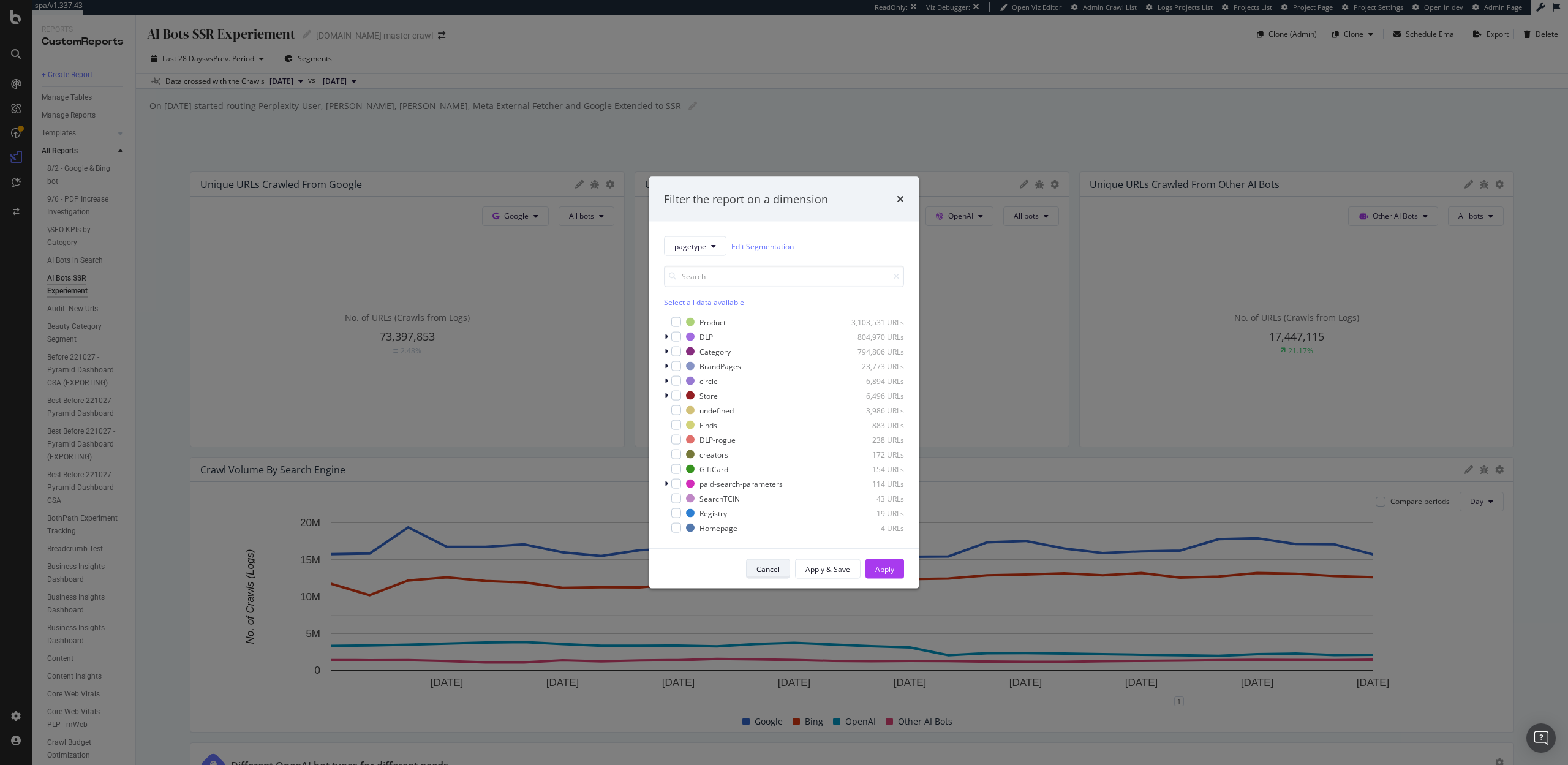
click at [775, 567] on div "Cancel" at bounding box center [768, 569] width 23 height 10
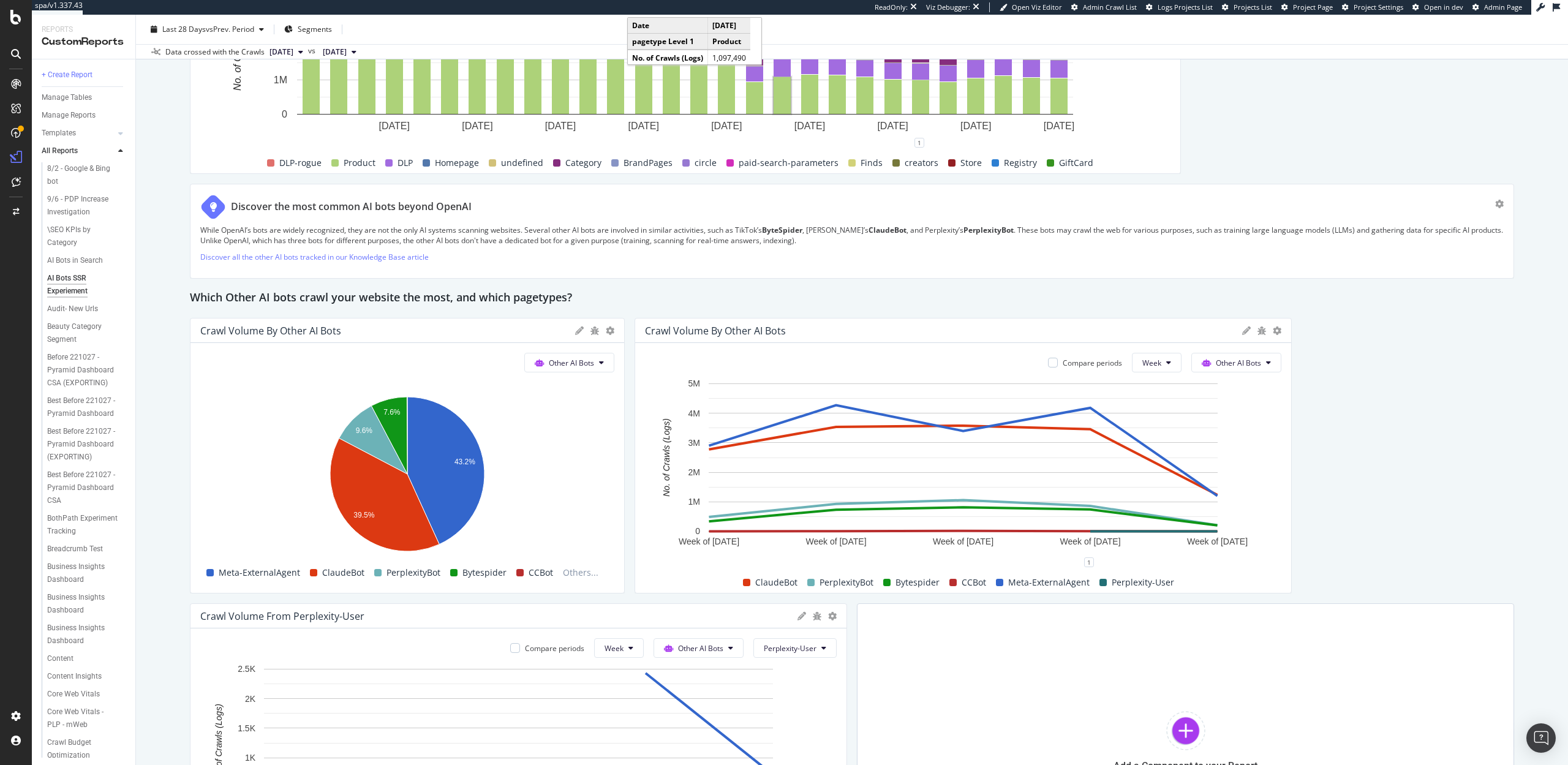
scroll to position [2125, 0]
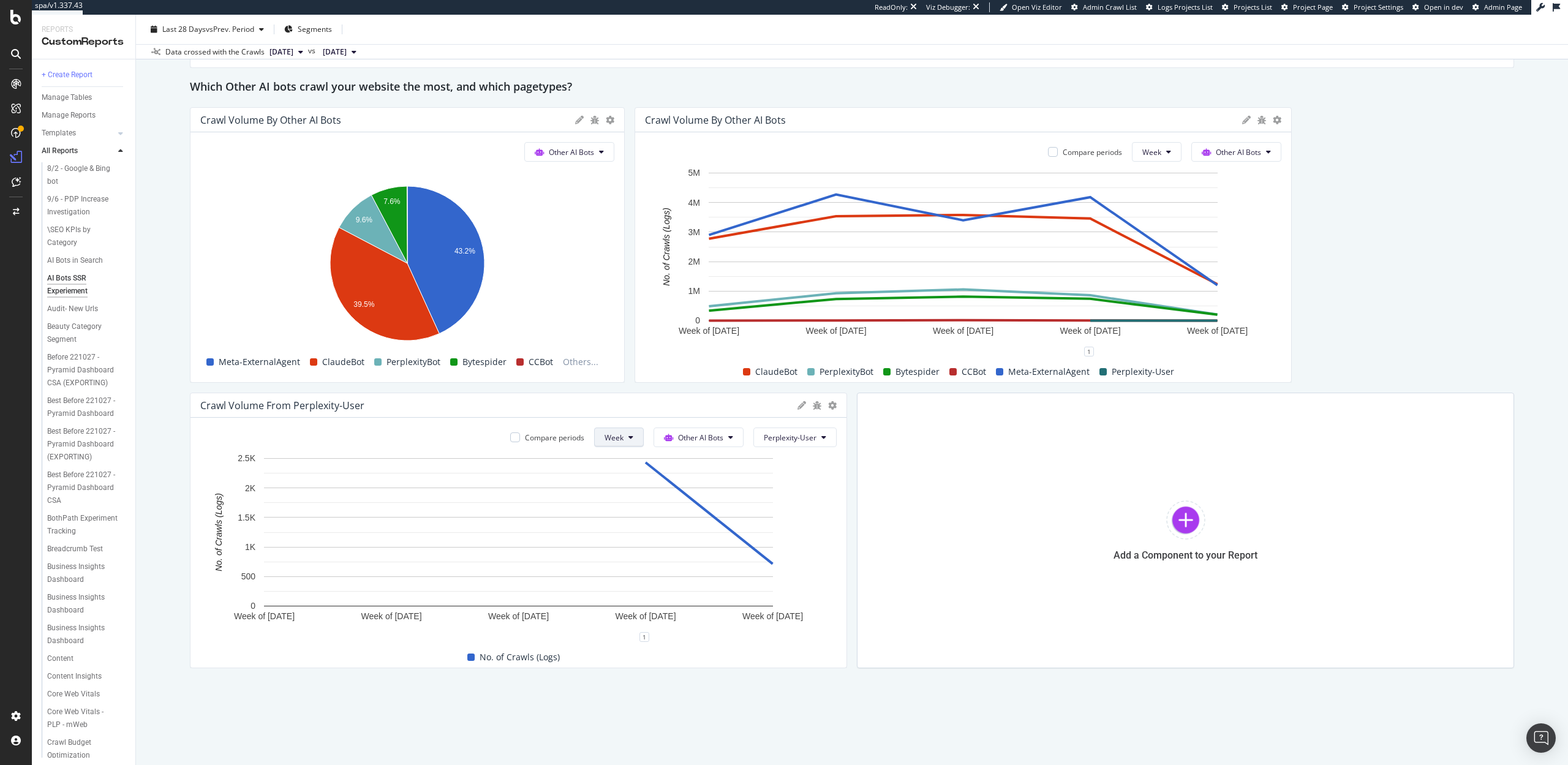
click at [619, 433] on span "Week" at bounding box center [614, 438] width 19 height 10
click at [618, 468] on div "Day" at bounding box center [616, 462] width 42 height 18
click at [793, 436] on span "Perplexity-User" at bounding box center [790, 438] width 53 height 10
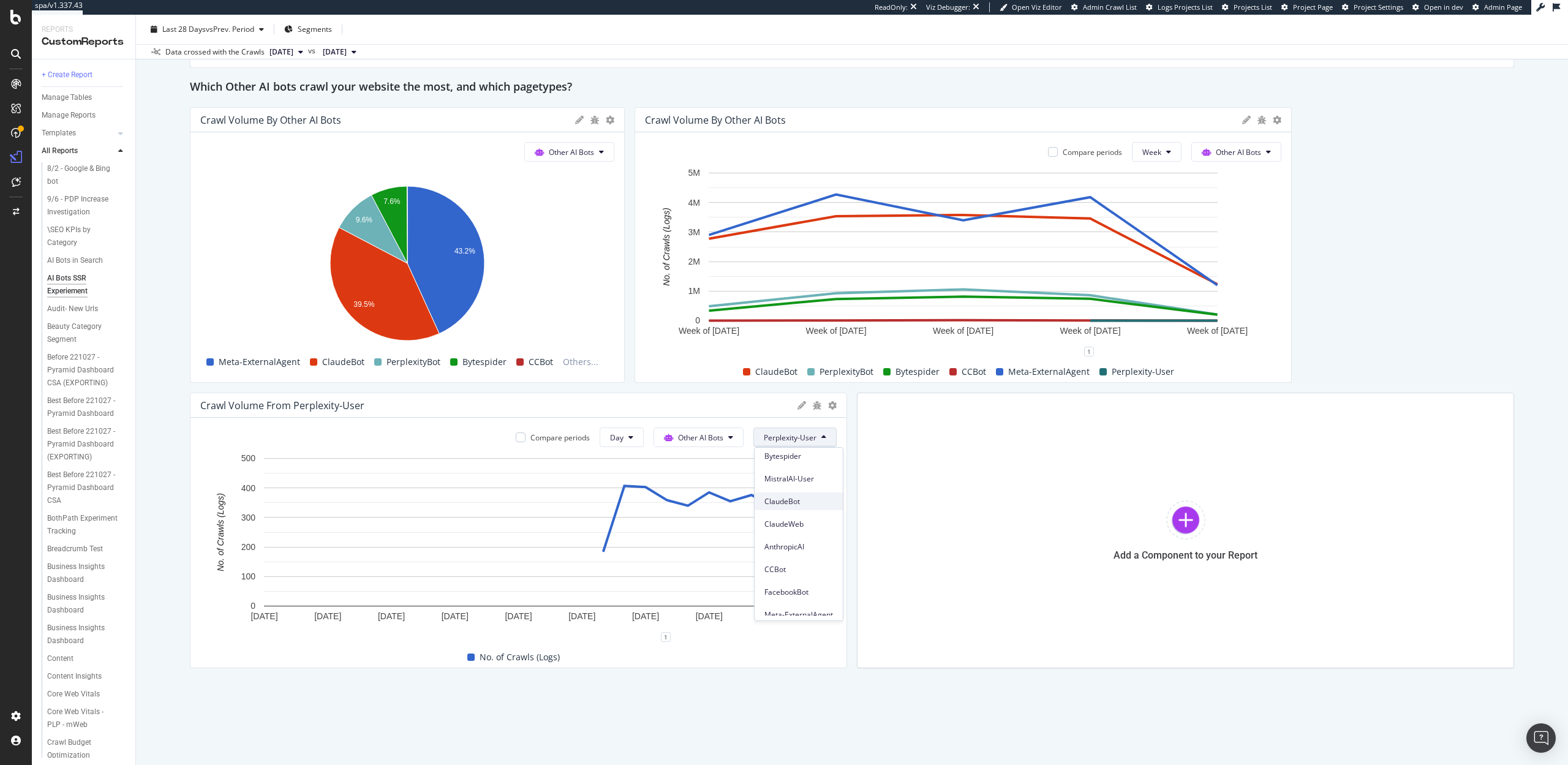
scroll to position [172, 0]
click at [787, 609] on span "Meta-ExternalAgent" at bounding box center [798, 607] width 69 height 11
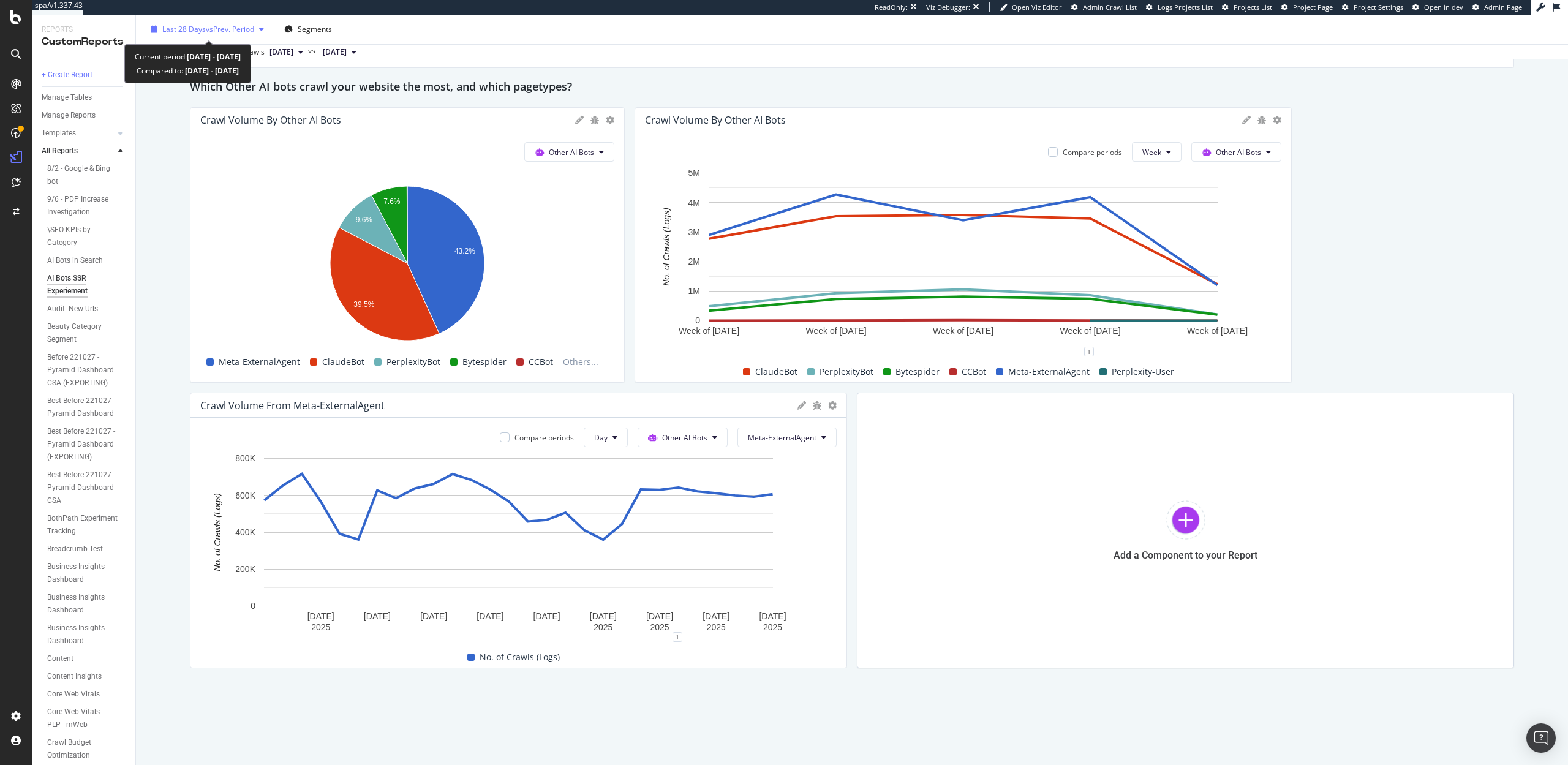
click at [204, 27] on span "Last 28 Days" at bounding box center [184, 29] width 44 height 10
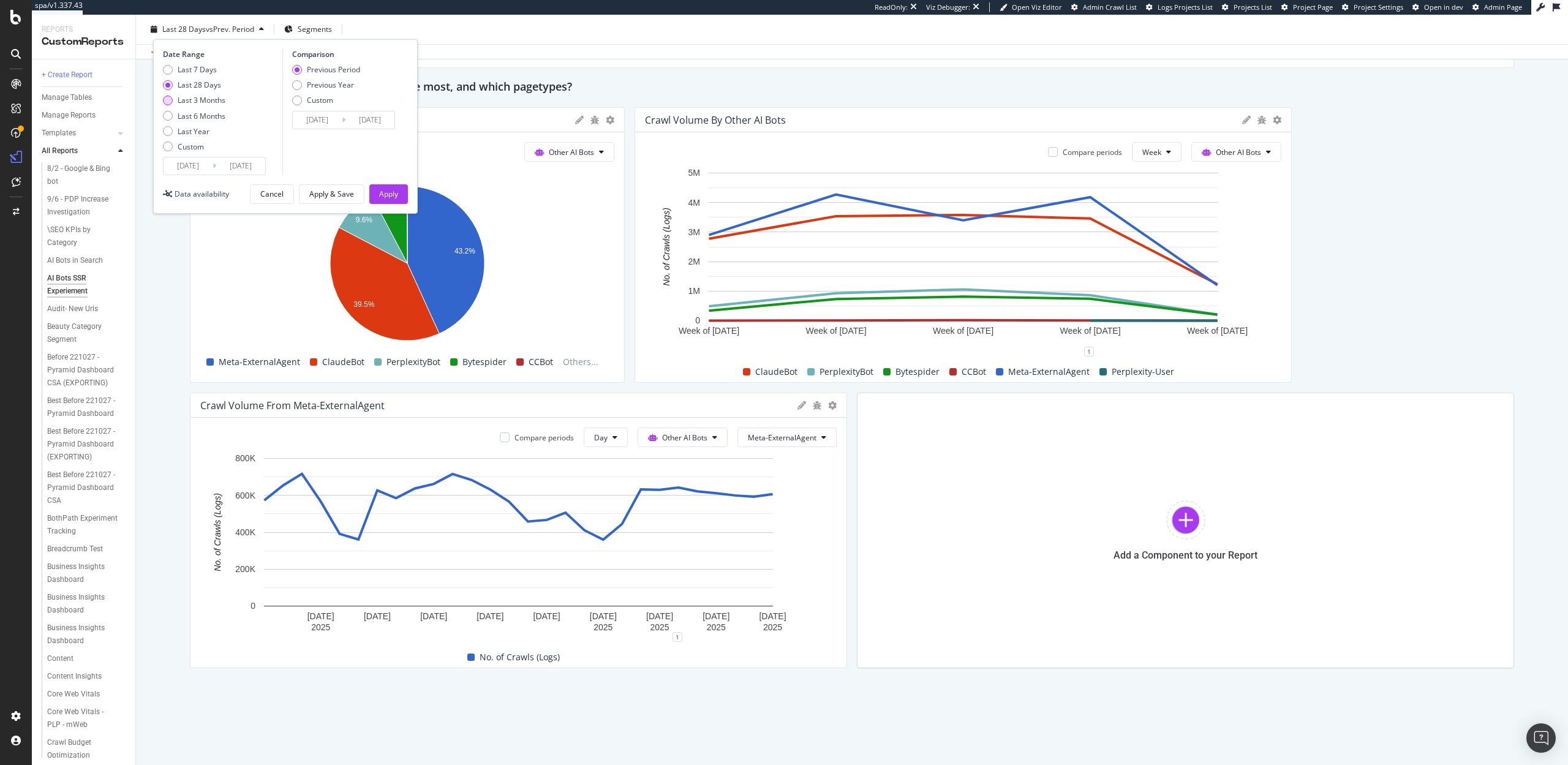
click at [200, 100] on div "Last 3 Months" at bounding box center [202, 100] width 48 height 10
type input "2025/06/24"
type input "2025/03/24"
type input "2025/06/23"
click at [383, 193] on div "Apply" at bounding box center [388, 194] width 19 height 10
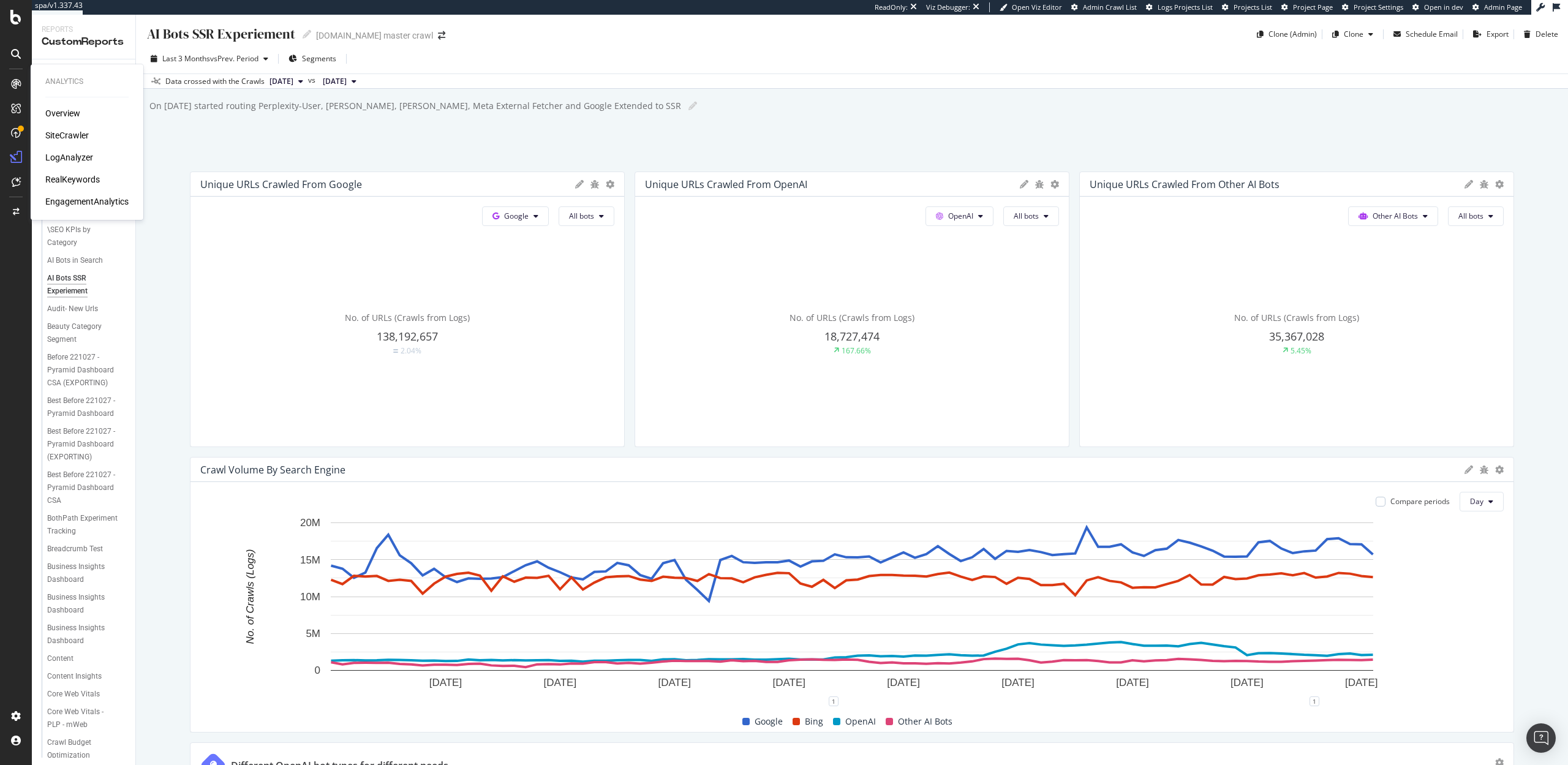
click at [68, 155] on div "LogAnalyzer" at bounding box center [69, 157] width 48 height 12
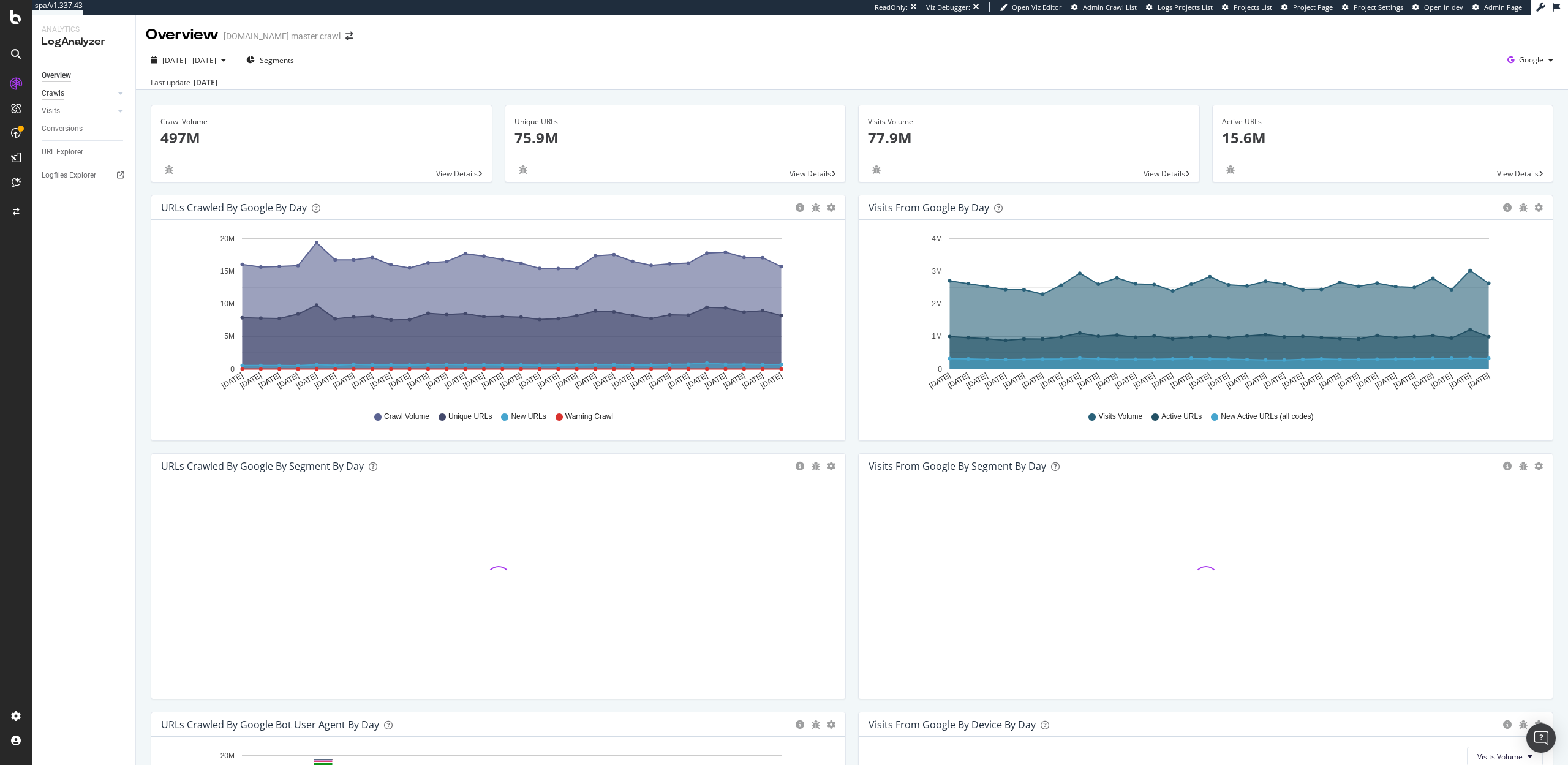
click at [55, 91] on div "Crawls" at bounding box center [53, 93] width 23 height 13
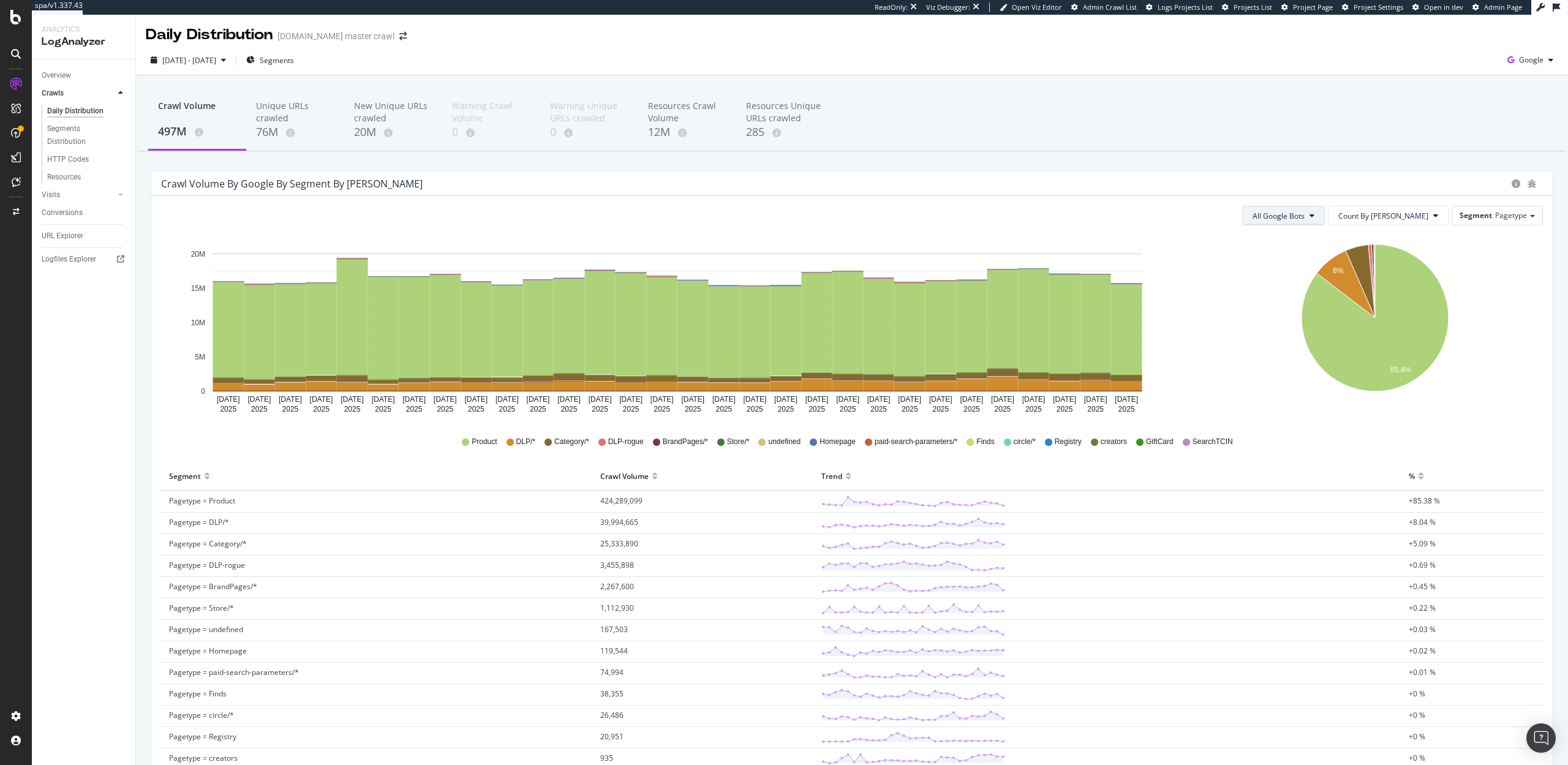
click at [1305, 215] on span "All Google Bots" at bounding box center [1278, 216] width 52 height 10
click at [1327, 329] on span "Google Smartphone" at bounding box center [1342, 330] width 86 height 11
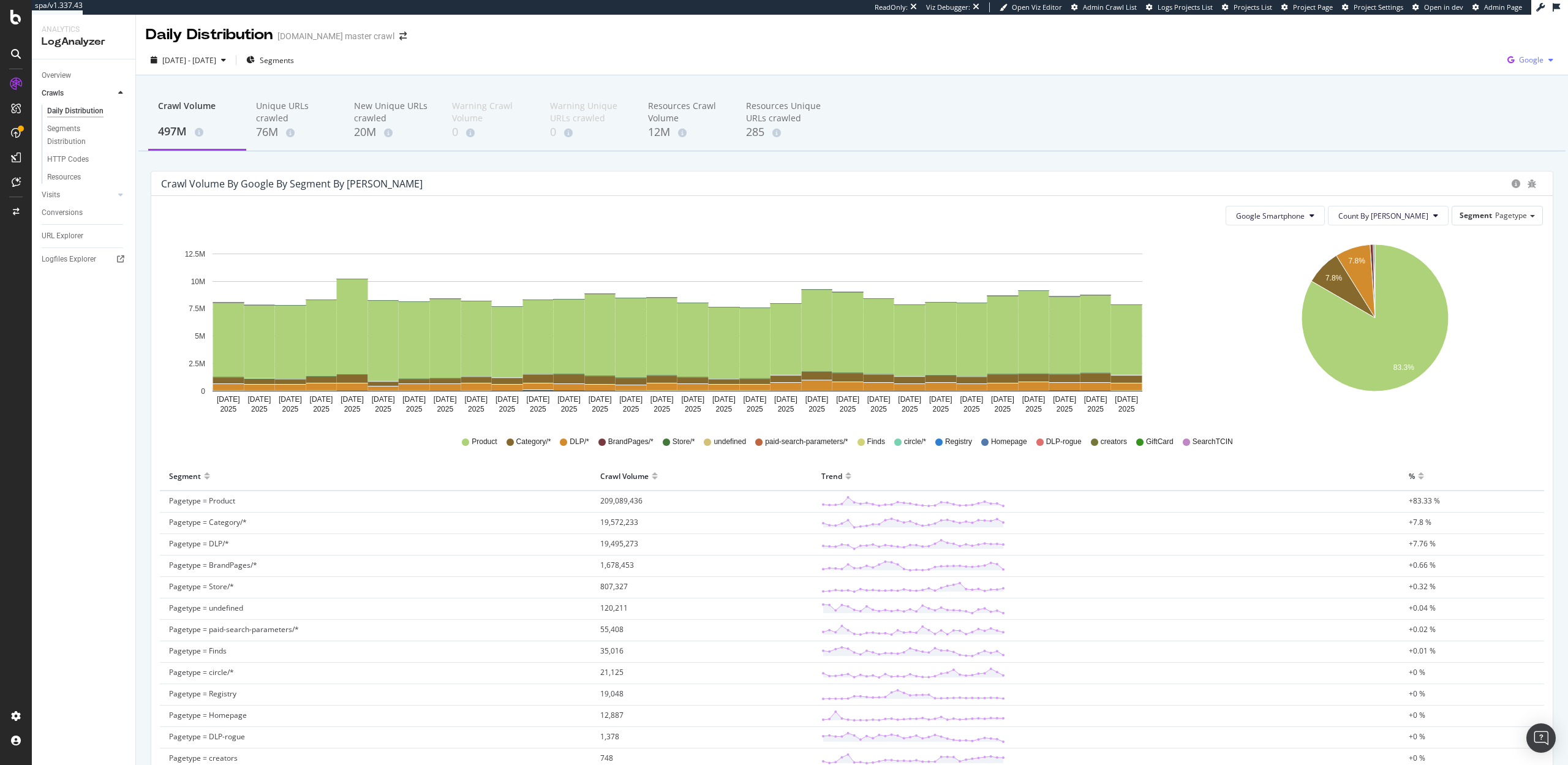
click at [1535, 64] on span "Google" at bounding box center [1531, 60] width 24 height 10
click at [1479, 69] on span "OpenAI" at bounding box center [1470, 71] width 45 height 11
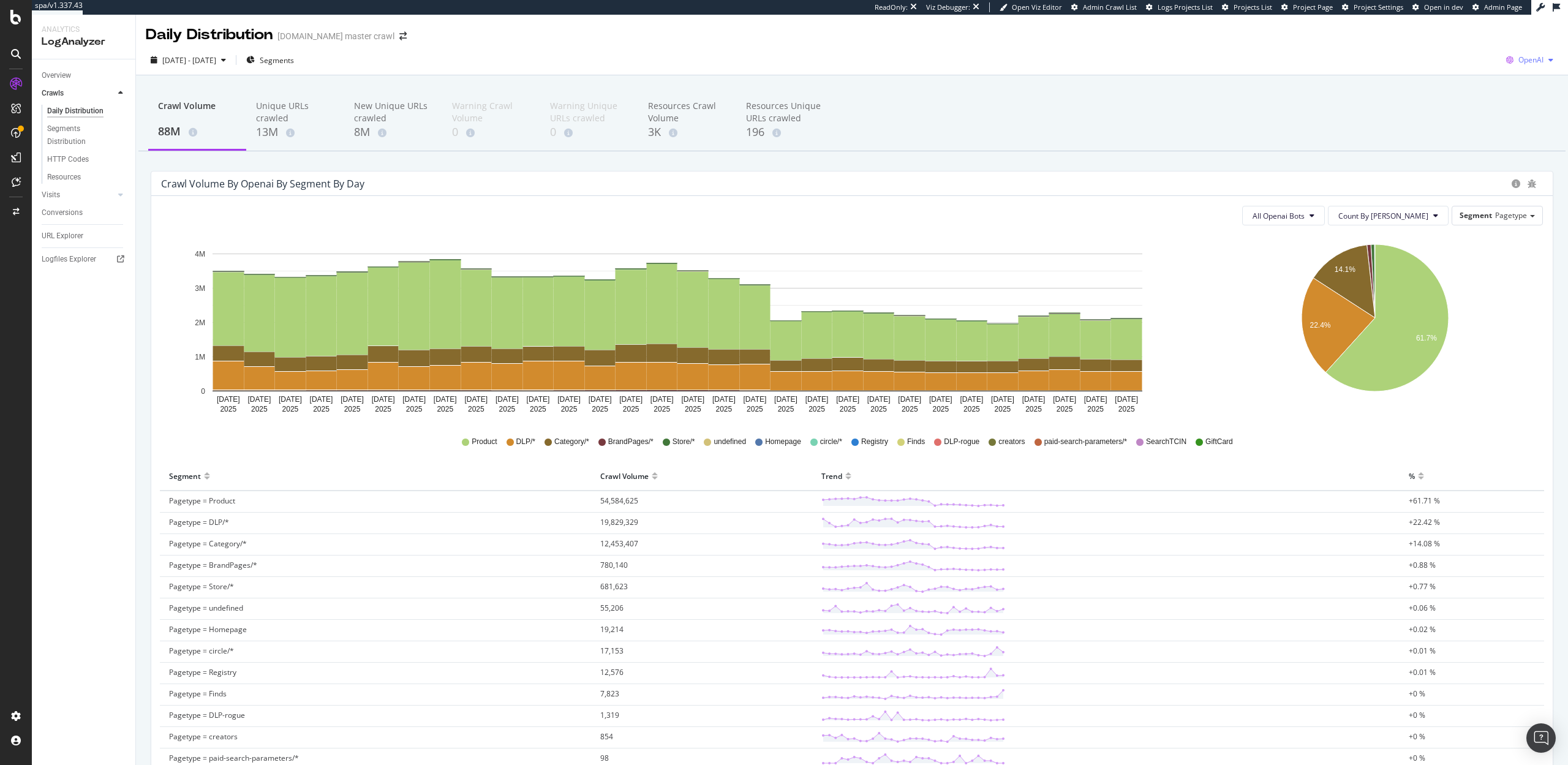
click at [1526, 52] on div "OpenAI" at bounding box center [1529, 60] width 57 height 19
click at [1460, 32] on div "Google" at bounding box center [1458, 26] width 84 height 18
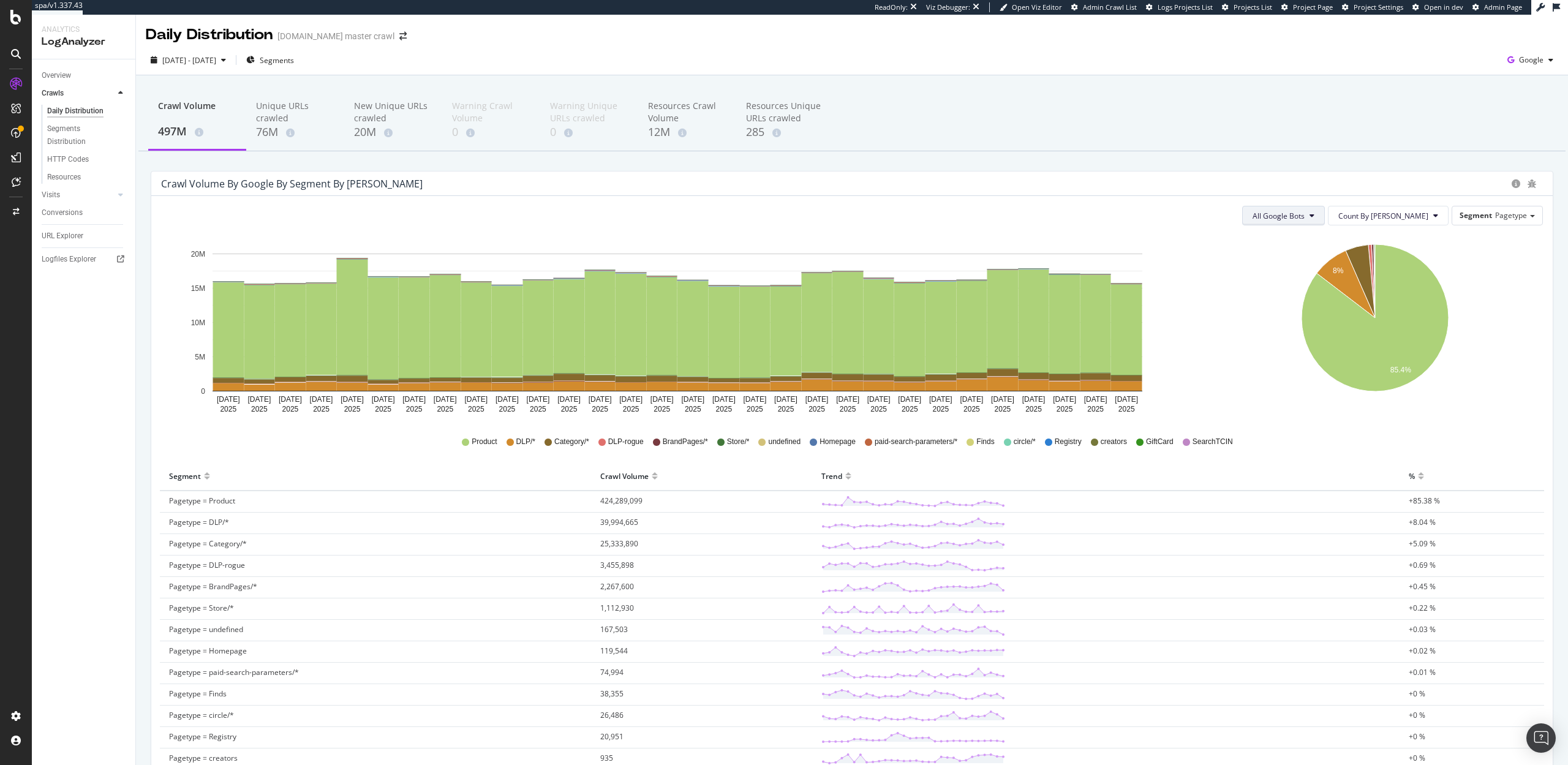
click at [1305, 216] on span "All Google Bots" at bounding box center [1278, 216] width 52 height 10
click at [1329, 328] on span "Google Smartphone" at bounding box center [1342, 330] width 86 height 11
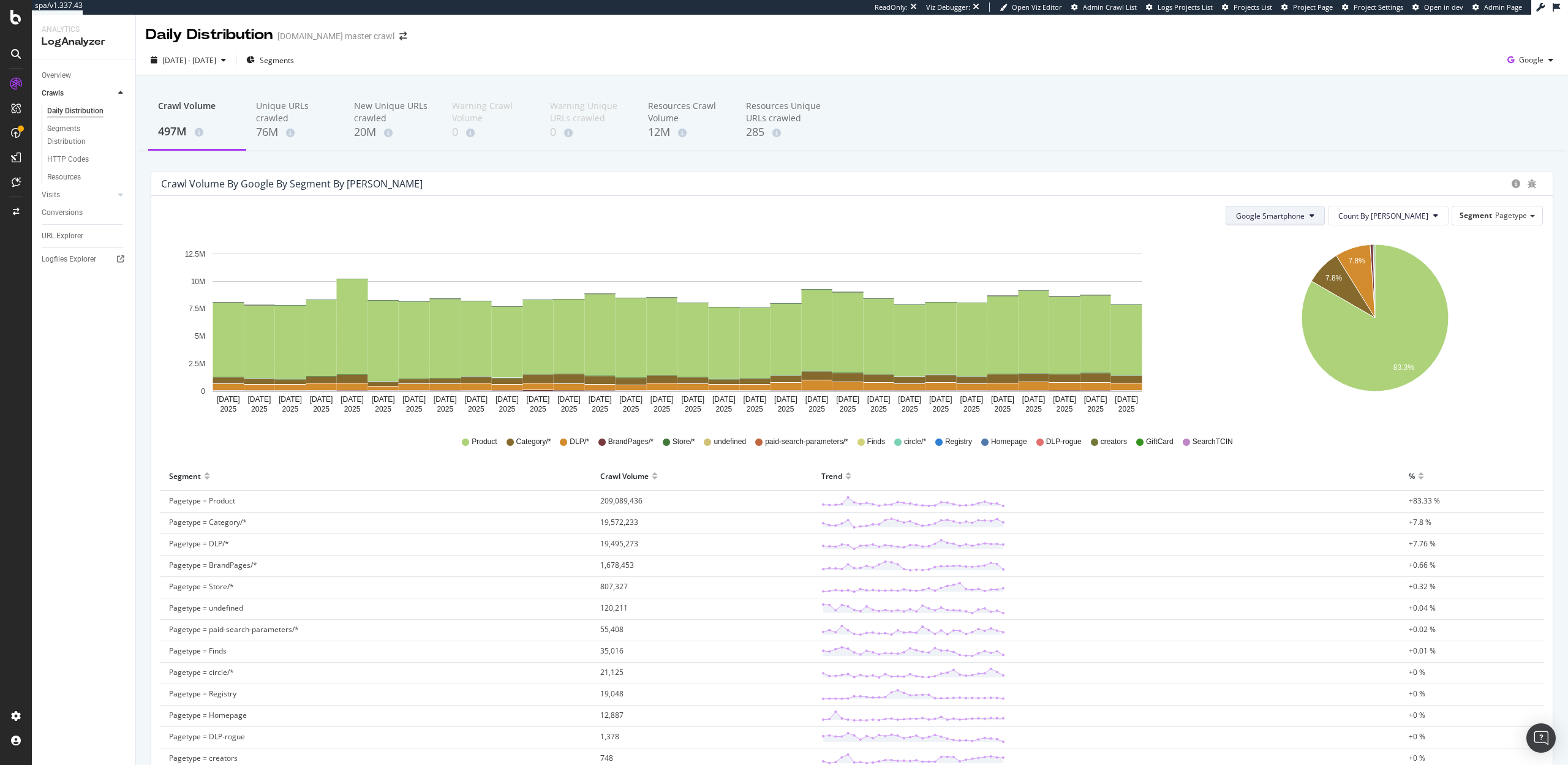
click at [1298, 222] on button "Google Smartphone" at bounding box center [1275, 216] width 99 height 19
click at [1303, 241] on span "All Google Bots" at bounding box center [1325, 240] width 86 height 11
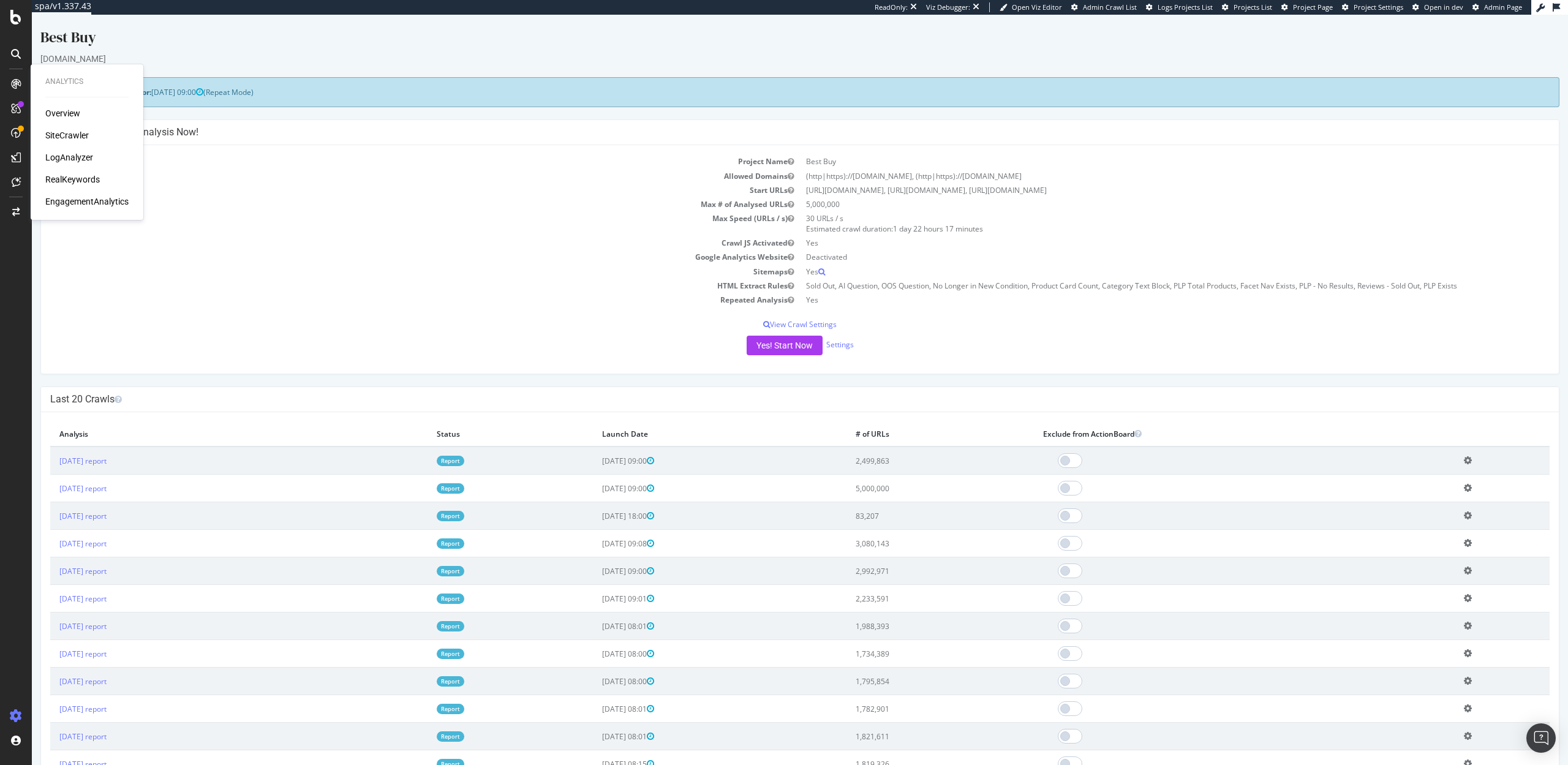
click at [61, 150] on div "Overview SiteCrawler LogAnalyzer RealKeywords EngagementAnalytics" at bounding box center [86, 157] width 83 height 100
click at [59, 156] on div "LogAnalyzer" at bounding box center [69, 157] width 48 height 12
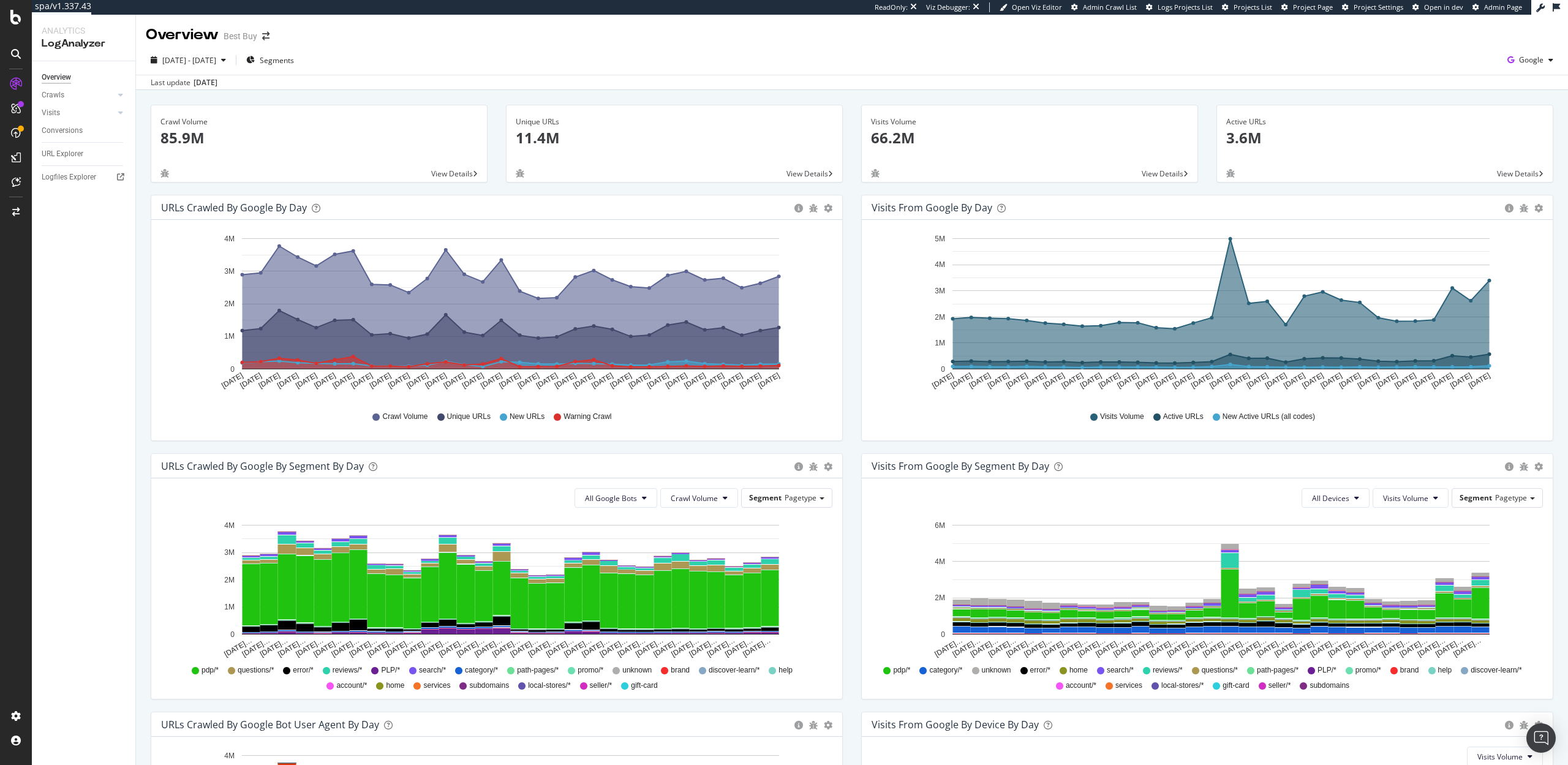
click at [39, 90] on div "Overview Crawls Daily Distribution Segments Distribution HTTP Codes Resources V…" at bounding box center [83, 413] width 104 height 704
click at [51, 93] on div "Crawls" at bounding box center [53, 95] width 23 height 13
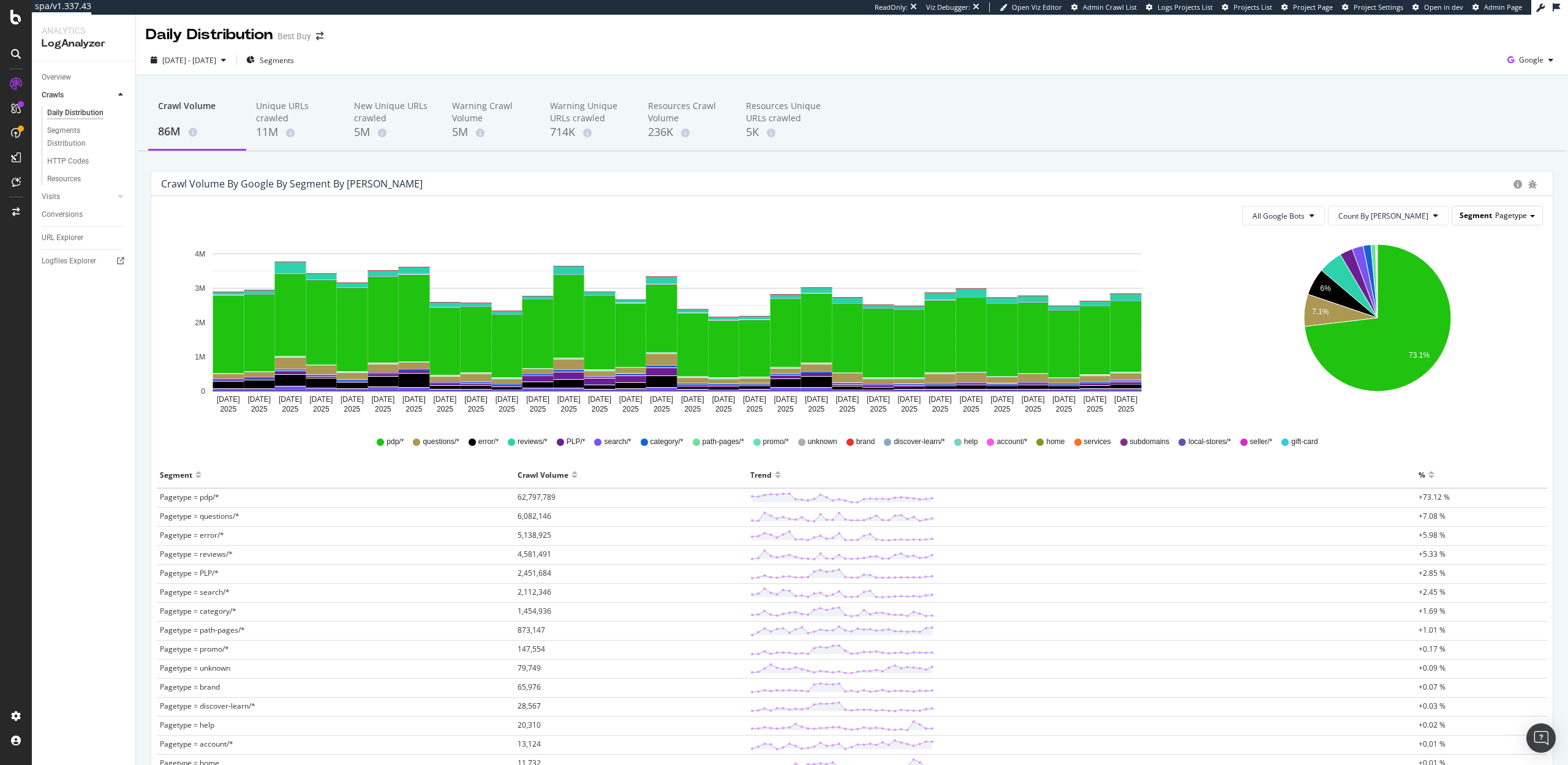
click at [1518, 216] on span "Pagetype" at bounding box center [1511, 215] width 32 height 10
click at [1524, 62] on span "Google" at bounding box center [1531, 60] width 24 height 10
click at [1459, 74] on span "OpenAI" at bounding box center [1470, 71] width 45 height 11
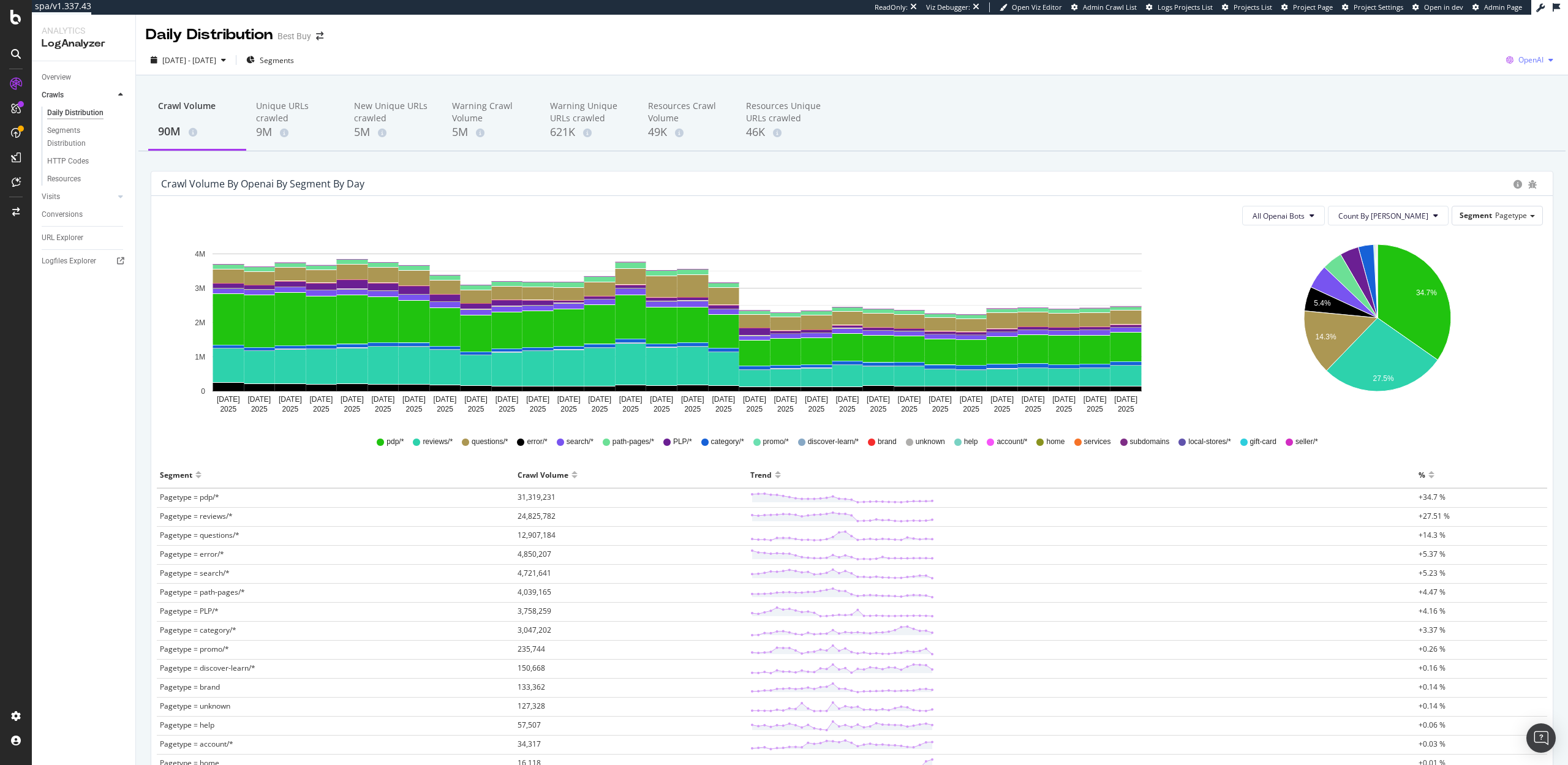
click at [1545, 65] on div "OpenAI" at bounding box center [1529, 60] width 57 height 19
click at [1454, 21] on span "Google" at bounding box center [1468, 26] width 45 height 11
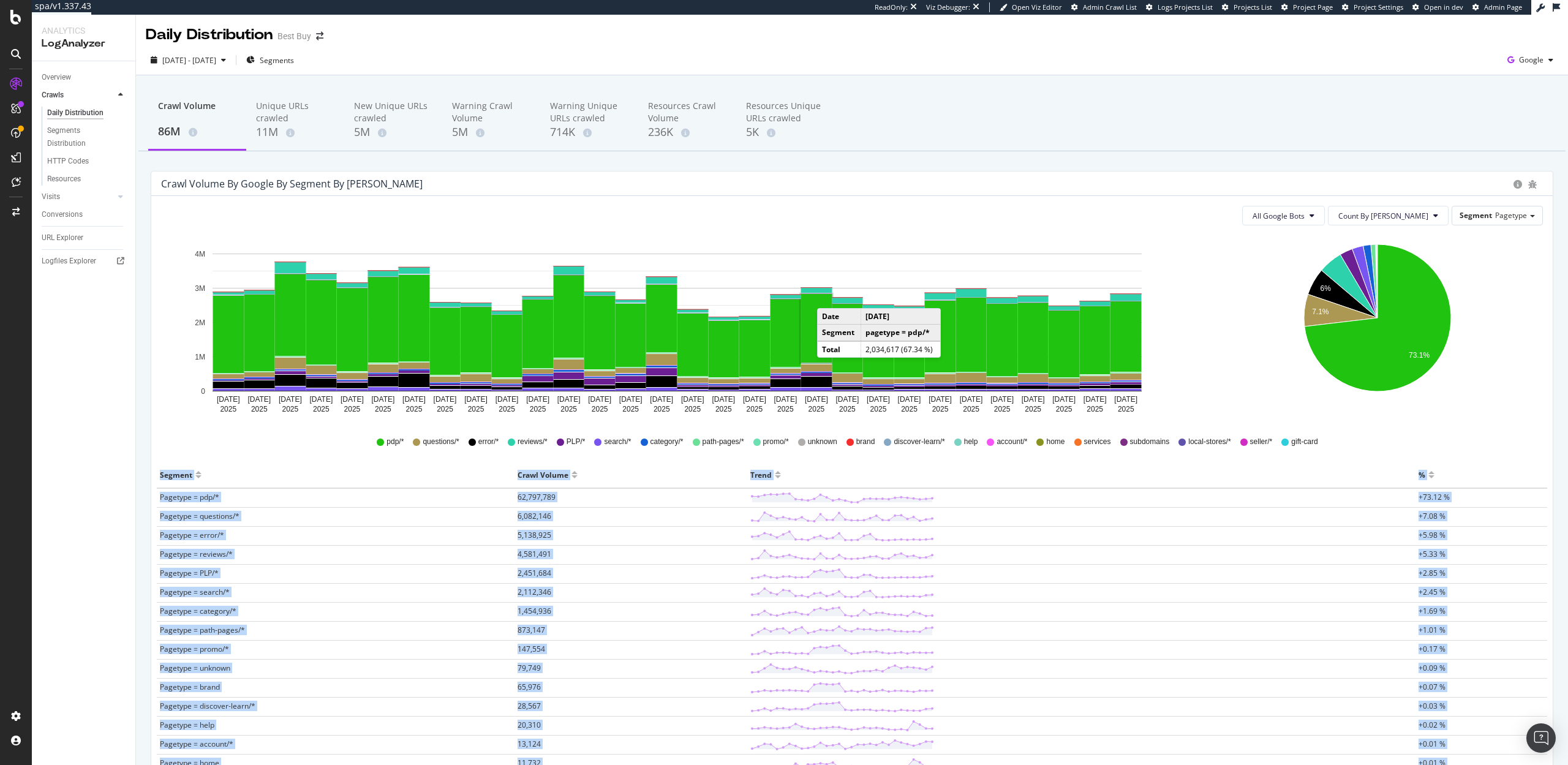
scroll to position [202, 0]
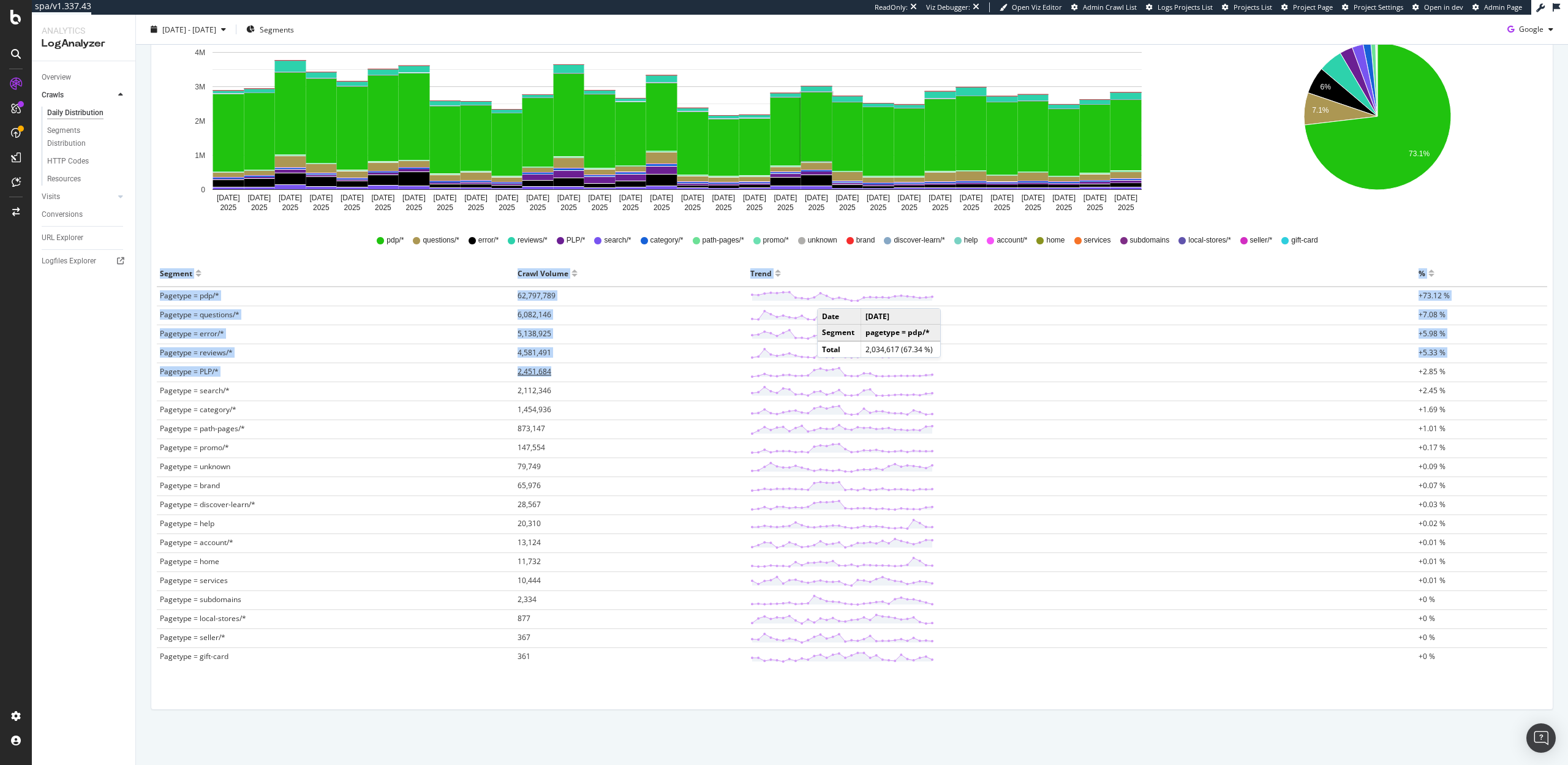
drag, startPoint x: 152, startPoint y: 494, endPoint x: 549, endPoint y: 381, distance: 412.8
click at [549, 381] on div "Segment Crawl Volume Trend % Pagetype = pdp/* 62,797,789 +73.12 % Pagetype = qu…" at bounding box center [852, 469] width 1401 height 419
copy table "Segment Crawl Volume Trend % Pagetype = pdp/* 62,797,789 +73.12 % Pagetype = qu…"
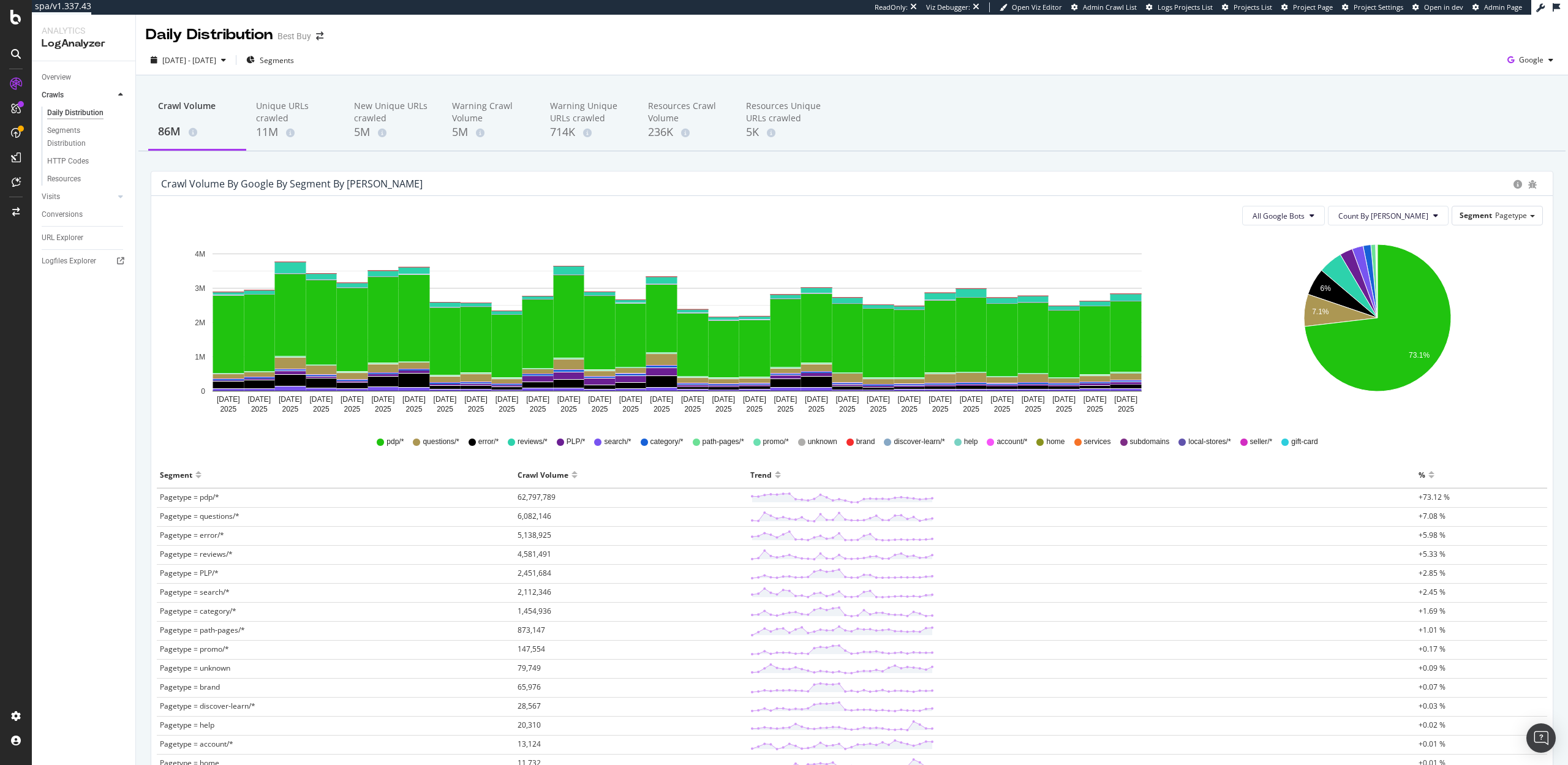
click at [909, 142] on div "Crawl Volume 86M Unique URLs crawled 11M New Unique URLs crawled 5M Warning Cra…" at bounding box center [852, 120] width 1427 height 61
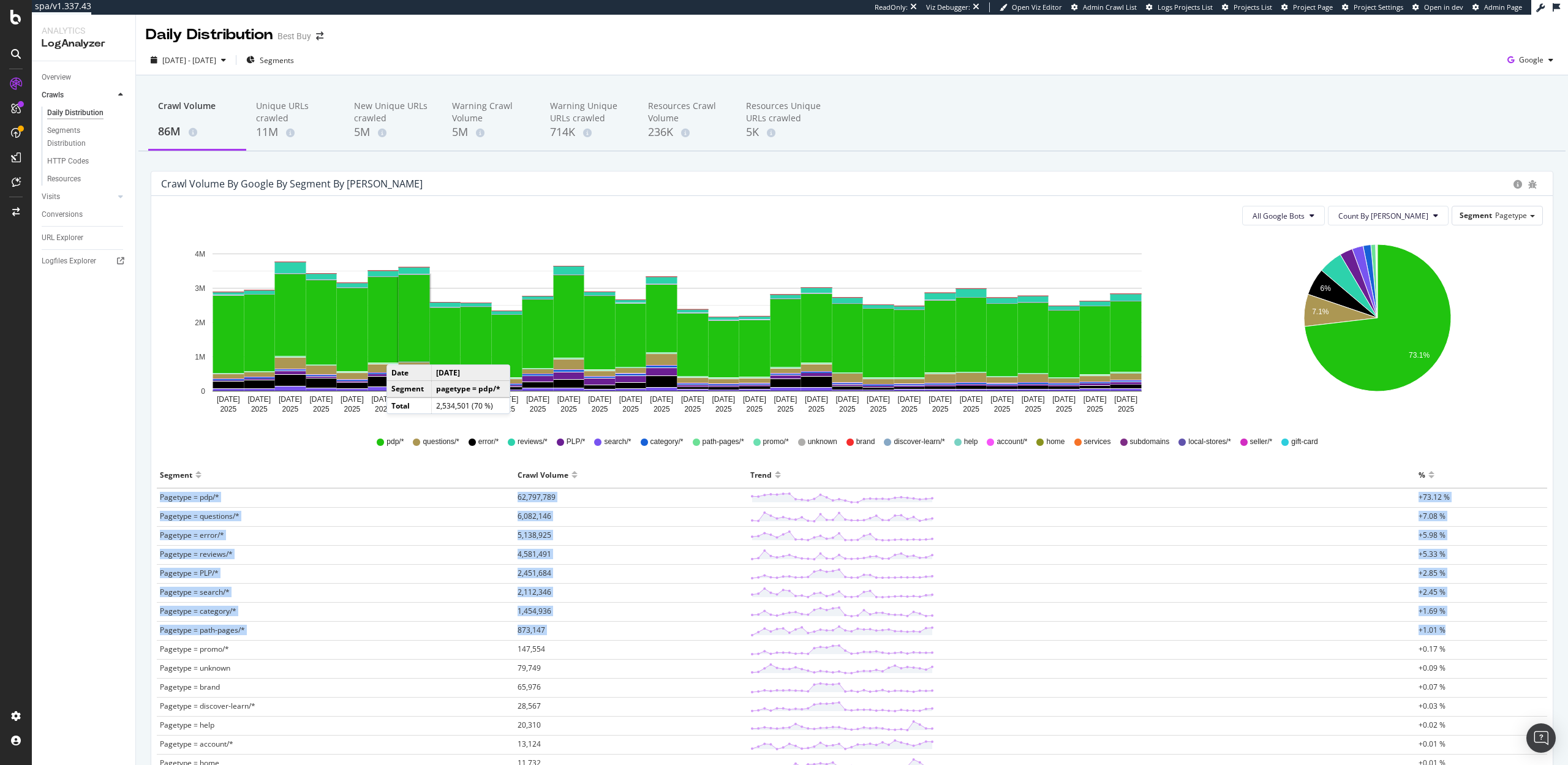
drag, startPoint x: 159, startPoint y: 495, endPoint x: 308, endPoint y: 641, distance: 208.6
click at [308, 641] on tbody "Pagetype = pdp/* 62,797,789 +73.12 % Pagetype = questions/* 6,082,146 +7.08 % P…" at bounding box center [852, 678] width 1390 height 380
copy tbody "Pagetype = pdp/* 62,797,789 +73.12 % Pagetype = questions/* 6,082,146 +7.08 % P…"
click at [1516, 62] on icon "button" at bounding box center [1511, 60] width 17 height 17
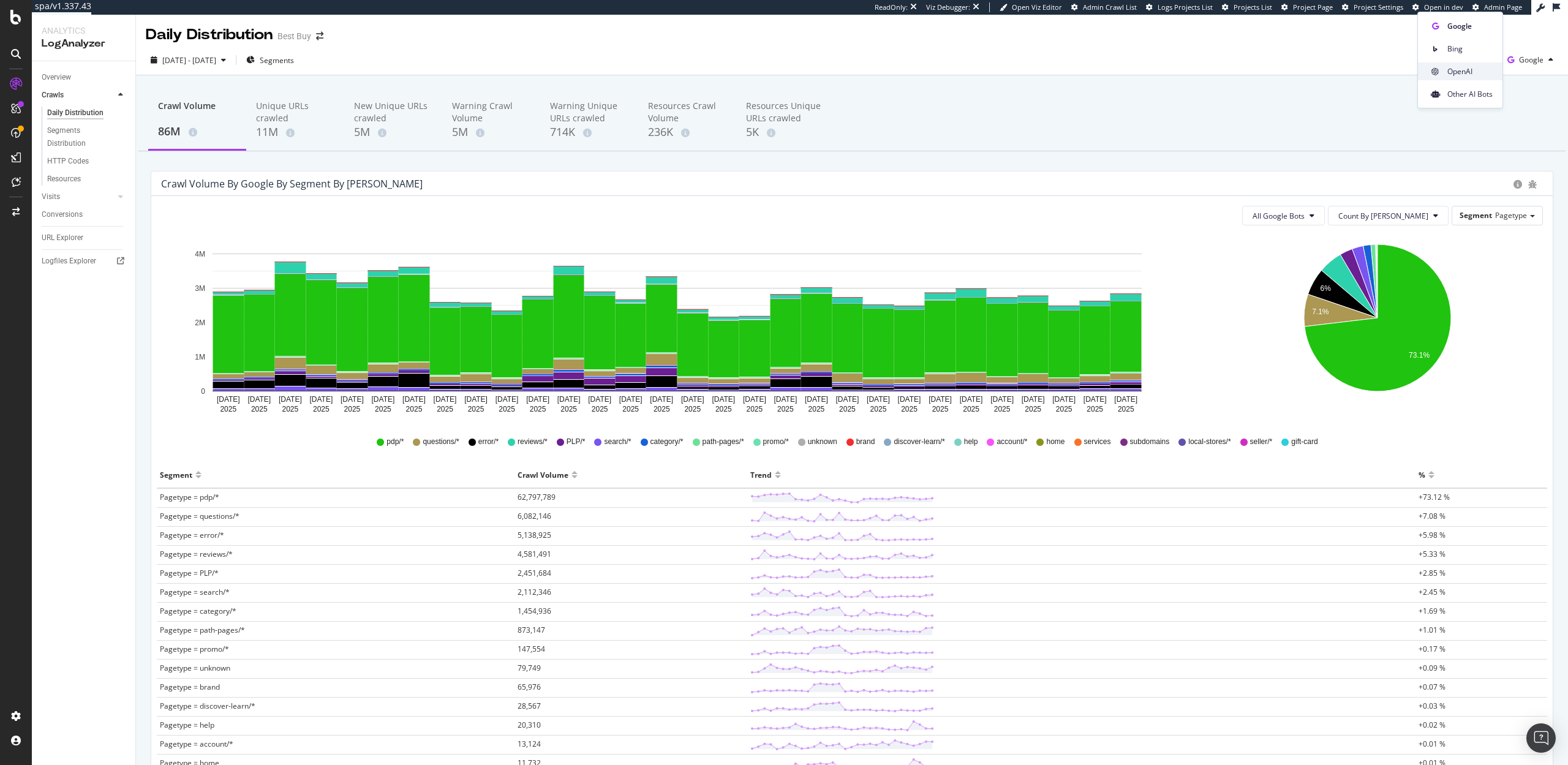
click at [1466, 71] on span "OpenAI" at bounding box center [1470, 71] width 45 height 11
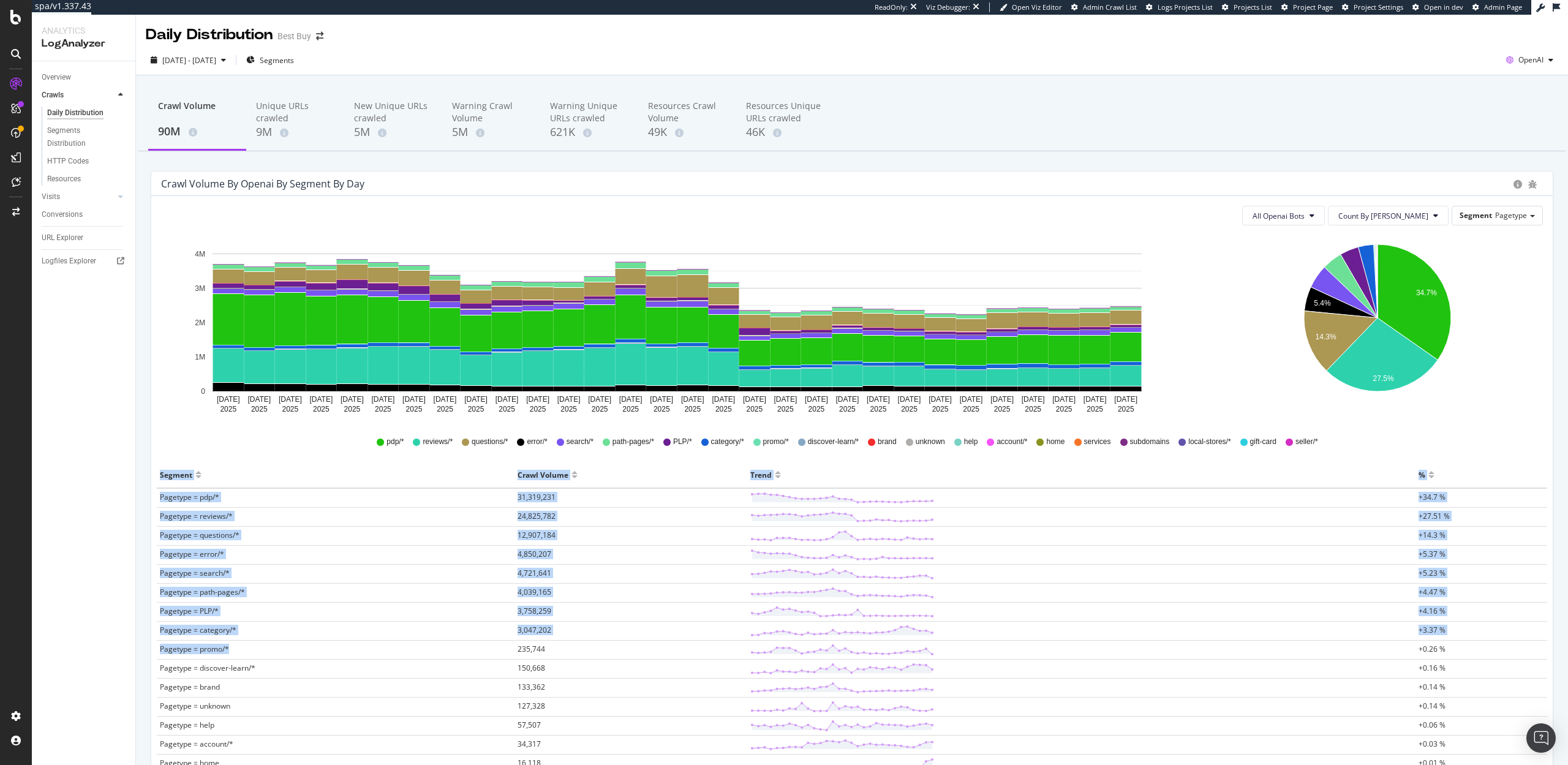
drag, startPoint x: 155, startPoint y: 494, endPoint x: 478, endPoint y: 656, distance: 361.3
click at [478, 656] on div "Segment Crawl Volume Trend % Pagetype = pdp/* 31,319,231 +34.7 % Pagetype = rev…" at bounding box center [852, 671] width 1401 height 419
copy table "Segment Crawl Volume Trend % Pagetype = pdp/* 31,319,231 +34.7 % Pagetype = rev…"
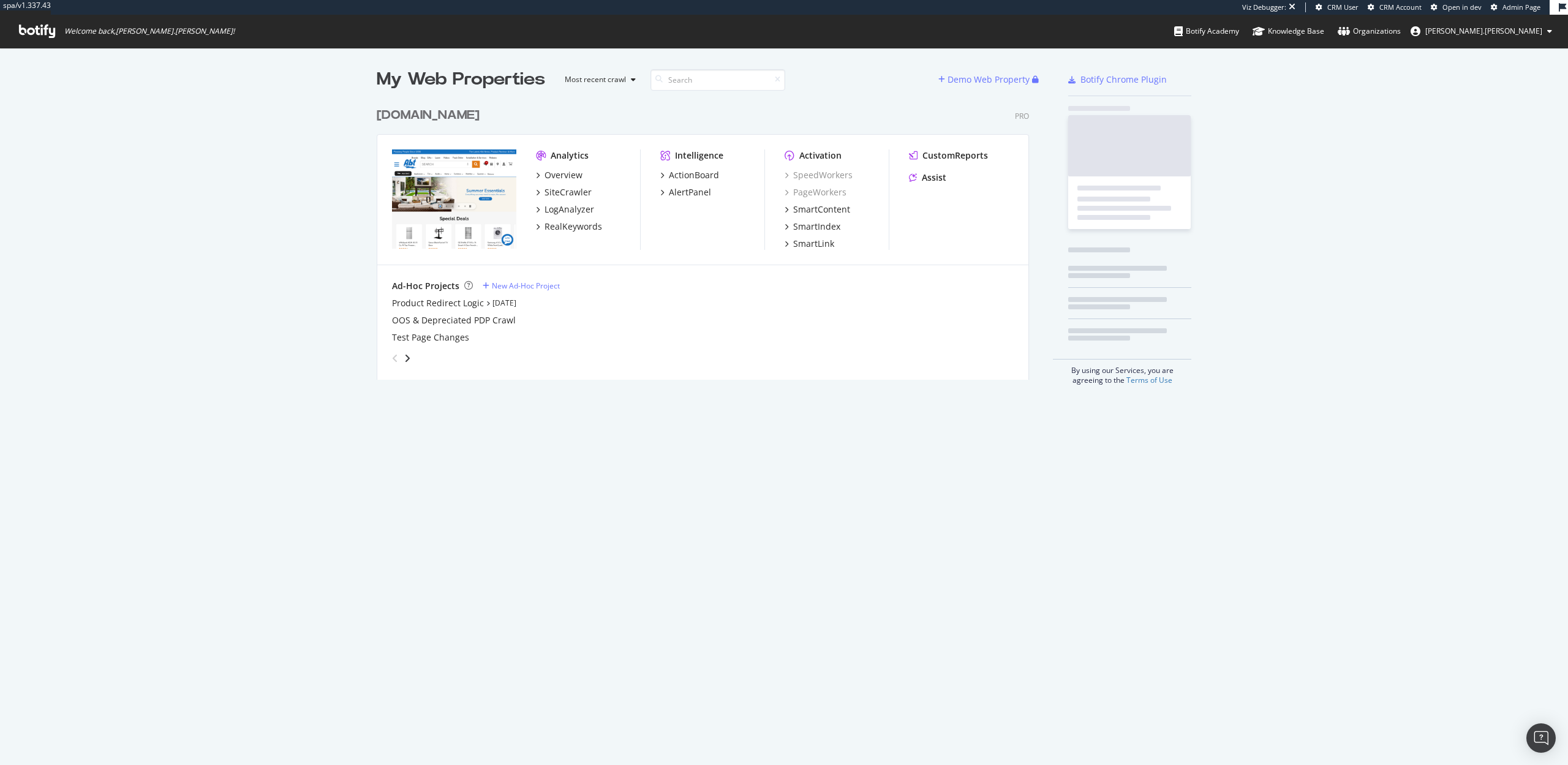
scroll to position [288, 662]
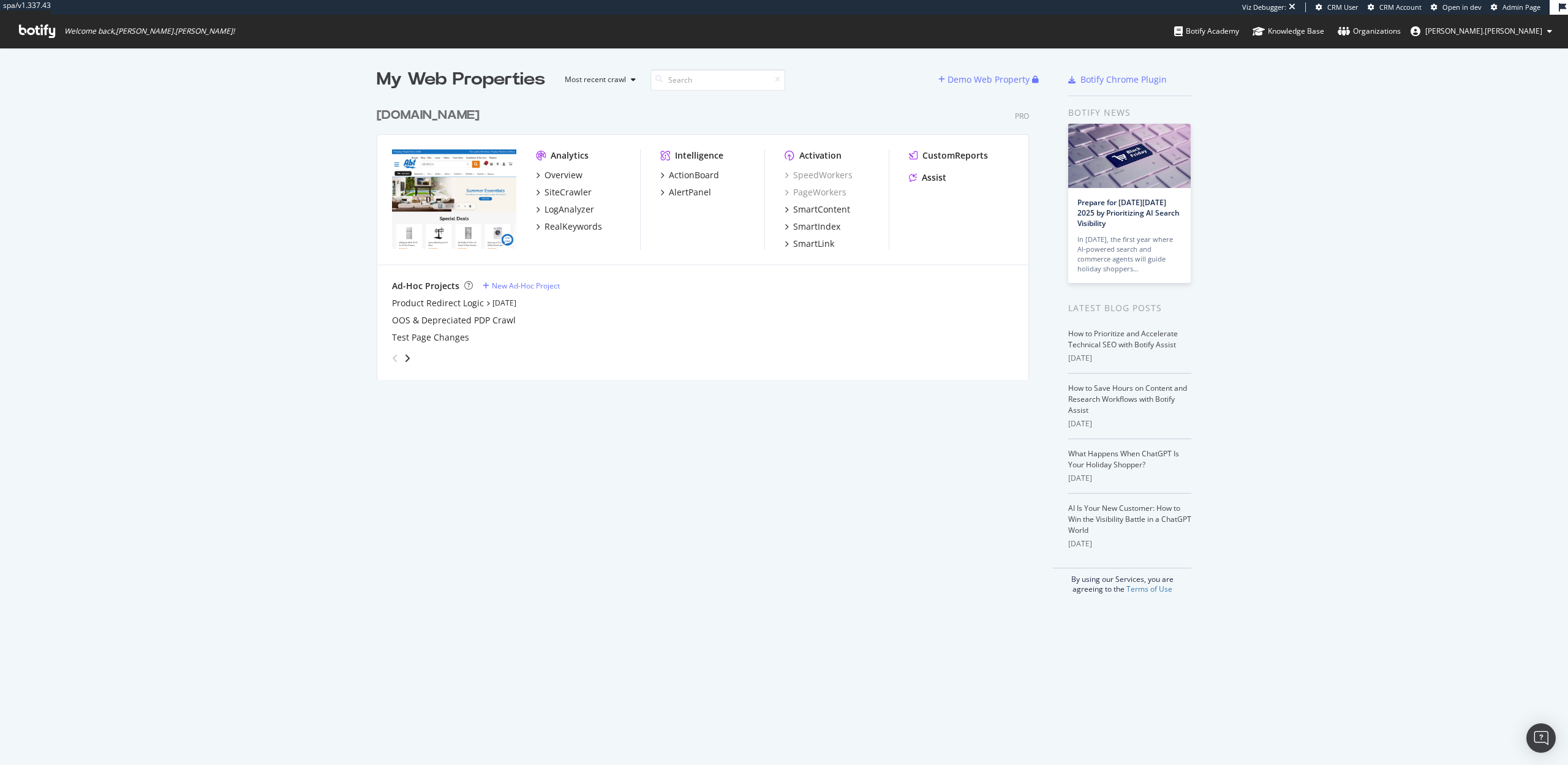
click at [567, 217] on div "Overview SiteCrawler LogAnalyzer RealKeywords" at bounding box center [588, 201] width 104 height 64
click at [567, 209] on div "LogAnalyzer" at bounding box center [569, 209] width 50 height 12
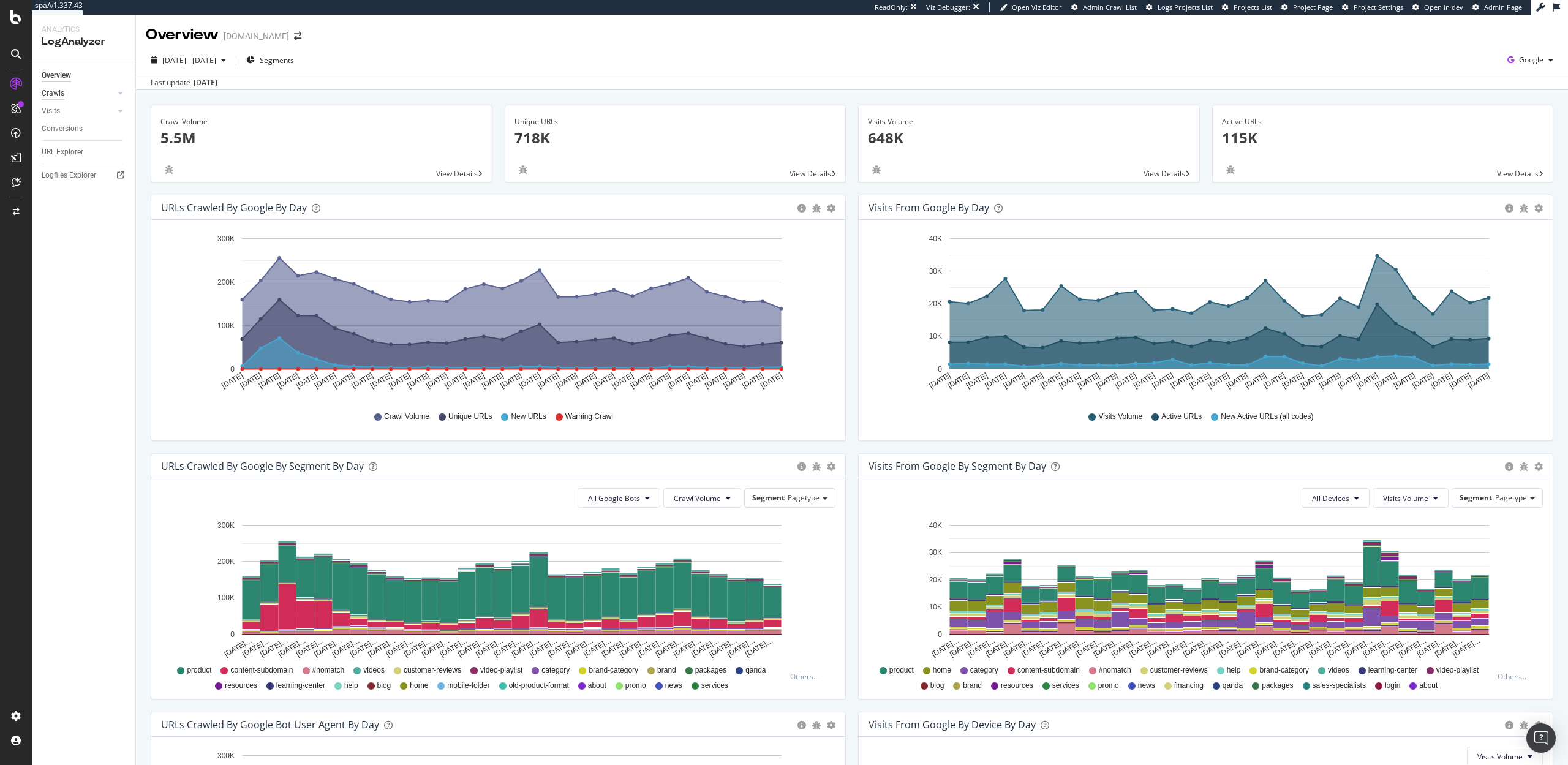
click at [53, 92] on div "Crawls" at bounding box center [53, 93] width 23 height 13
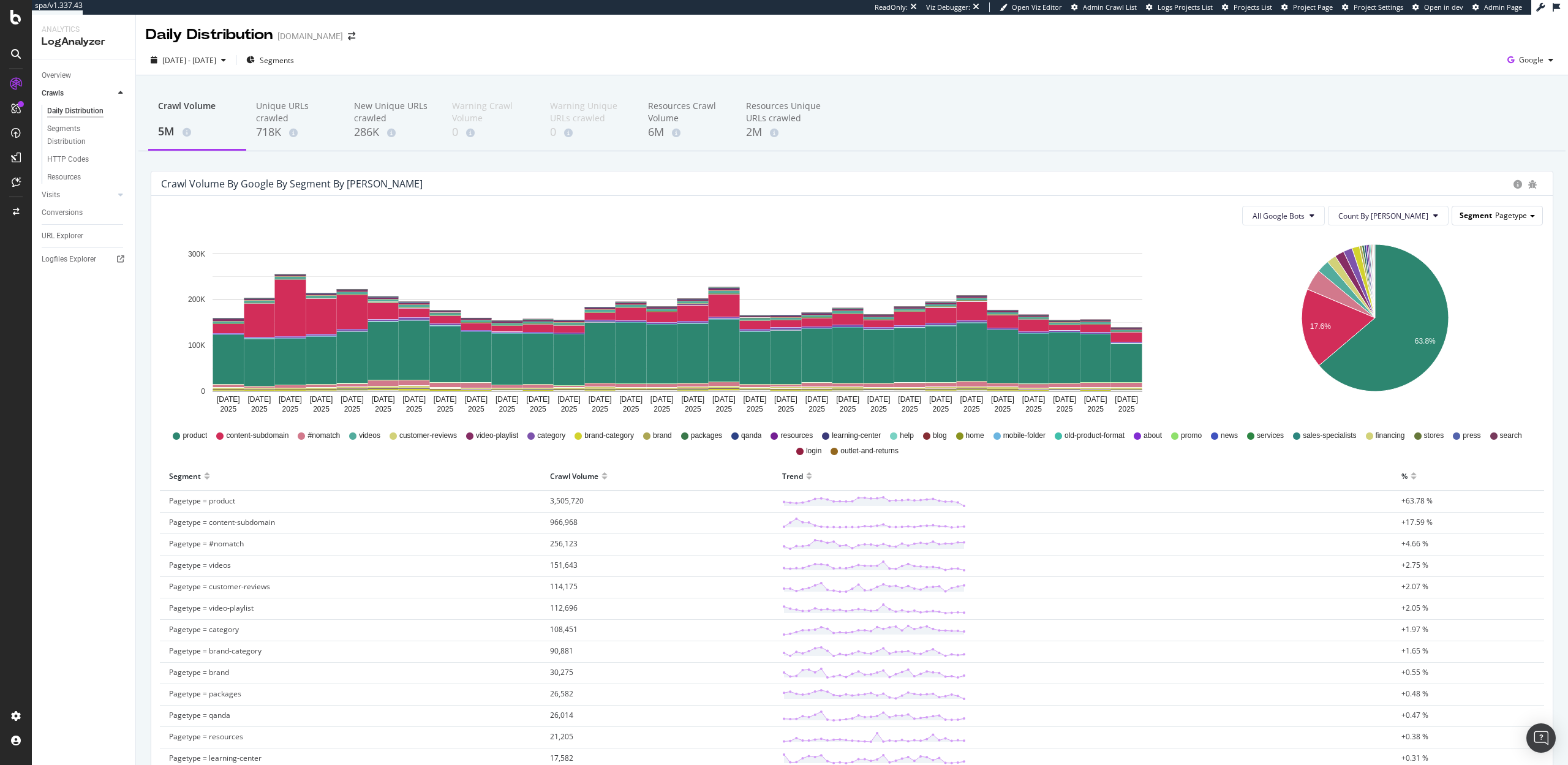
click at [1506, 220] on div "Segment Pagetype" at bounding box center [1497, 216] width 90 height 18
click at [1545, 59] on div "button" at bounding box center [1551, 60] width 15 height 7
click at [1474, 69] on span "OpenAI" at bounding box center [1470, 71] width 45 height 11
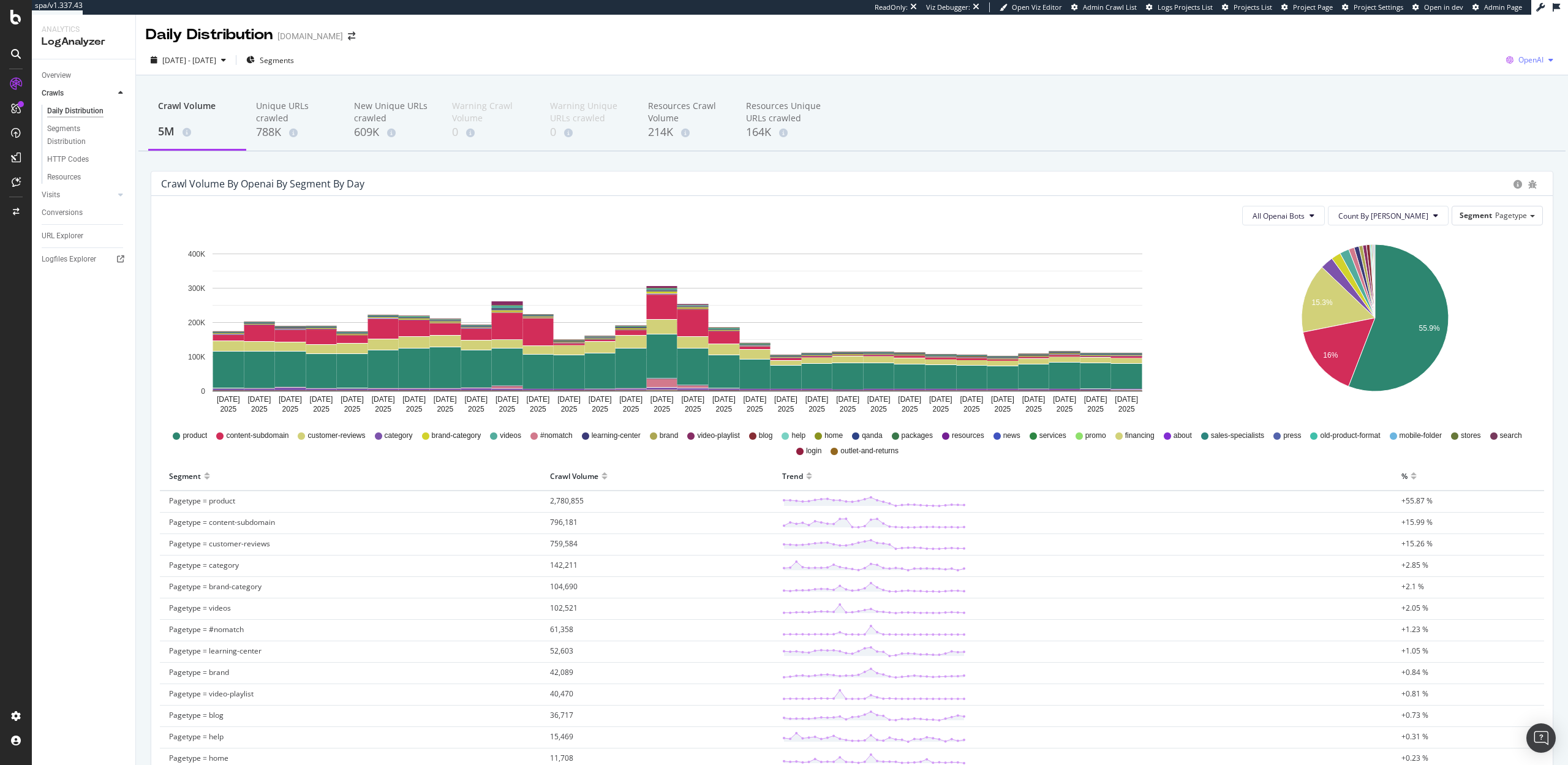
click at [1537, 62] on span "OpenAI" at bounding box center [1531, 60] width 25 height 10
click at [1449, 24] on span "Google" at bounding box center [1468, 26] width 45 height 11
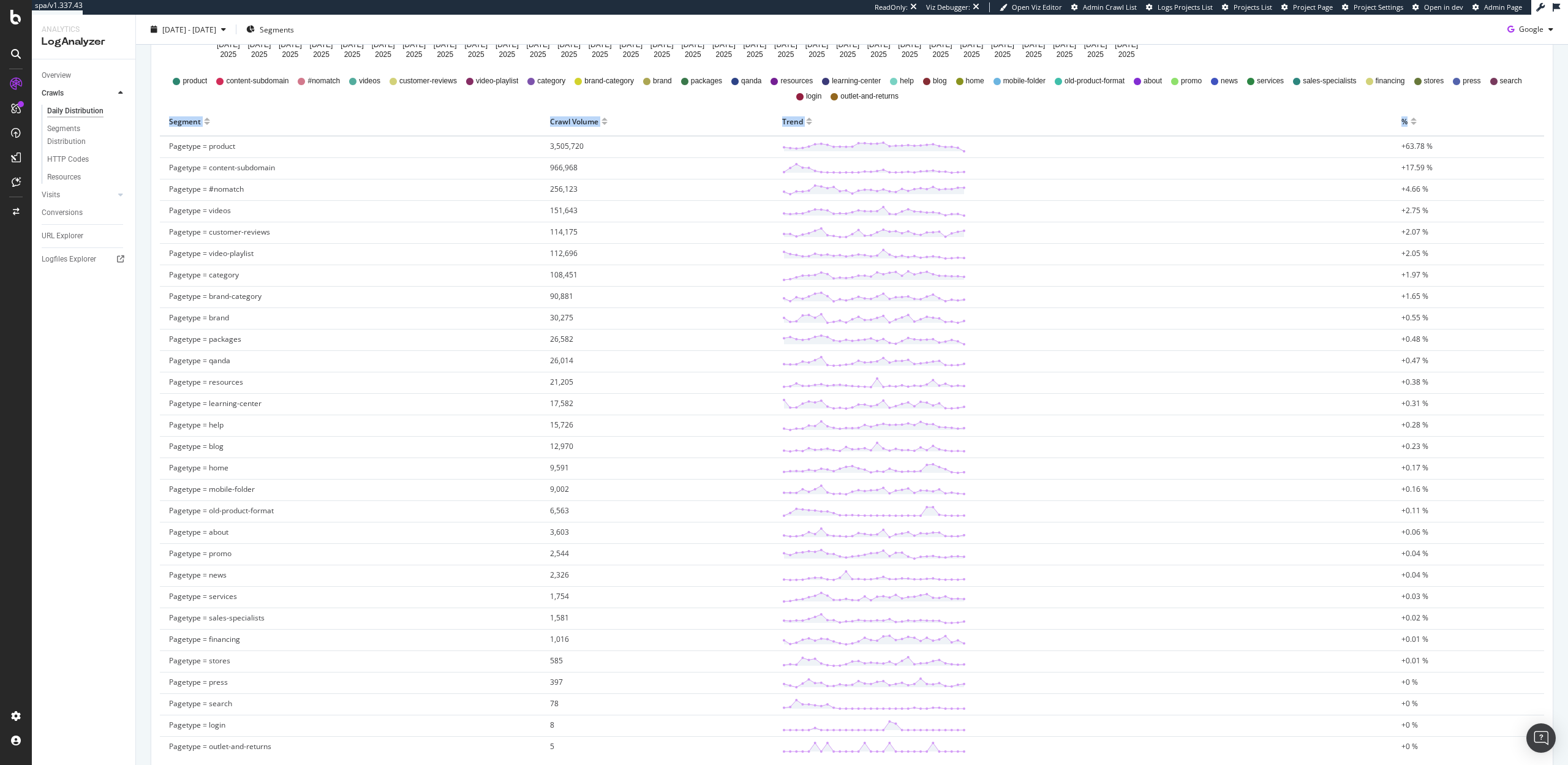
scroll to position [446, 0]
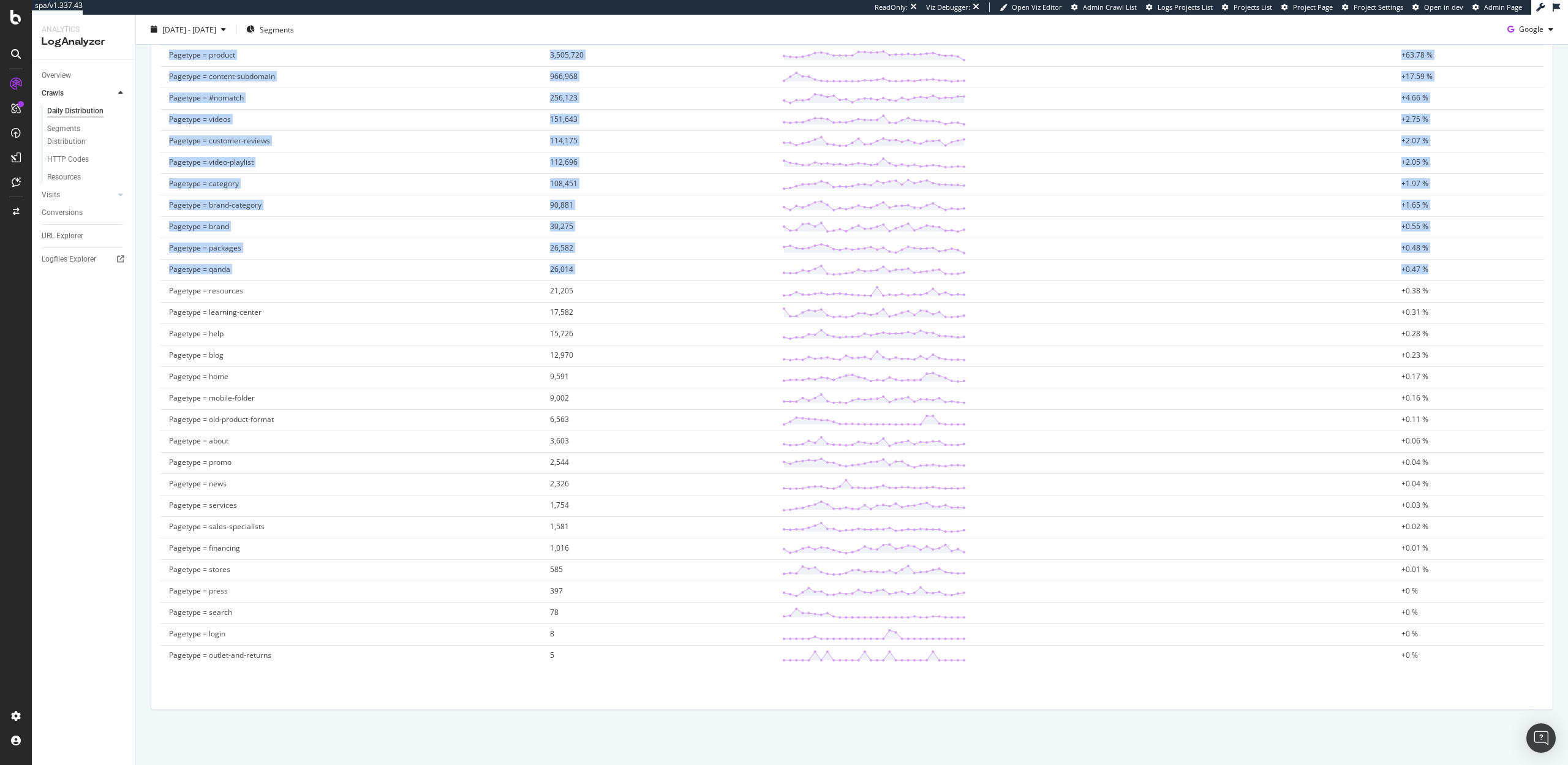
drag, startPoint x: 165, startPoint y: 447, endPoint x: 1463, endPoint y: 267, distance: 1310.4
click at [1463, 267] on tbody "Pagetype = product 3,505,720 +63.78 % Pagetype = content-subdomain 966,968 +17.…" at bounding box center [852, 355] width 1384 height 622
copy tbody "Pagetype = product 3,505,720 +63.78 % Pagetype = content-subdomain 966,968 +17.…"
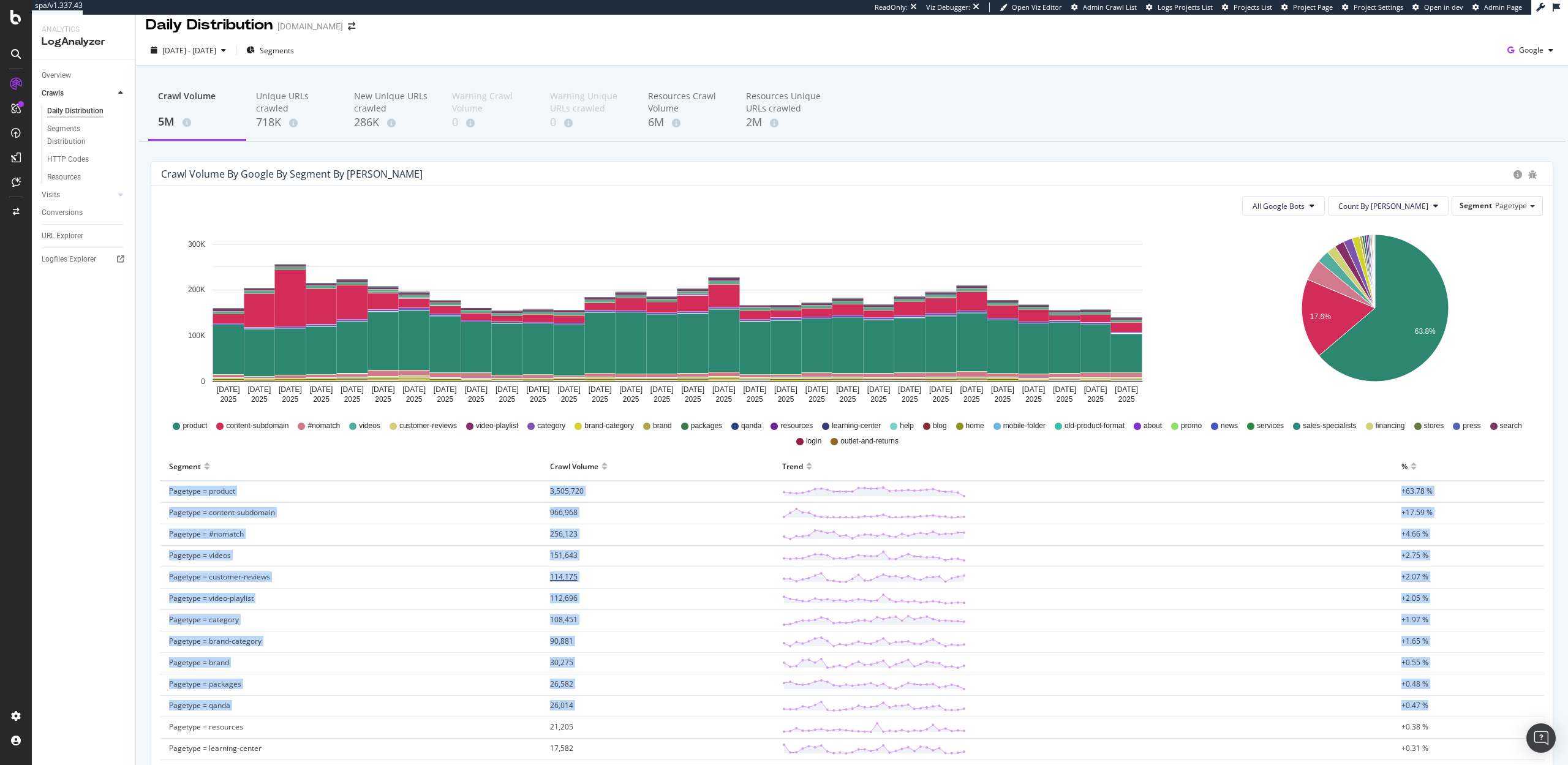
scroll to position [0, 0]
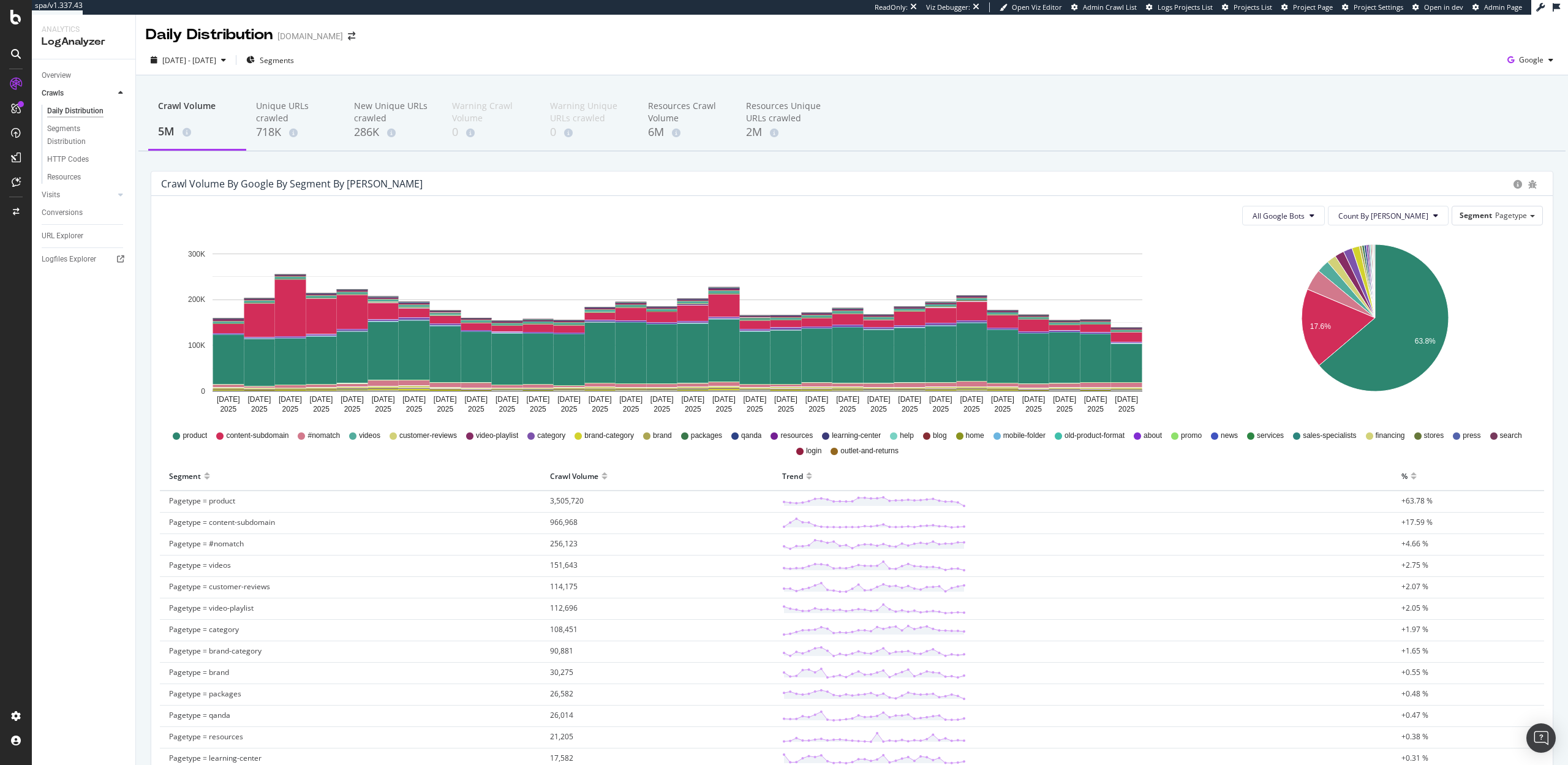
click at [1071, 147] on div "Crawl Volume 5M Unique URLs crawled 718K New Unique URLs crawled 286K Warning C…" at bounding box center [852, 120] width 1427 height 61
click at [1523, 57] on span "Google" at bounding box center [1531, 60] width 24 height 10
click at [1456, 71] on span "OpenAI" at bounding box center [1470, 71] width 45 height 11
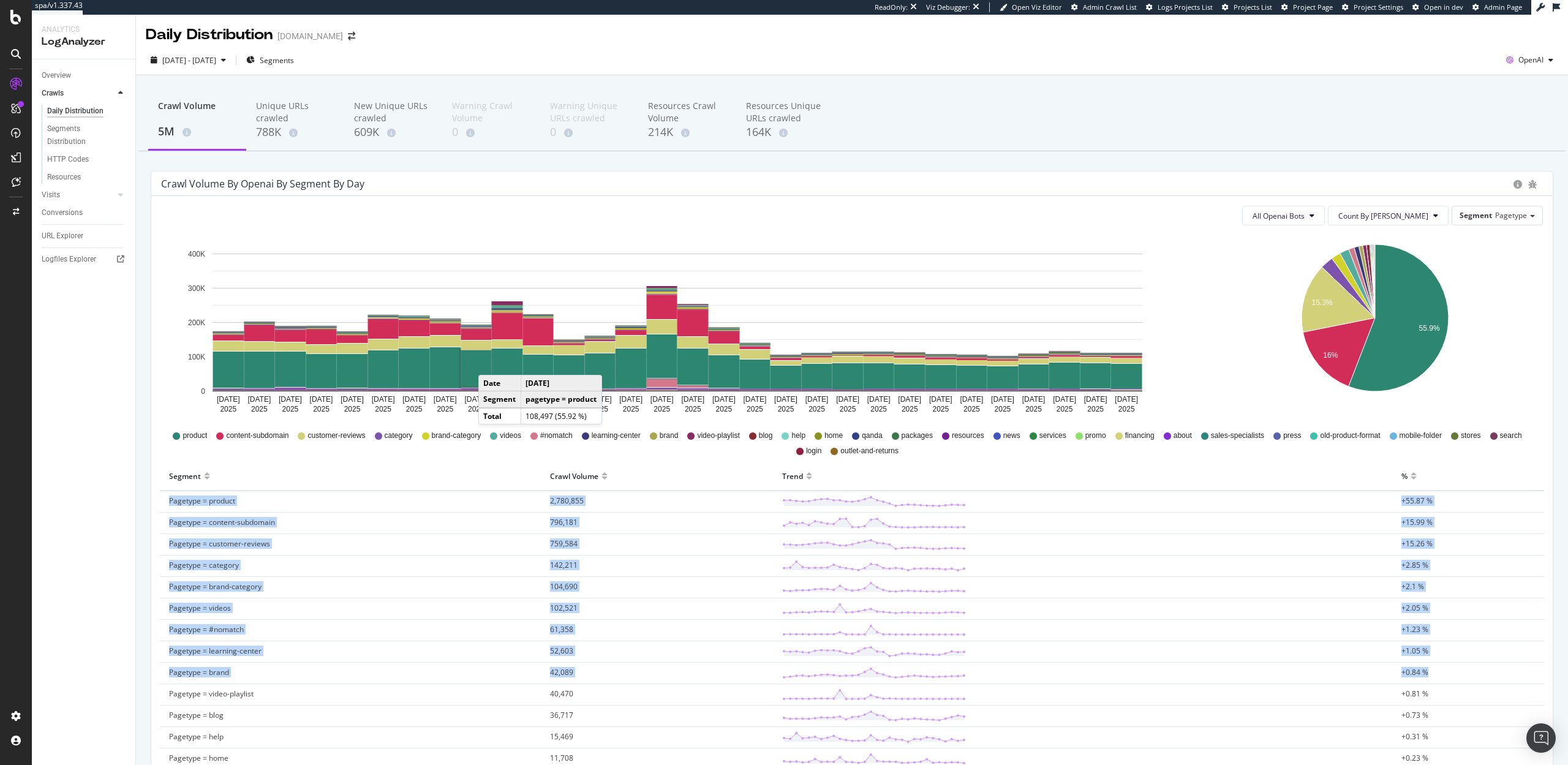
drag, startPoint x: 161, startPoint y: 498, endPoint x: 301, endPoint y: 686, distance: 234.4
copy tbody "Pagetype = product 2,780,855 +55.87 % Pagetype = content-subdomain 796,181 +15.…"
